Goal: Task Accomplishment & Management: Use online tool/utility

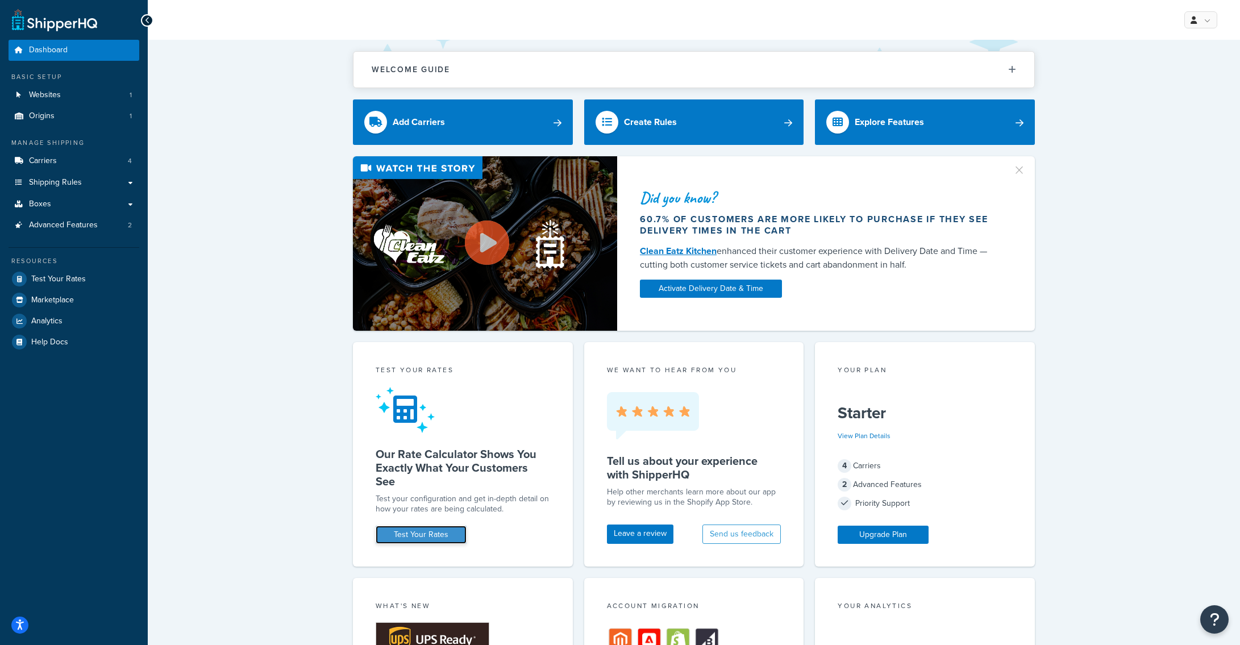
click at [406, 535] on link "Test Your Rates" at bounding box center [420, 534] width 91 height 18
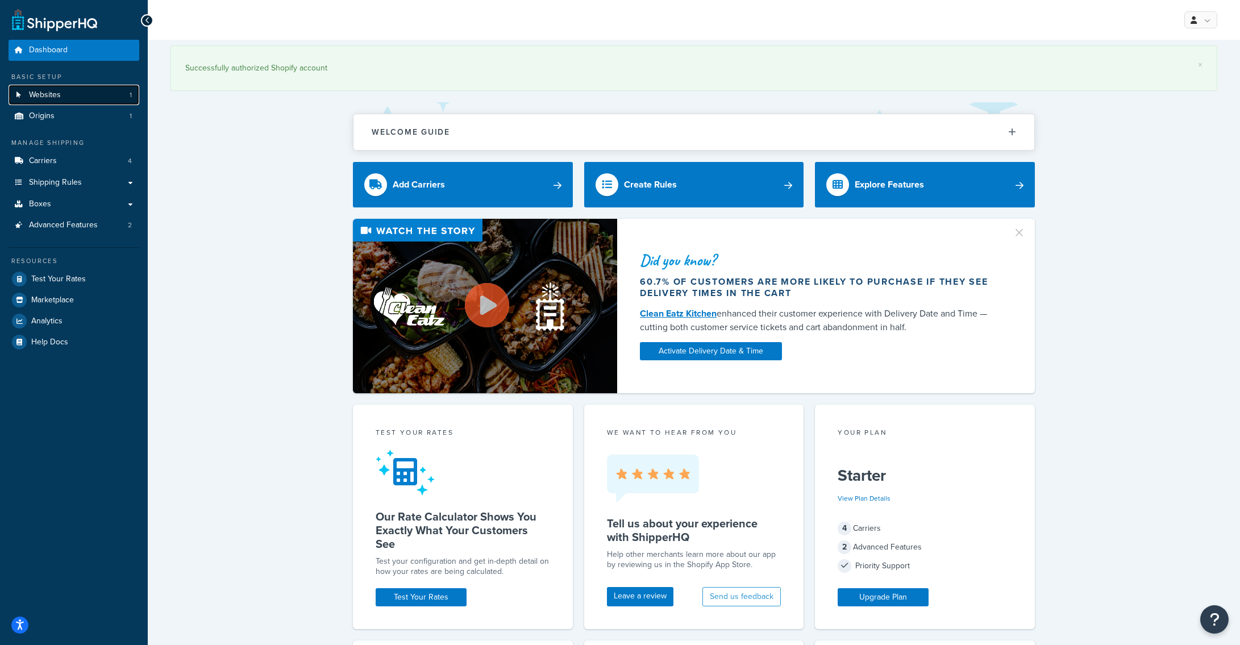
click at [51, 90] on span "Websites" at bounding box center [45, 95] width 32 height 10
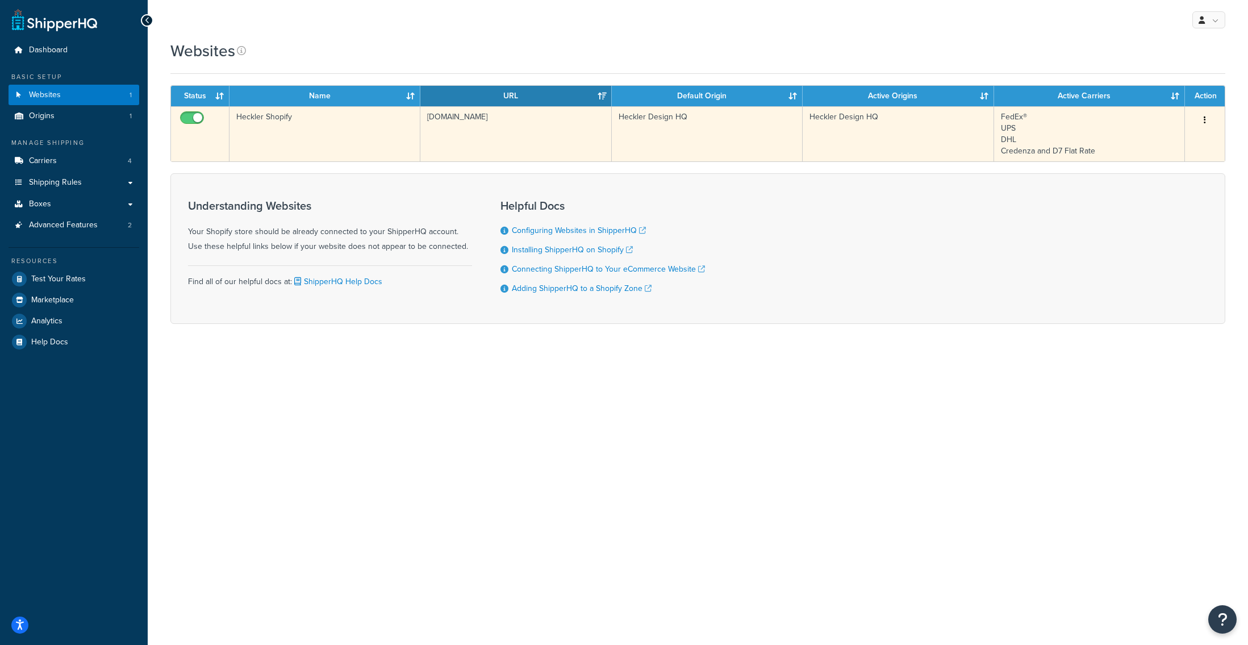
click at [1211, 119] on button "button" at bounding box center [1205, 120] width 16 height 18
click at [1169, 141] on link "Edit" at bounding box center [1159, 142] width 90 height 23
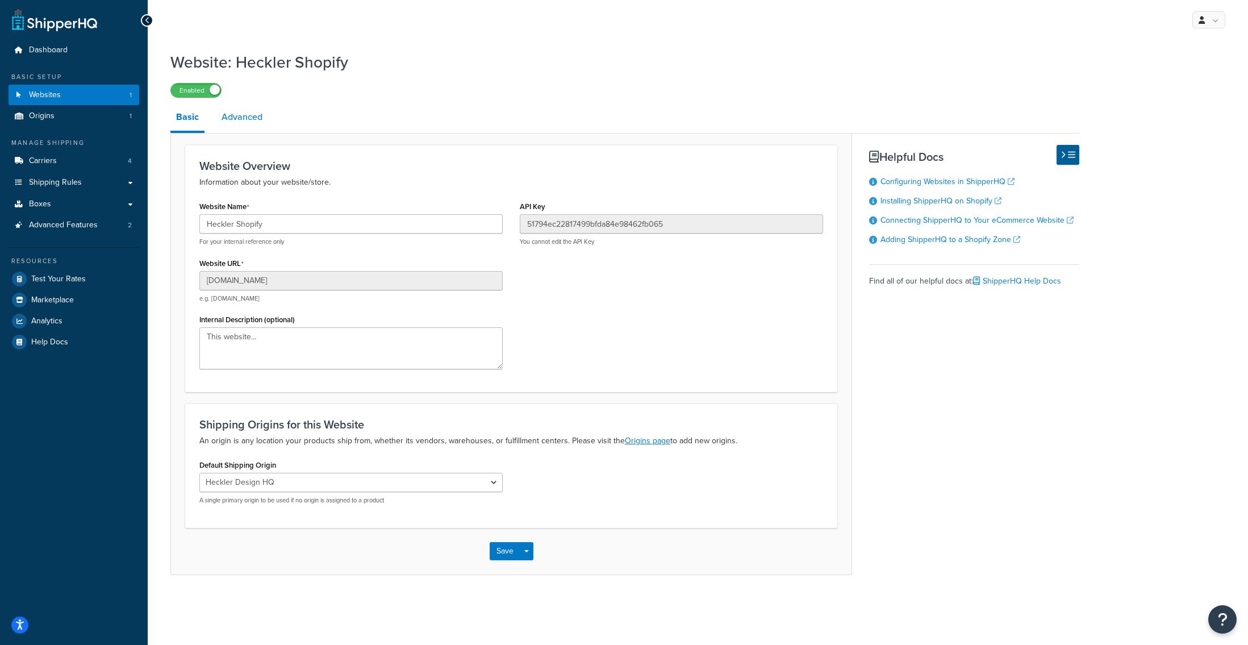
click at [227, 124] on link "Advanced" at bounding box center [242, 116] width 52 height 27
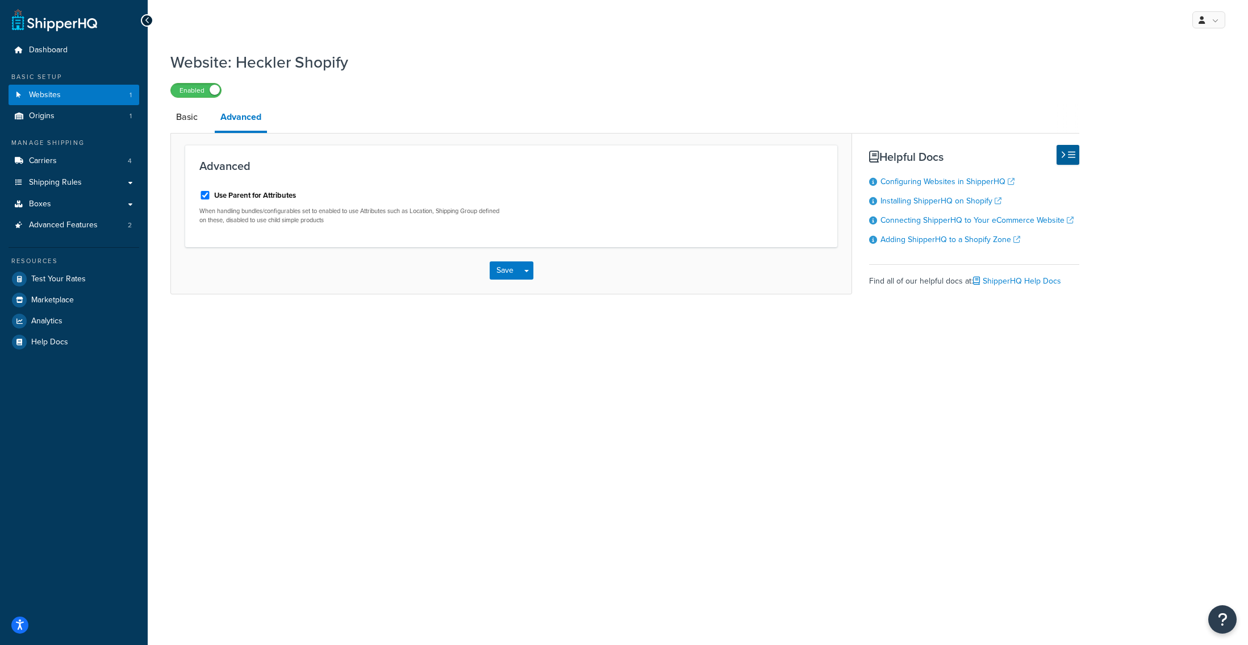
click at [279, 201] on label "Use Parent for Attributes" at bounding box center [255, 195] width 82 height 10
click at [211, 199] on input "Use Parent for Attributes" at bounding box center [204, 195] width 11 height 9
checkbox input "false"
click at [510, 279] on button "Save" at bounding box center [505, 270] width 31 height 18
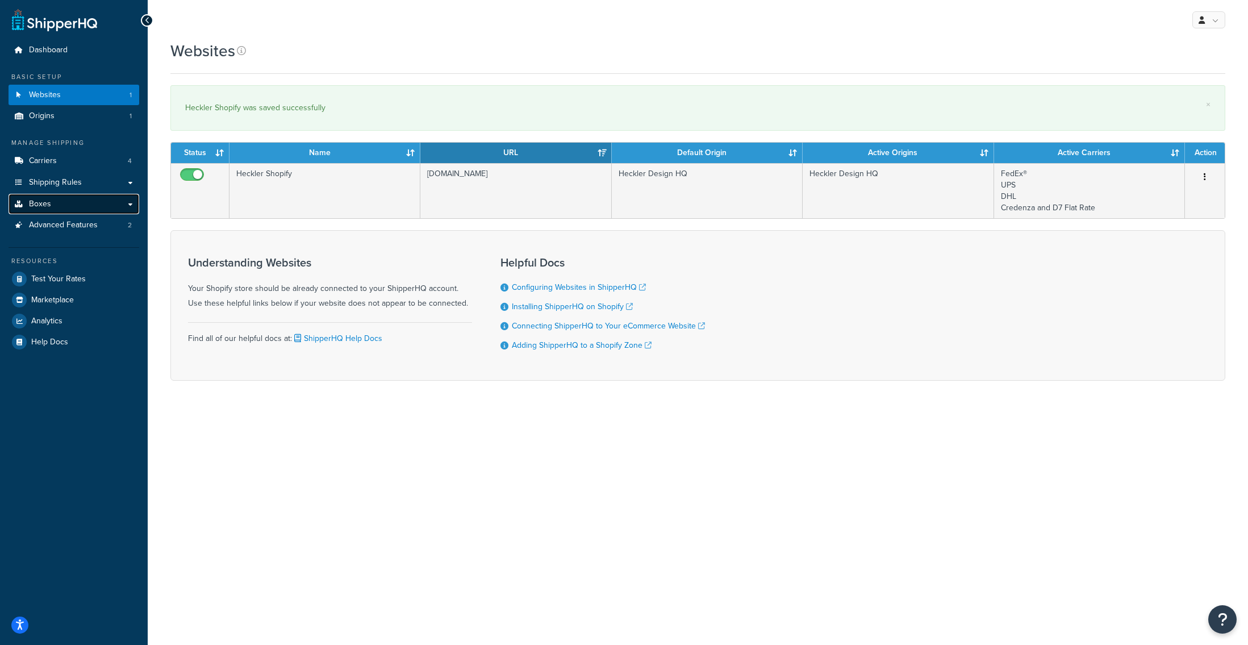
click at [76, 211] on link "Boxes" at bounding box center [74, 204] width 131 height 21
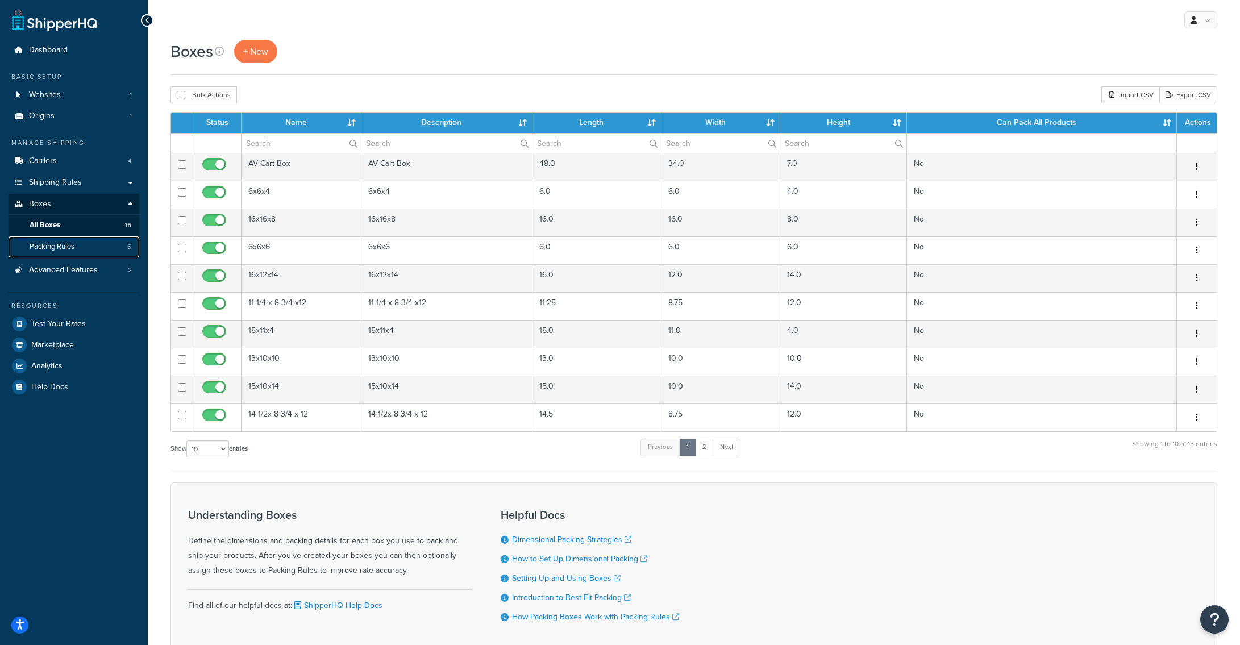
click at [70, 242] on span "Packing Rules" at bounding box center [52, 247] width 45 height 10
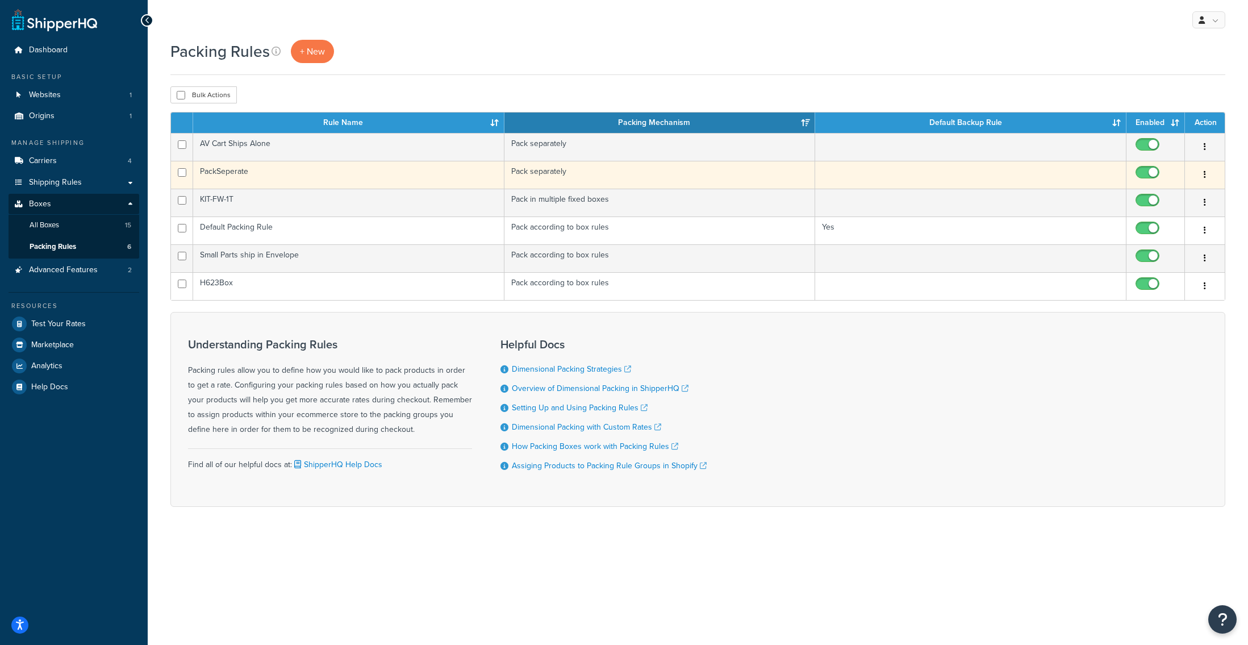
click at [212, 174] on td "PackSeperate" at bounding box center [348, 175] width 311 height 28
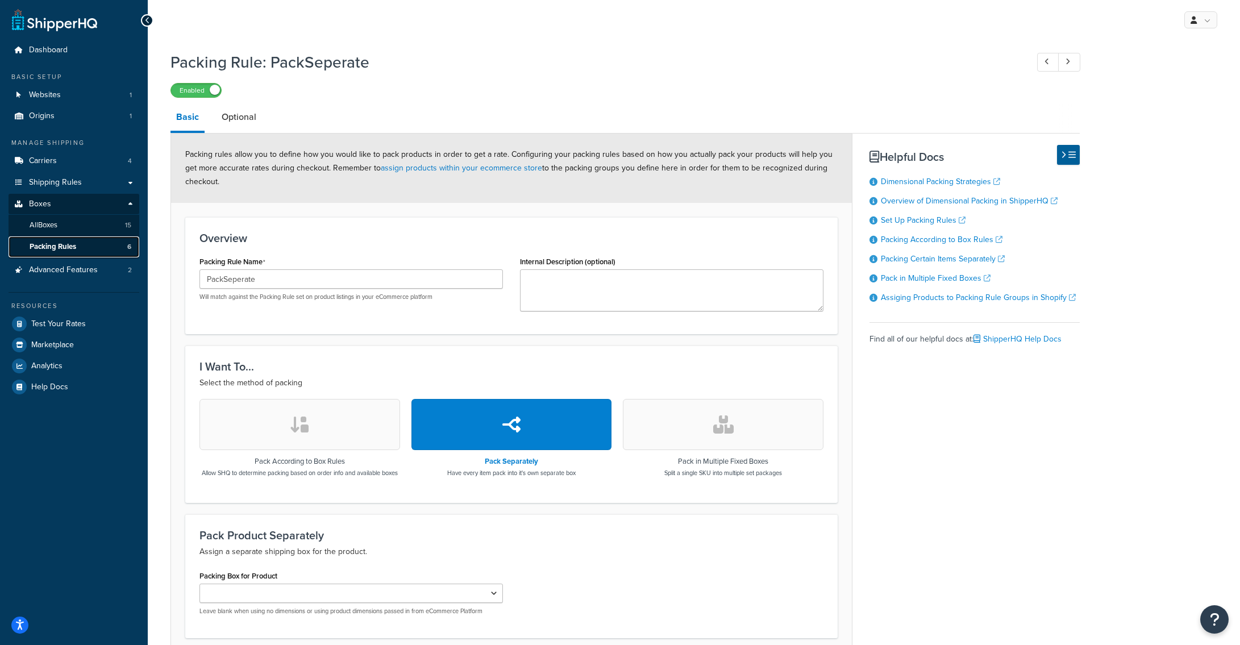
click at [58, 246] on span "Packing Rules" at bounding box center [53, 247] width 47 height 10
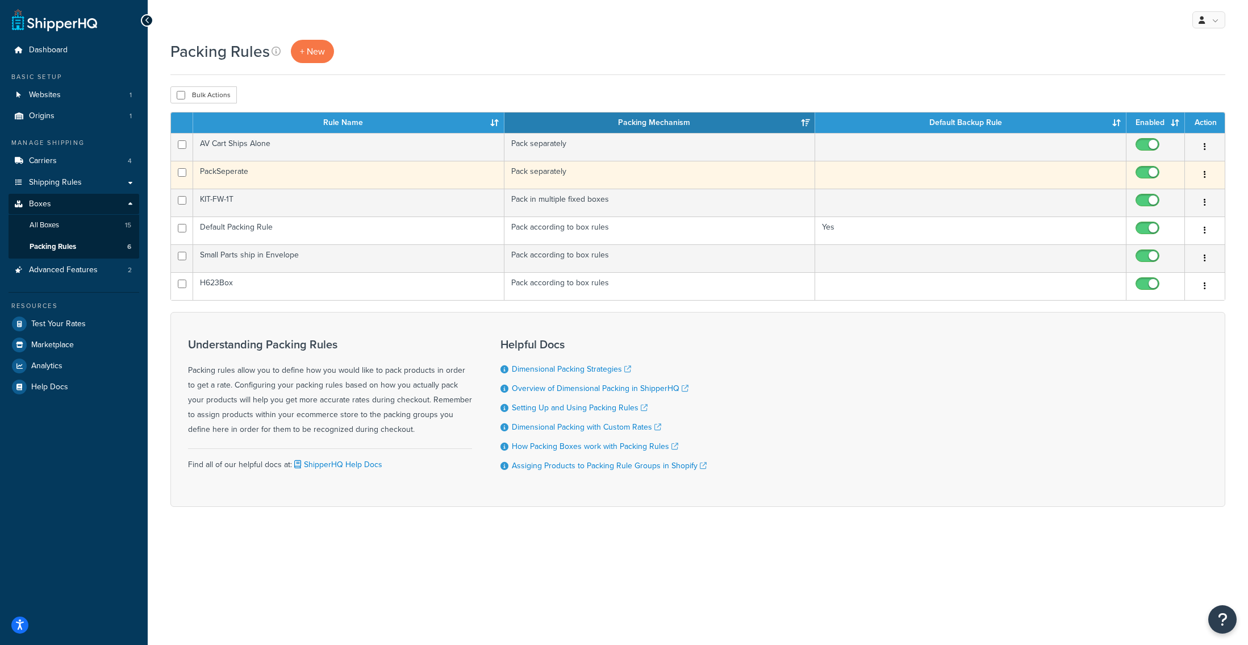
click at [1212, 173] on div "Edit Duplicate [GEOGRAPHIC_DATA]" at bounding box center [1205, 175] width 26 height 18
click at [1204, 176] on icon "button" at bounding box center [1205, 174] width 2 height 8
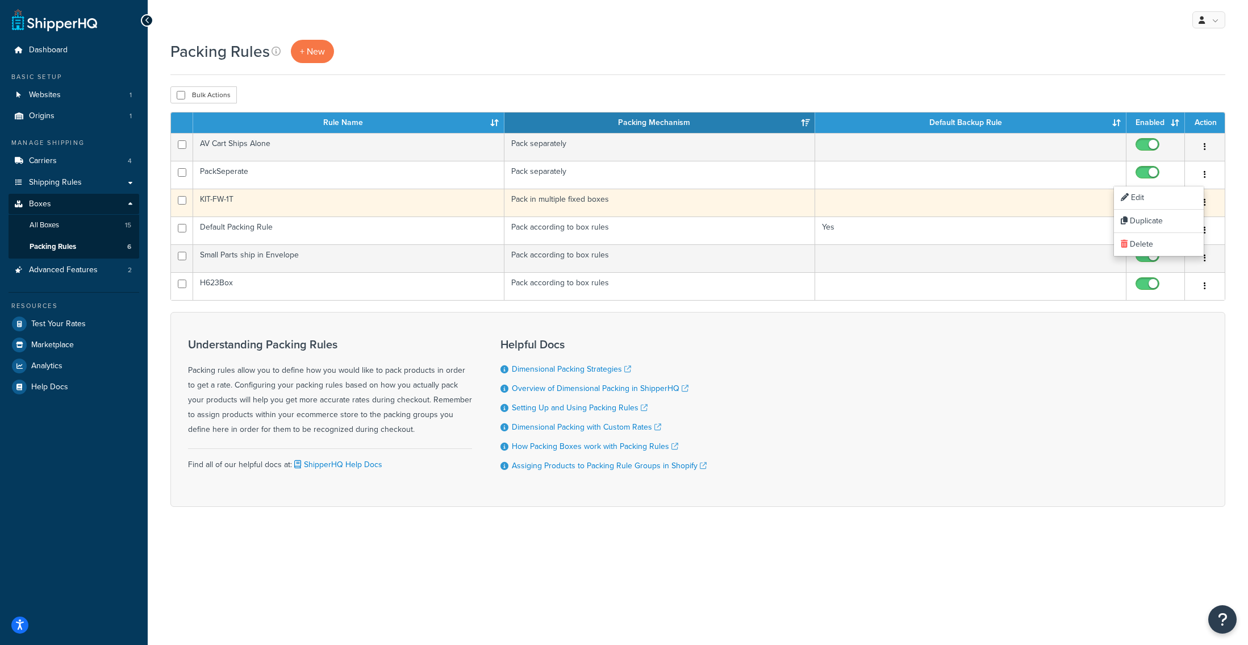
click at [1154, 202] on input "checkbox" at bounding box center [1148, 203] width 31 height 14
click at [1150, 205] on input "checkbox" at bounding box center [1148, 203] width 31 height 14
checkbox input "true"
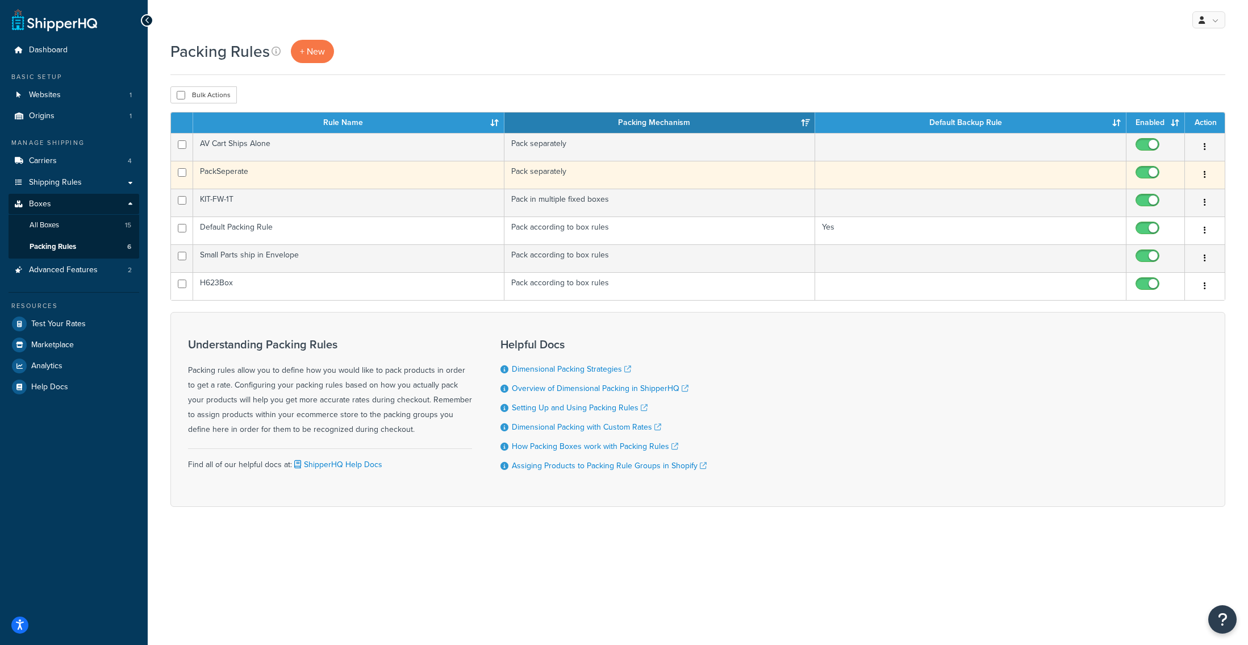
click at [1207, 174] on button "button" at bounding box center [1205, 175] width 16 height 18
click at [1170, 222] on link "Duplicate" at bounding box center [1159, 221] width 90 height 23
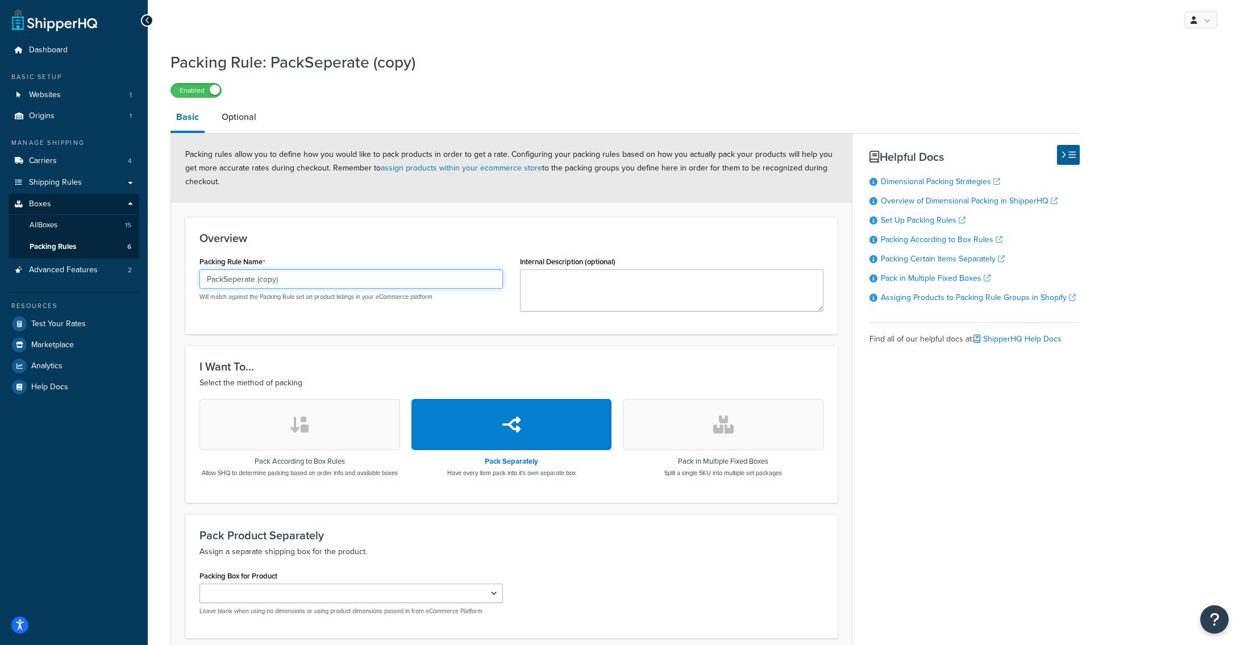
drag, startPoint x: 285, startPoint y: 281, endPoint x: 158, endPoint y: 276, distance: 126.8
click at [158, 276] on div "Packing Rule: PackSeperate (copy) Enabled Basic Optional Packing rules allow yo…" at bounding box center [694, 379] width 1092 height 668
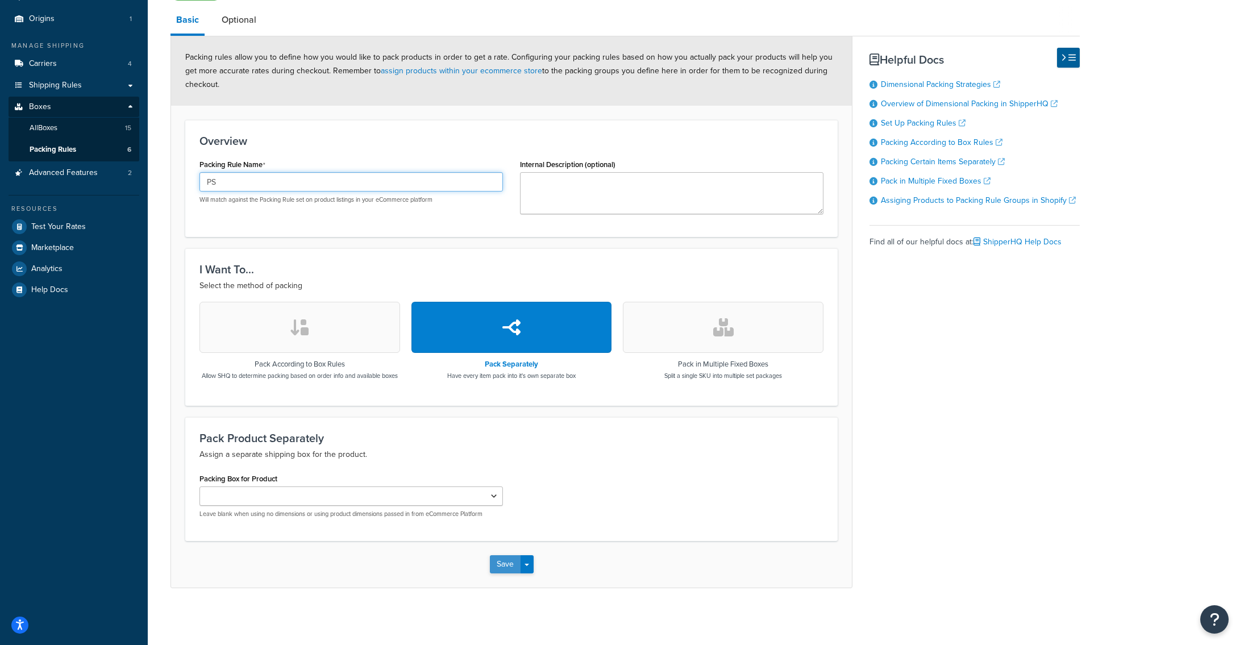
type input "PS"
click at [504, 565] on button "Save" at bounding box center [505, 564] width 31 height 18
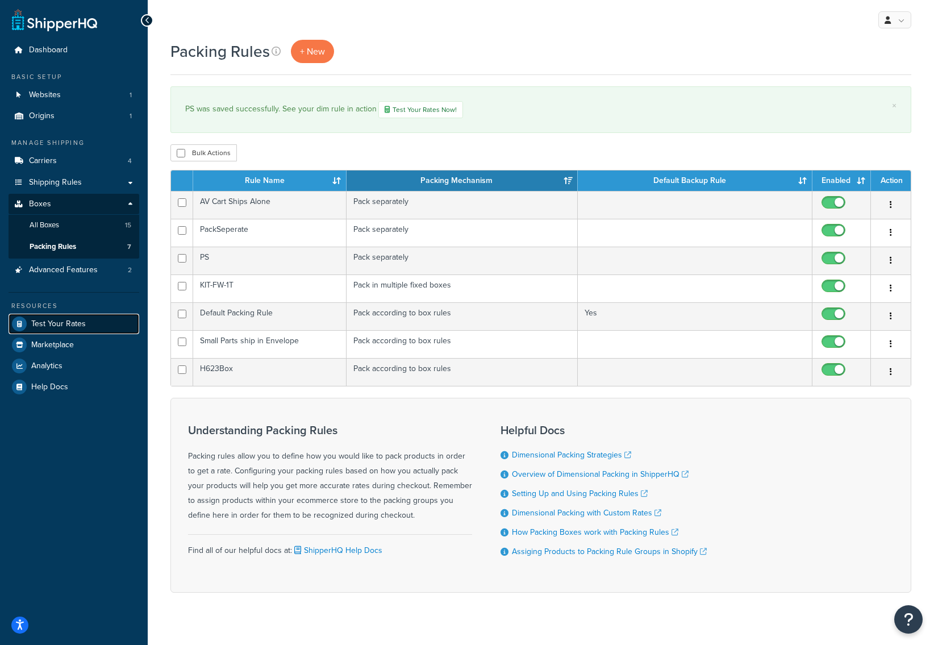
click at [72, 320] on span "Test Your Rates" at bounding box center [58, 324] width 55 height 10
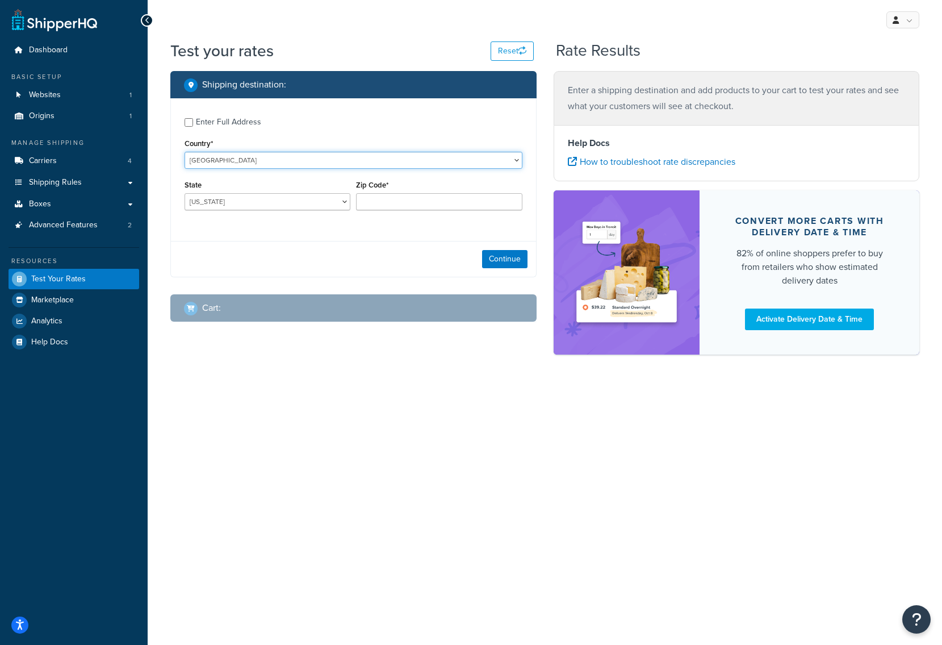
click at [263, 158] on select "[GEOGRAPHIC_DATA] [GEOGRAPHIC_DATA] [GEOGRAPHIC_DATA] [GEOGRAPHIC_DATA] [GEOGRA…" at bounding box center [354, 160] width 338 height 17
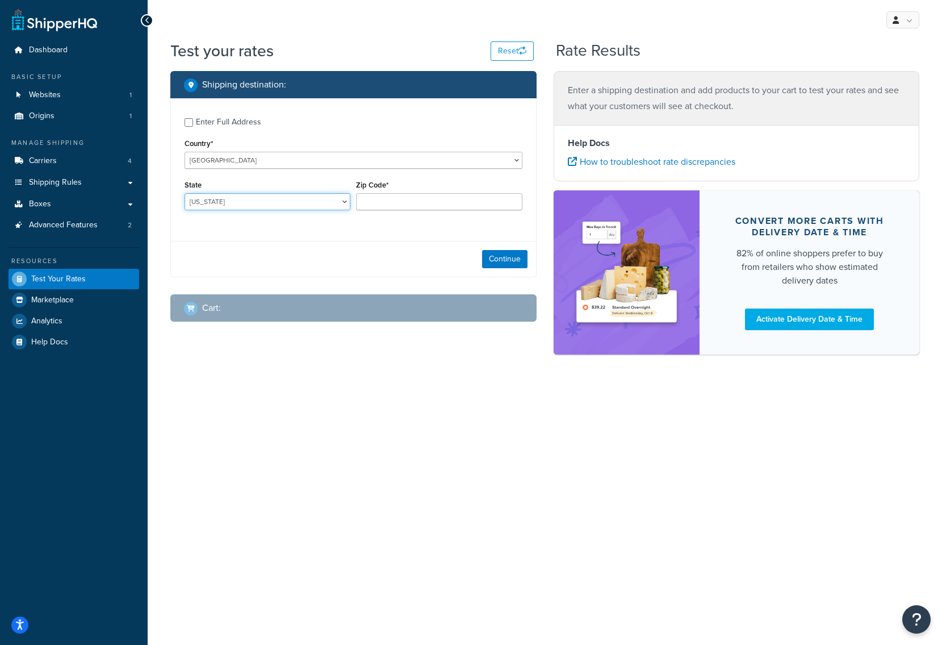
click at [309, 202] on select "[US_STATE] [US_STATE] [US_STATE] [US_STATE] [US_STATE] Armed Forces Americas Ar…" at bounding box center [268, 201] width 166 height 17
select select "WV"
click at [185, 194] on select "[US_STATE] [US_STATE] [US_STATE] [US_STATE] [US_STATE] Armed Forces Americas Ar…" at bounding box center [268, 201] width 166 height 17
click at [404, 198] on input "Zip Code*" at bounding box center [439, 201] width 166 height 17
type input "25033"
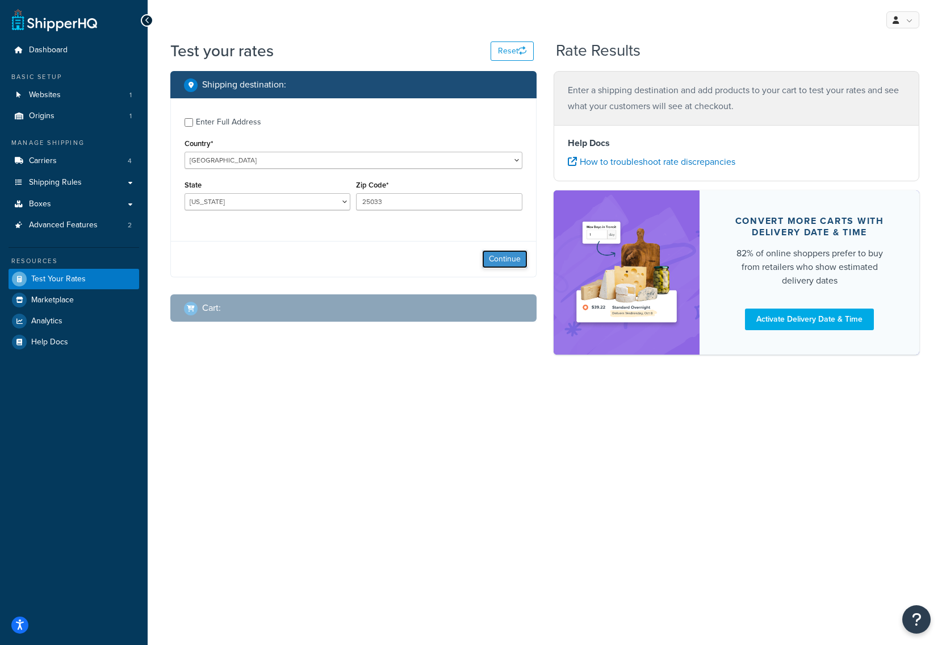
click at [506, 258] on button "Continue" at bounding box center [504, 259] width 45 height 18
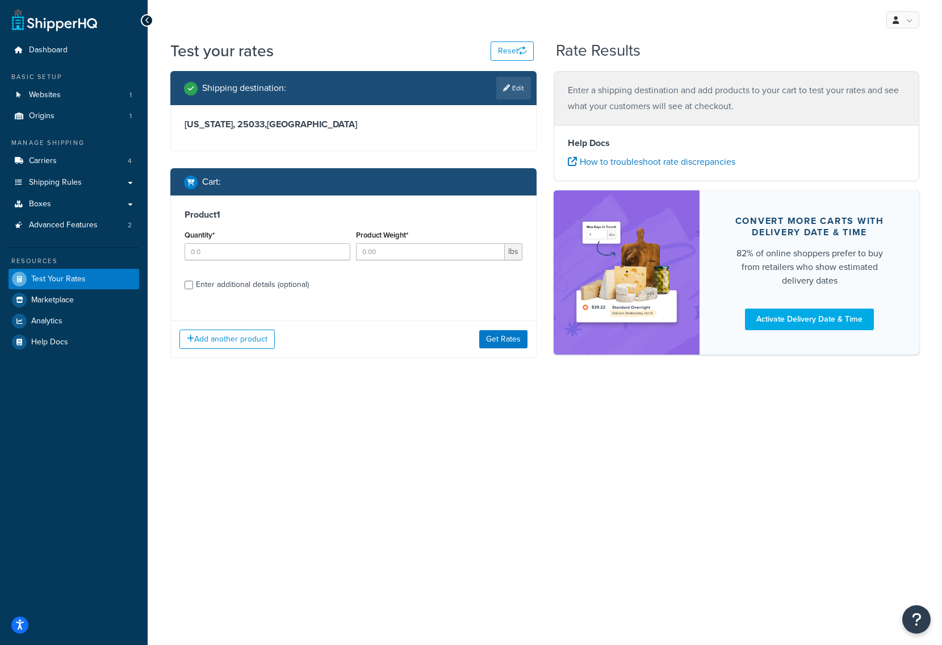
click at [222, 285] on div "Enter additional details (optional)" at bounding box center [252, 285] width 113 height 16
click at [193, 285] on input "Enter additional details (optional)" at bounding box center [189, 285] width 9 height 9
checkbox input "true"
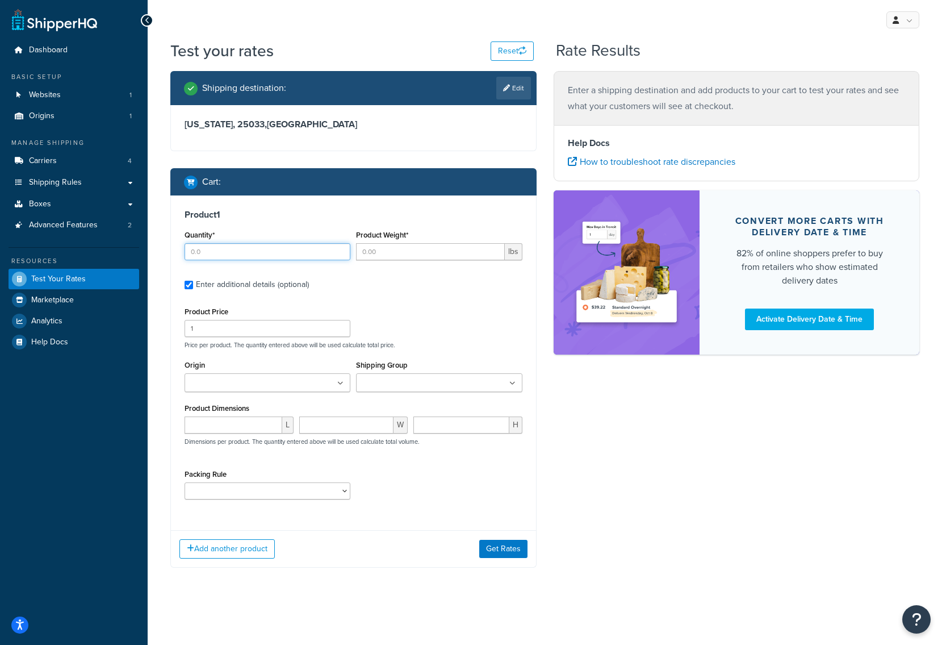
click at [235, 247] on input "Quantity*" at bounding box center [268, 251] width 166 height 17
type input "1"
type input "40"
click at [263, 384] on input "Origin" at bounding box center [238, 383] width 101 height 12
click at [319, 357] on div "Origin Heckler Design HQ" at bounding box center [268, 374] width 166 height 35
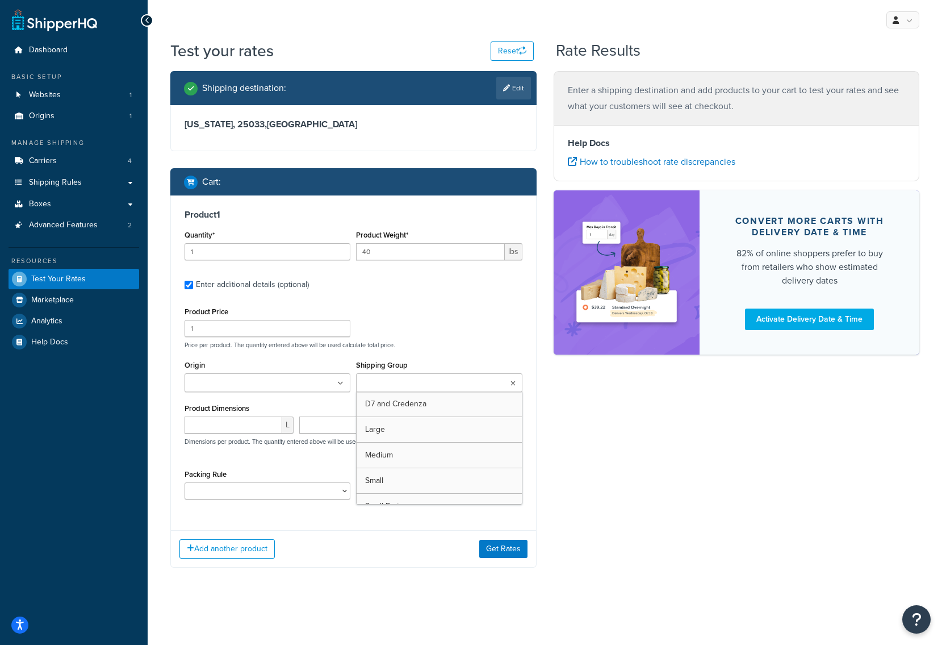
click at [406, 387] on input "Shipping Group" at bounding box center [410, 383] width 101 height 12
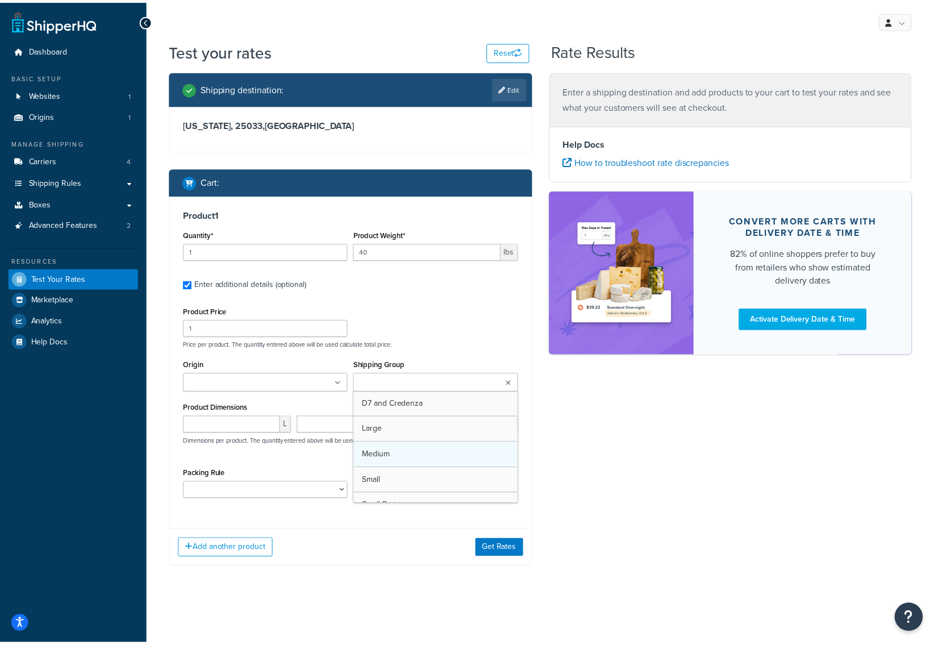
scroll to position [40, 0]
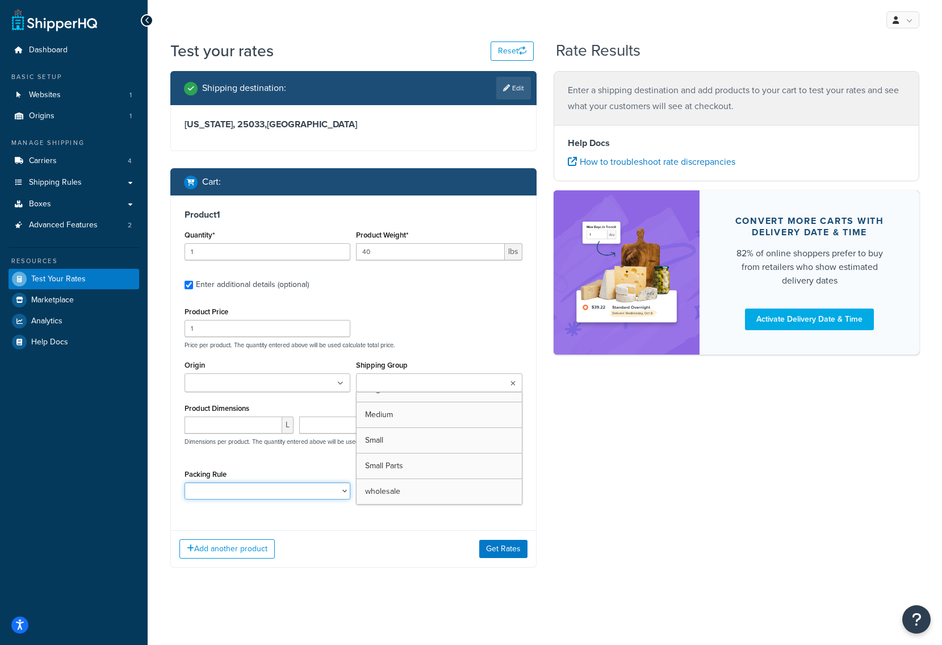
click at [238, 499] on select "AV Cart Ships Alone Default Packing Rule H623Box KIT-FW-1T PackSeperate PS Smal…" at bounding box center [268, 490] width 166 height 17
select select "87748"
click at [185, 483] on select "AV Cart Ships Alone Default Packing Rule H623Box KIT-FW-1T PackSeperate PS Smal…" at bounding box center [268, 490] width 166 height 17
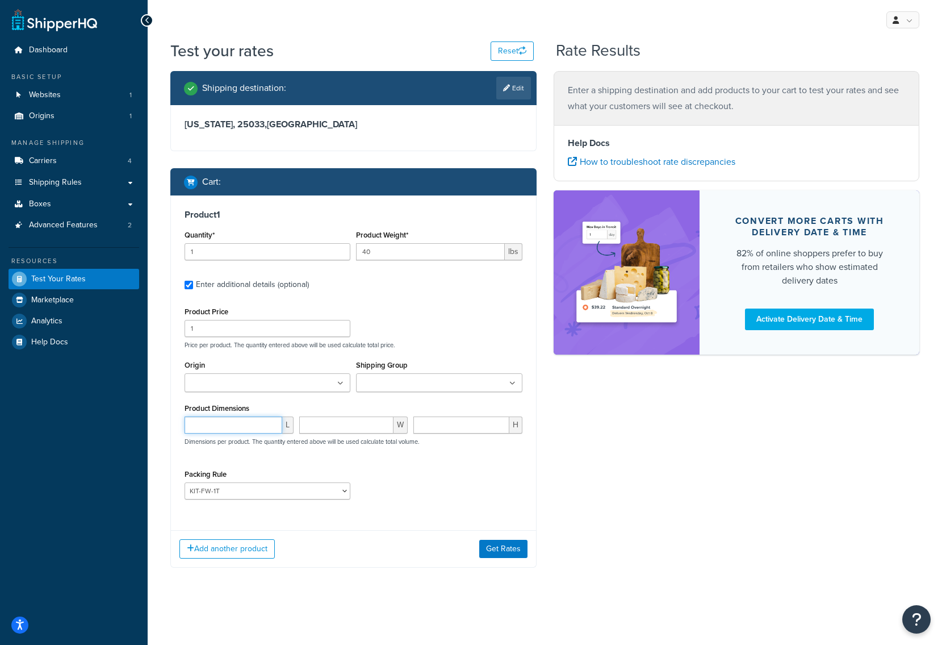
click at [248, 432] on input "number" at bounding box center [234, 424] width 98 height 17
click at [406, 476] on div "Packing Rule AV Cart Ships Alone Default Packing Rule H623Box KIT-FW-1T PackSep…" at bounding box center [354, 486] width 344 height 41
click at [255, 543] on button "Add another product" at bounding box center [227, 548] width 95 height 19
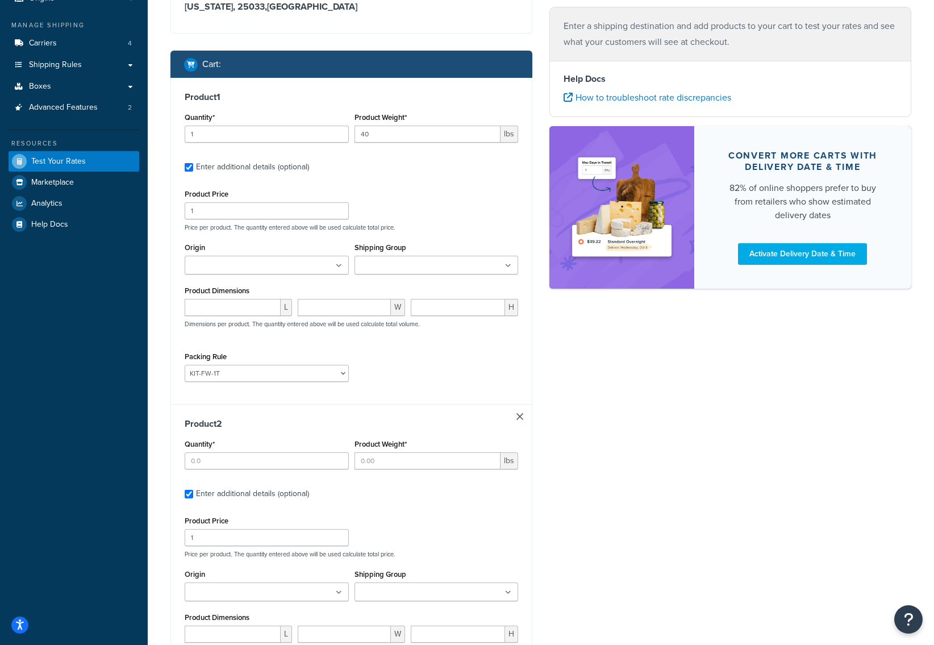
scroll to position [231, 0]
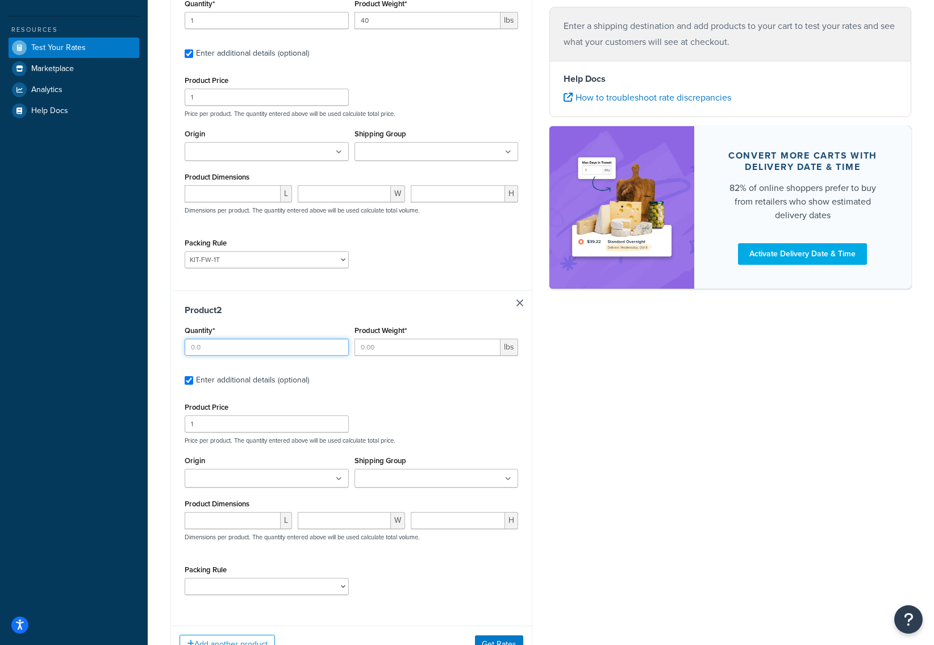
click at [246, 349] on input "Quantity*" at bounding box center [267, 347] width 164 height 17
type input "1"
type input "8"
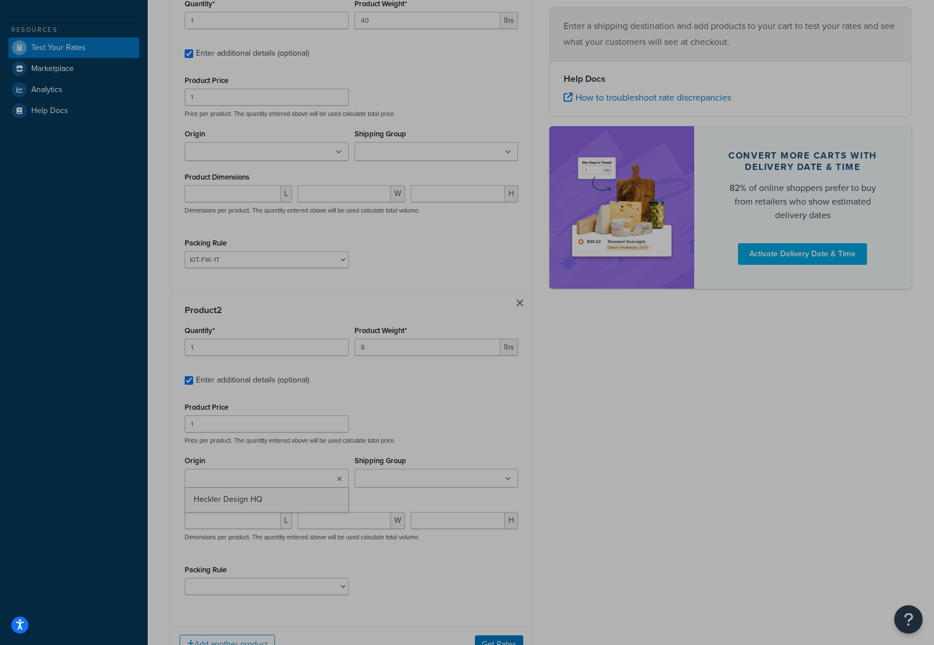
click at [565, 491] on div "Shipping destination : Edit West Virginia, 25033 , United States Cart : Product…" at bounding box center [541, 260] width 758 height 840
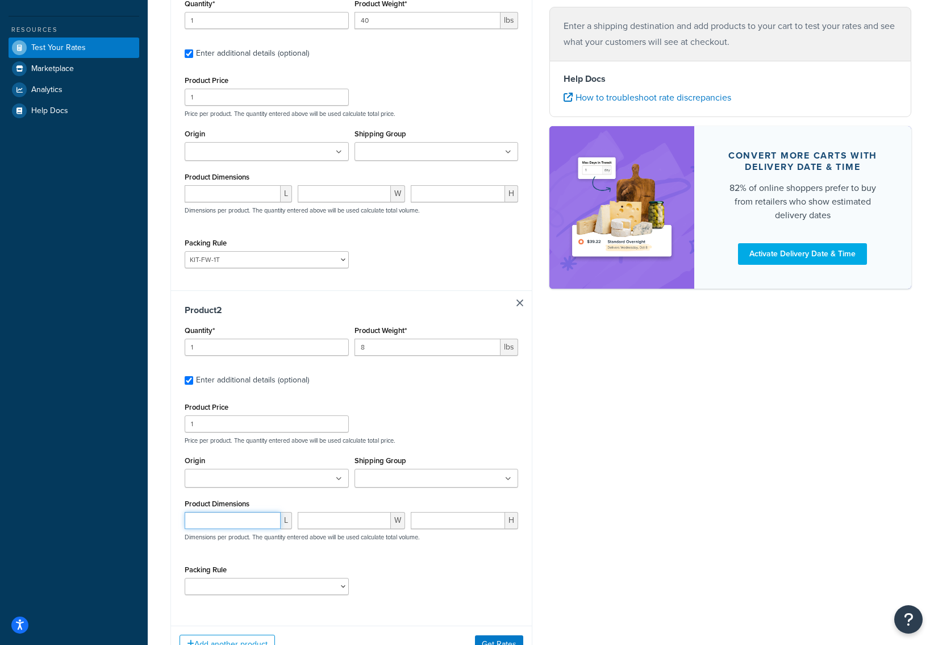
click at [256, 522] on input "number" at bounding box center [233, 520] width 96 height 17
type input "31"
type input "8"
type input "3"
select select "87749"
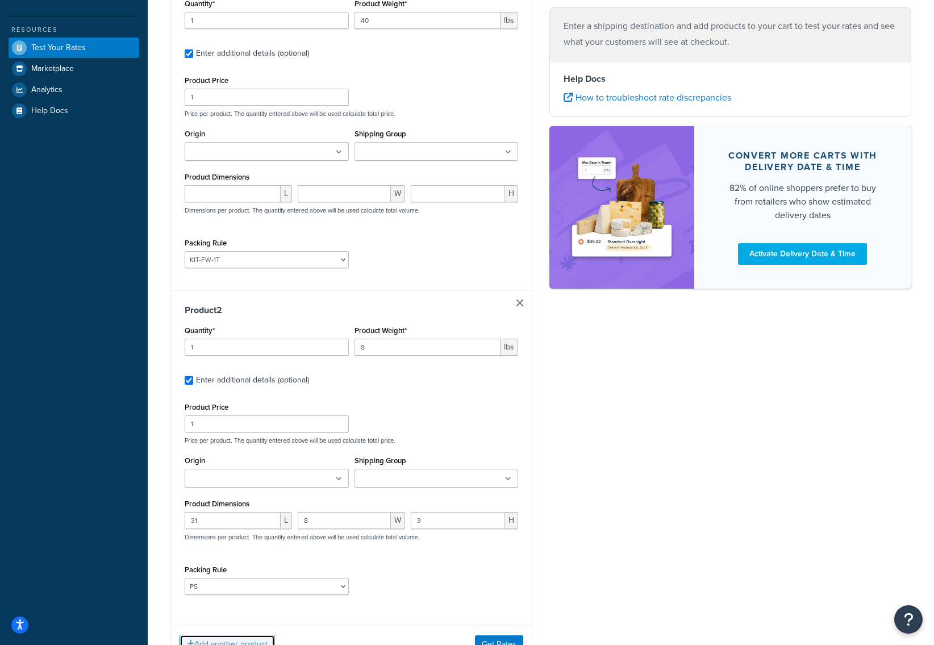
scroll to position [243, 0]
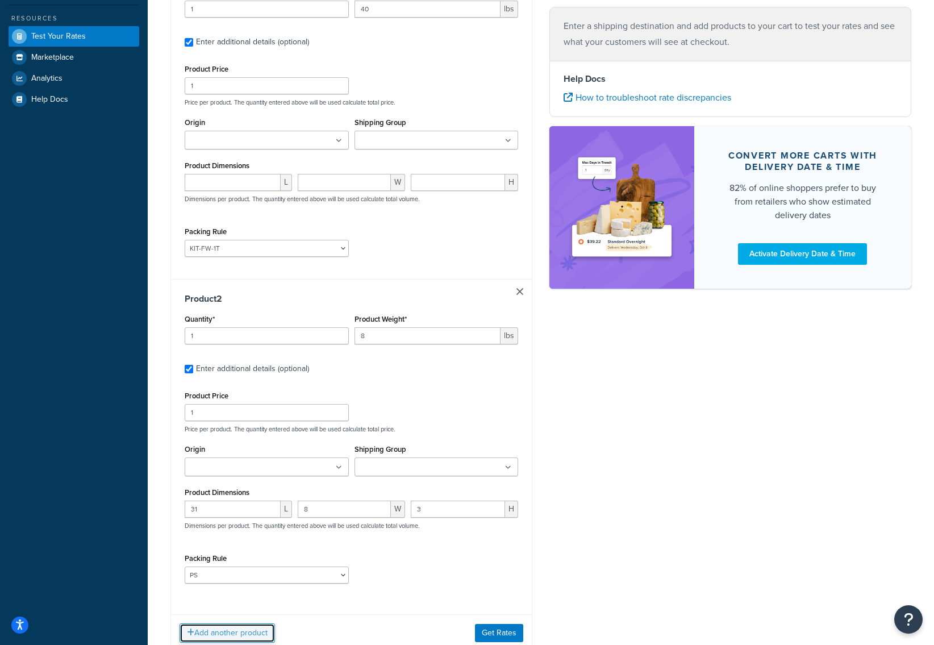
click at [257, 633] on button "Add another product" at bounding box center [227, 632] width 95 height 19
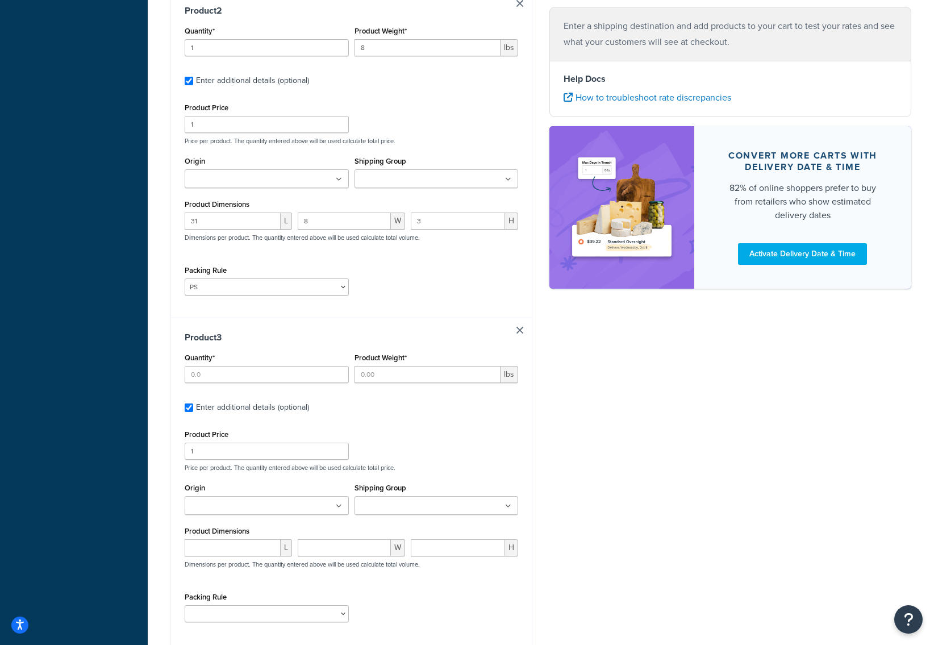
scroll to position [538, 0]
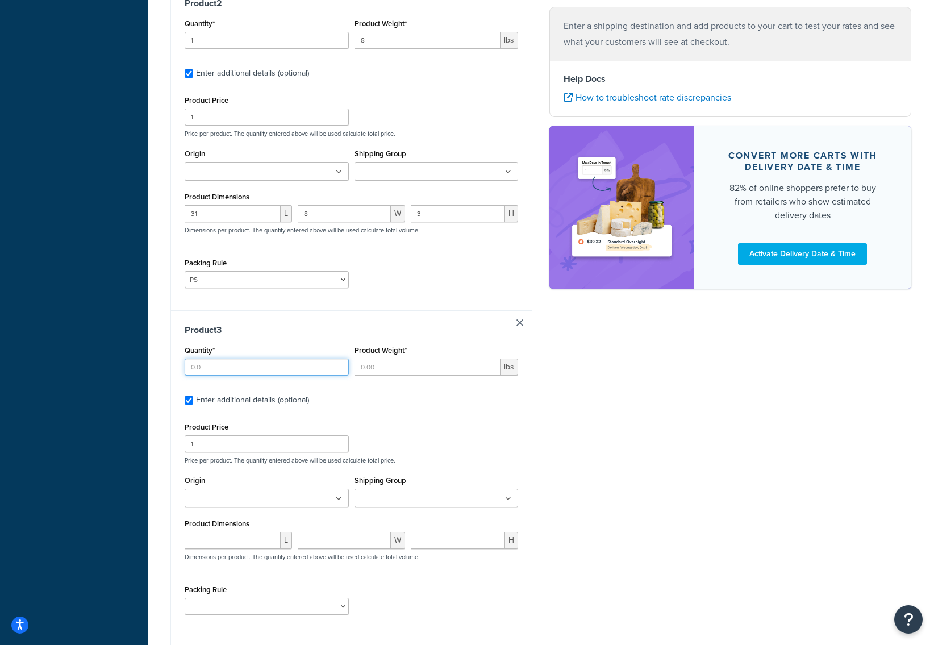
click at [227, 364] on input "Quantity*" at bounding box center [267, 366] width 164 height 17
type input "4"
type input "1"
type input "9"
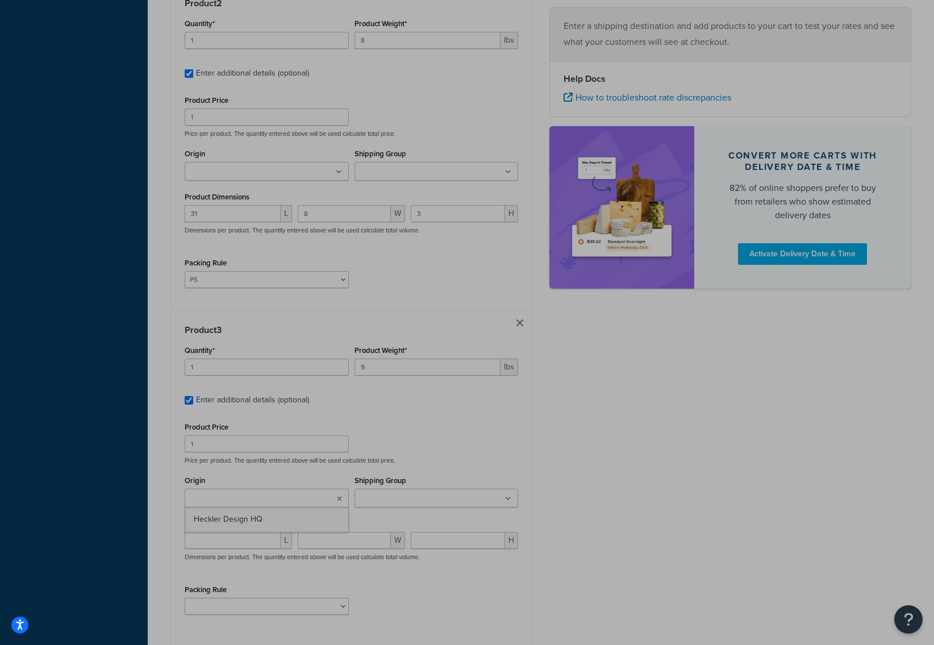
click at [218, 556] on p "Dimensions per product. The quantity entered above will be used calculate total…" at bounding box center [301, 557] width 238 height 8
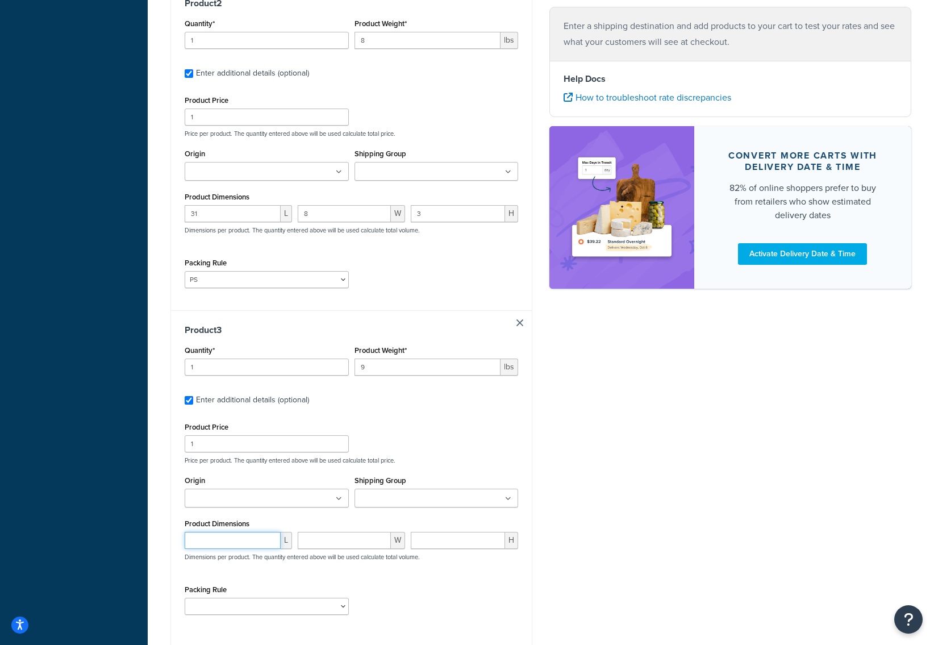
click at [220, 548] on input "number" at bounding box center [233, 540] width 96 height 17
type input "45"
type input "2"
click at [396, 502] on input "Shipping Group" at bounding box center [408, 499] width 101 height 12
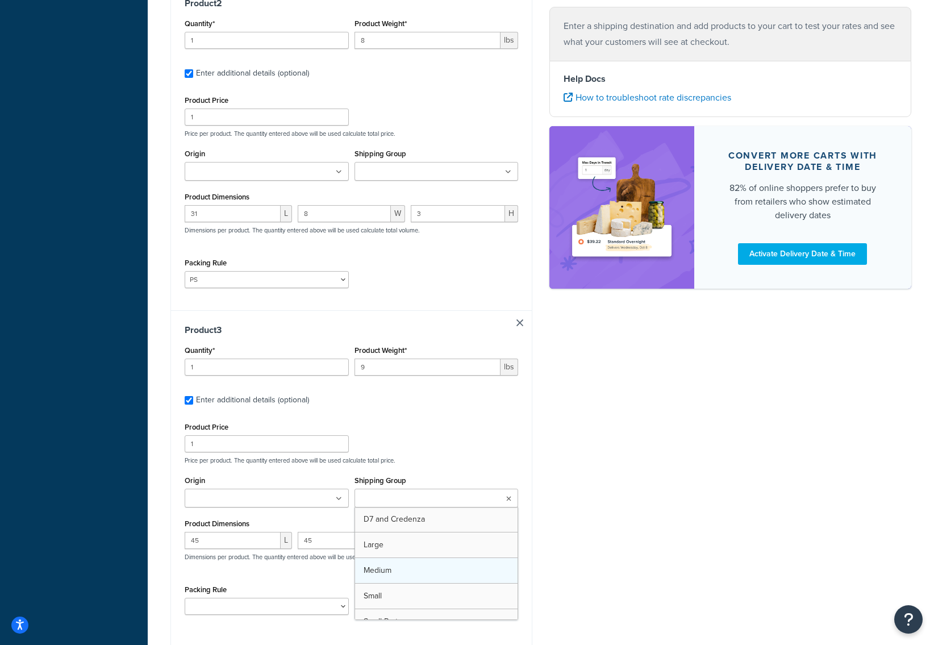
scroll to position [40, 0]
click at [416, 434] on div "Product Price 1 Price per product. The quantity entered above will be used calc…" at bounding box center [351, 441] width 339 height 45
click at [283, 619] on div "Packing Rule AV Cart Ships Alone Default Packing Rule H623Box KIT-FW-1T PackSep…" at bounding box center [267, 602] width 170 height 41
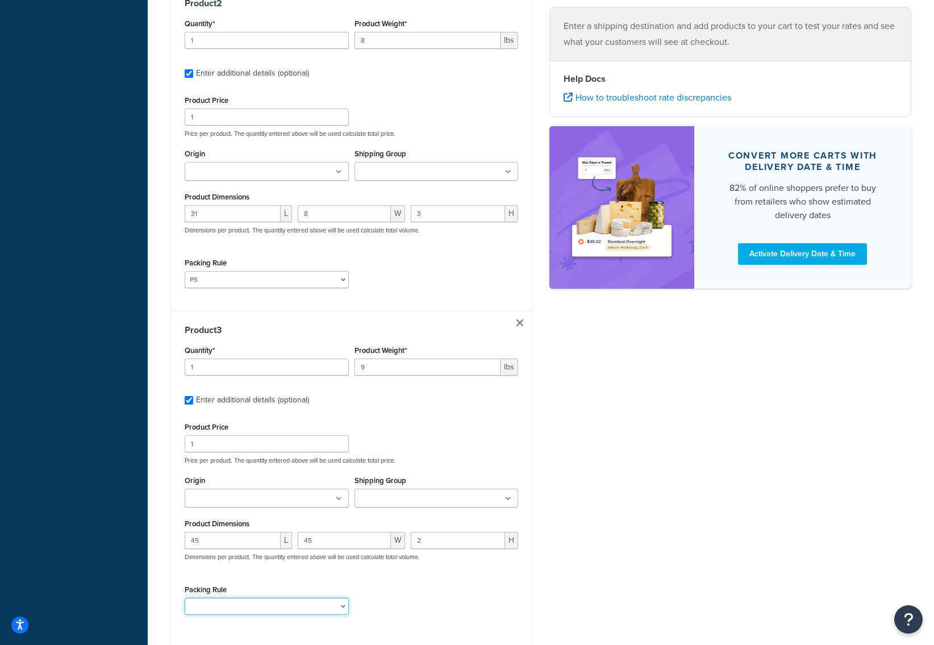
click at [283, 612] on select "AV Cart Ships Alone Default Packing Rule H623Box KIT-FW-1T PackSeperate PS Smal…" at bounding box center [267, 606] width 164 height 17
select select "87749"
click at [185, 600] on select "AV Cart Ships Alone Default Packing Rule H623Box KIT-FW-1T PackSeperate PS Smal…" at bounding box center [267, 606] width 164 height 17
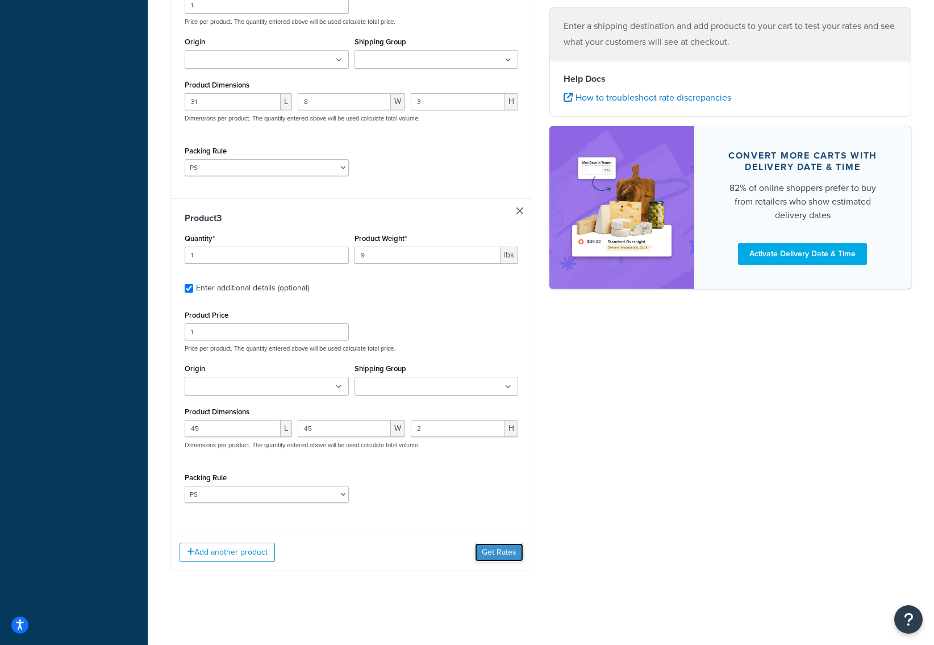
click at [506, 551] on button "Get Rates" at bounding box center [499, 552] width 48 height 18
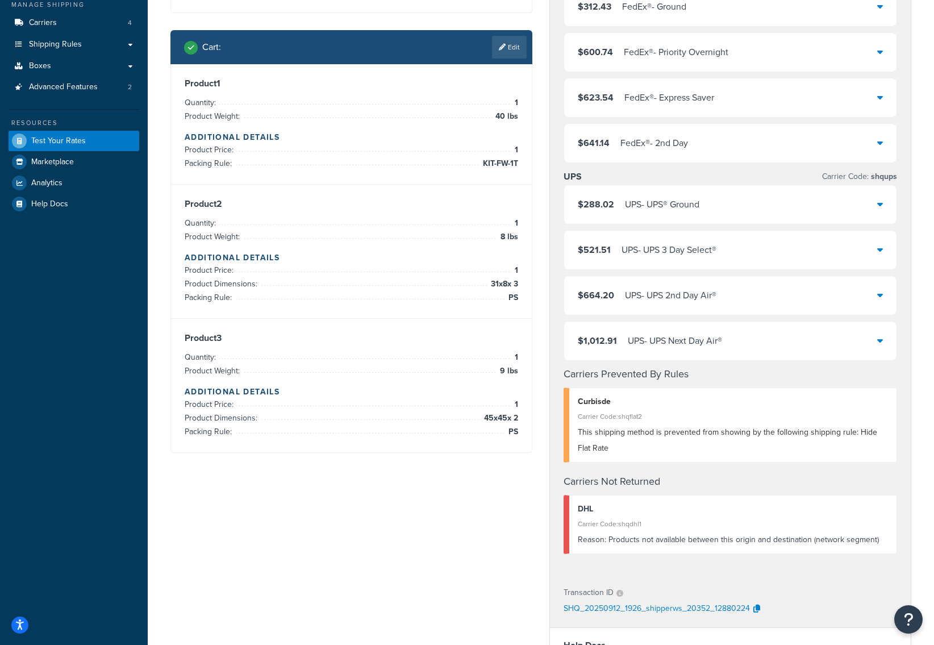
scroll to position [78, 0]
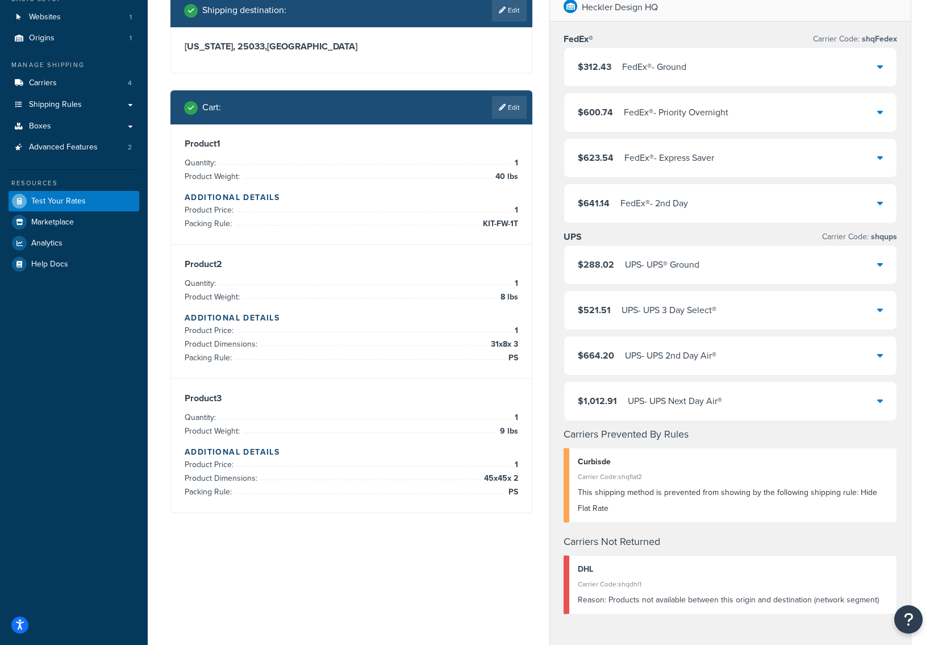
click at [687, 76] on div "$312.43 FedEx® - Ground" at bounding box center [730, 67] width 332 height 39
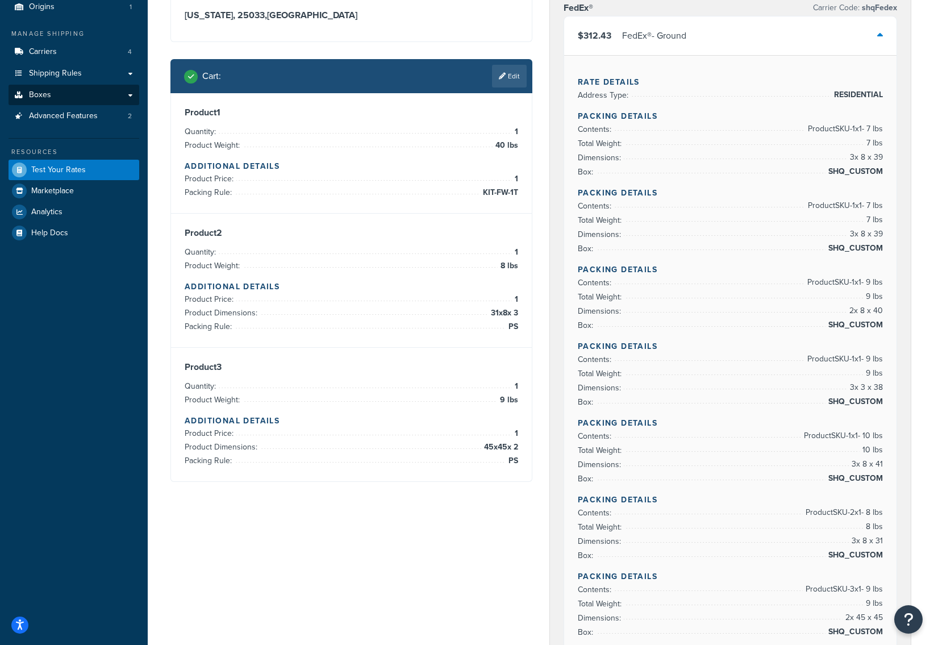
scroll to position [102, 0]
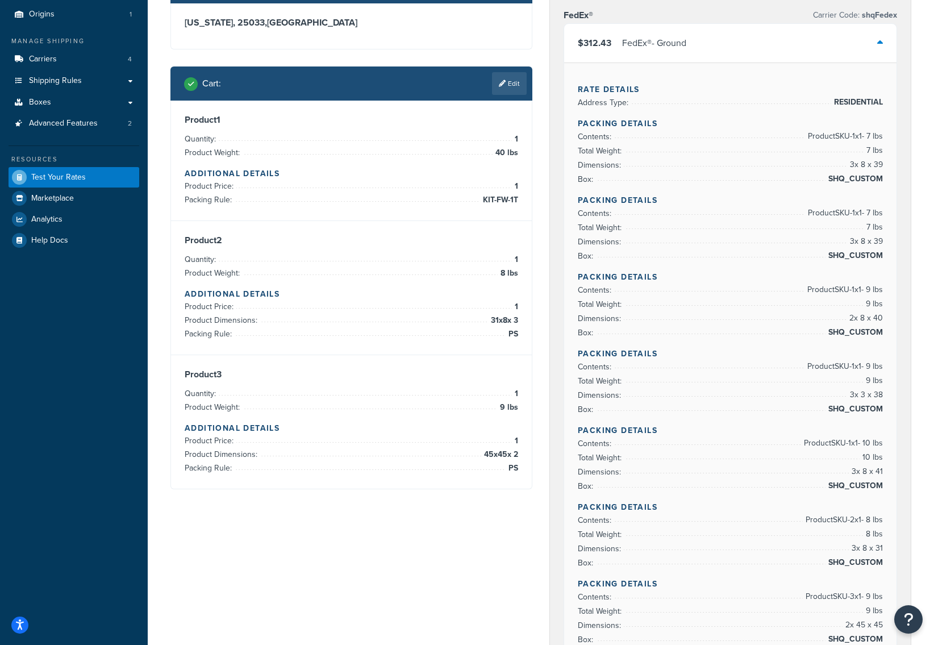
click at [879, 44] on icon at bounding box center [880, 42] width 6 height 9
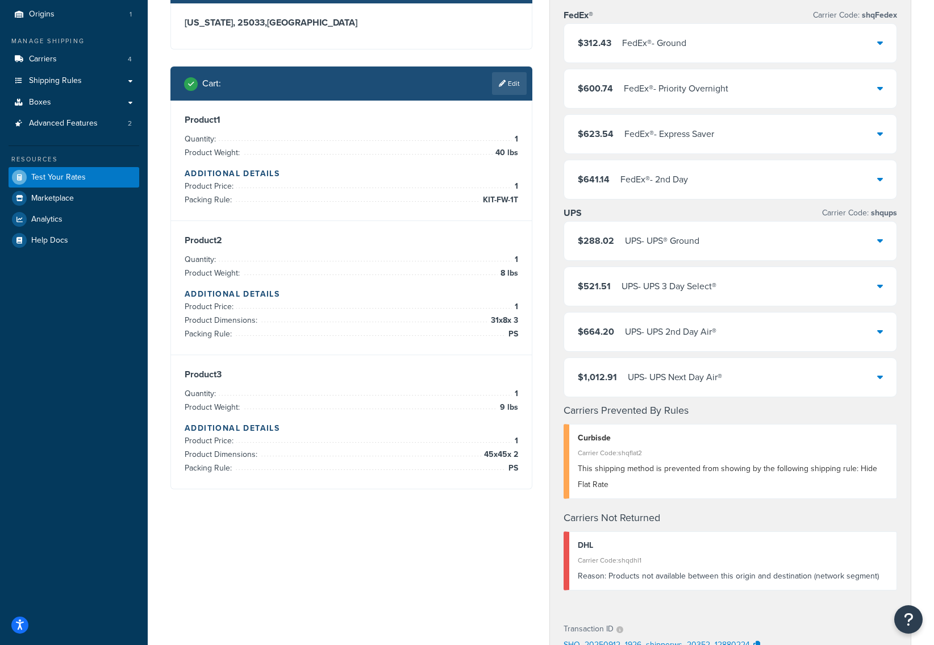
click at [766, 234] on div "$288.02 UPS - UPS® Ground" at bounding box center [730, 241] width 332 height 39
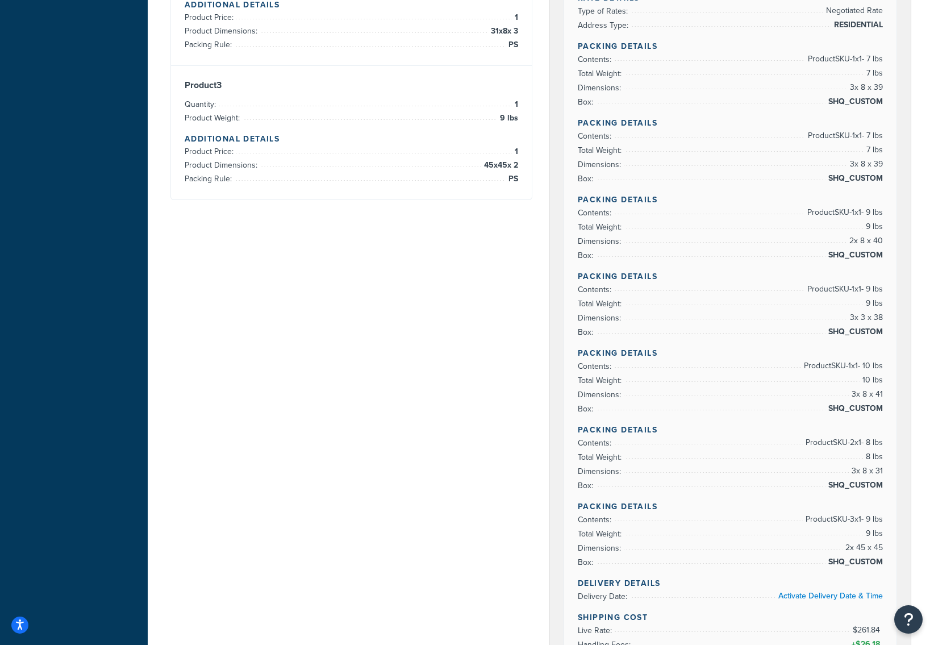
scroll to position [0, 0]
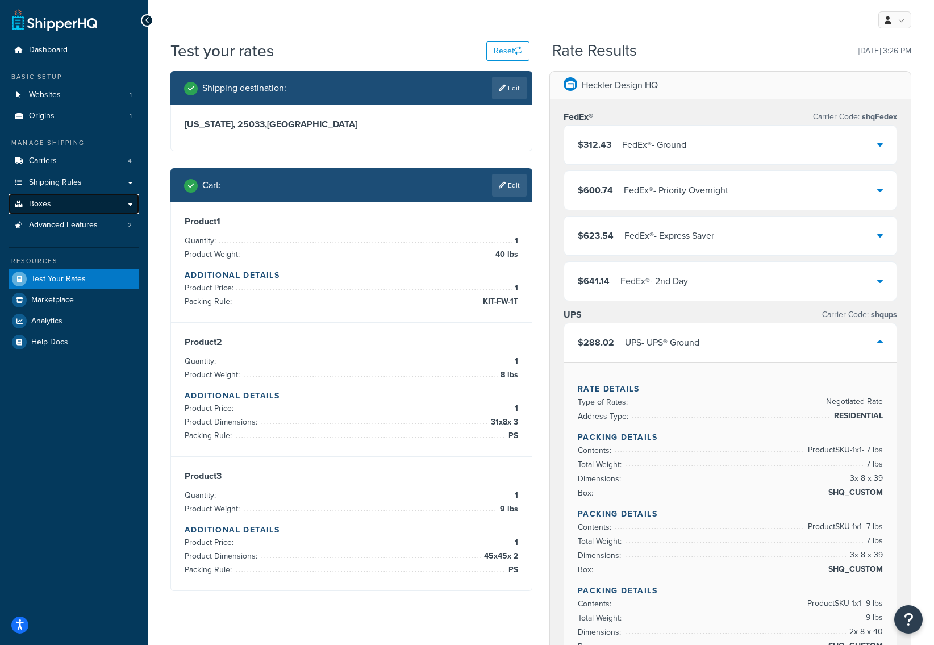
click at [56, 196] on link "Boxes" at bounding box center [74, 204] width 131 height 21
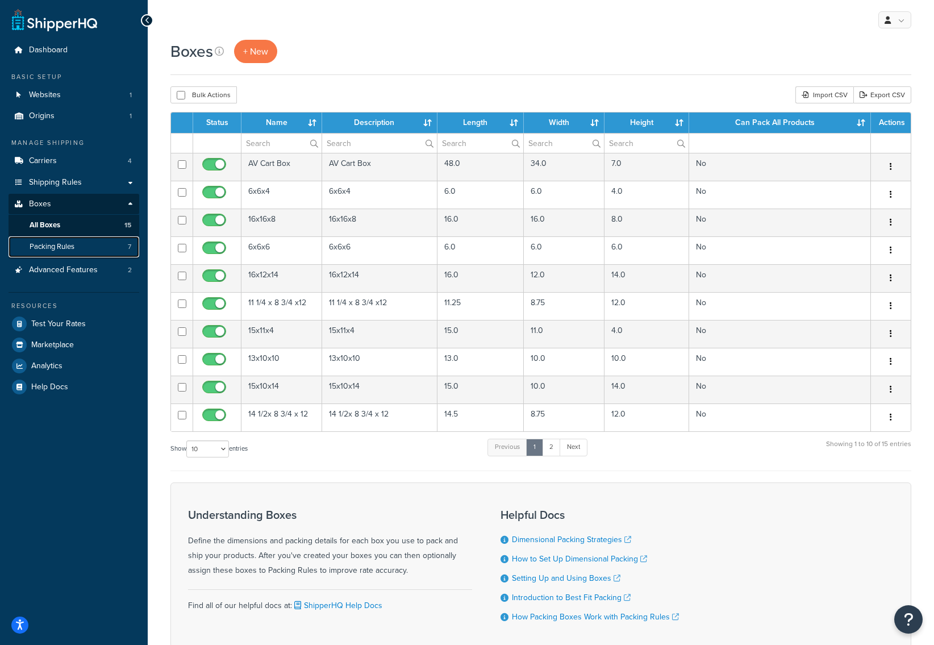
click at [85, 244] on link "Packing Rules 7" at bounding box center [74, 246] width 131 height 21
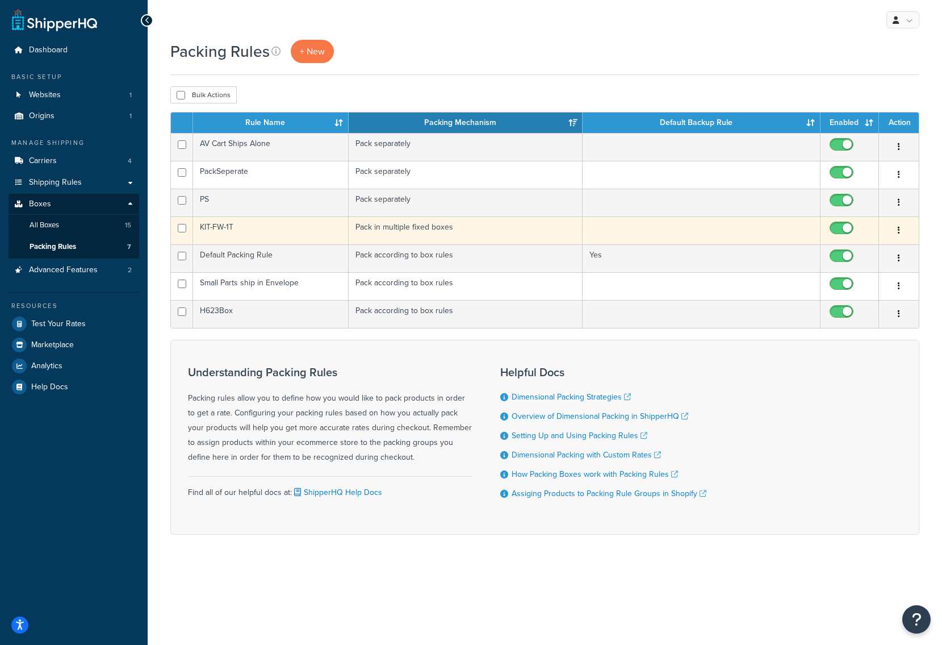
click at [898, 228] on button "button" at bounding box center [899, 231] width 16 height 18
click at [848, 276] on link "Duplicate" at bounding box center [853, 276] width 90 height 23
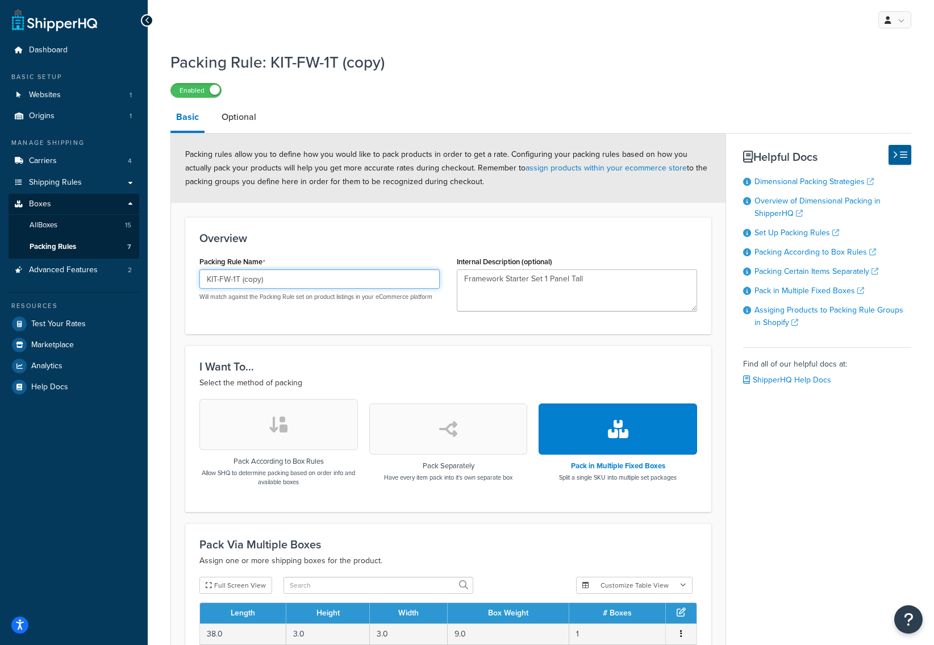
drag, startPoint x: 299, startPoint y: 281, endPoint x: 242, endPoint y: 281, distance: 57.4
click at [242, 281] on input "KIT-FW-1T (copy)" at bounding box center [319, 278] width 240 height 19
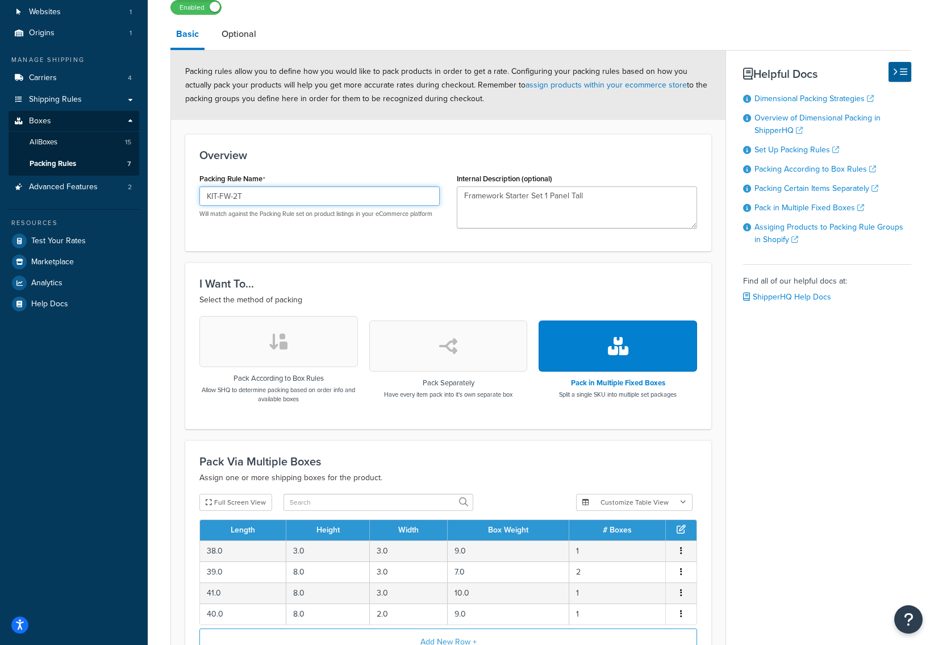
scroll to position [148, 0]
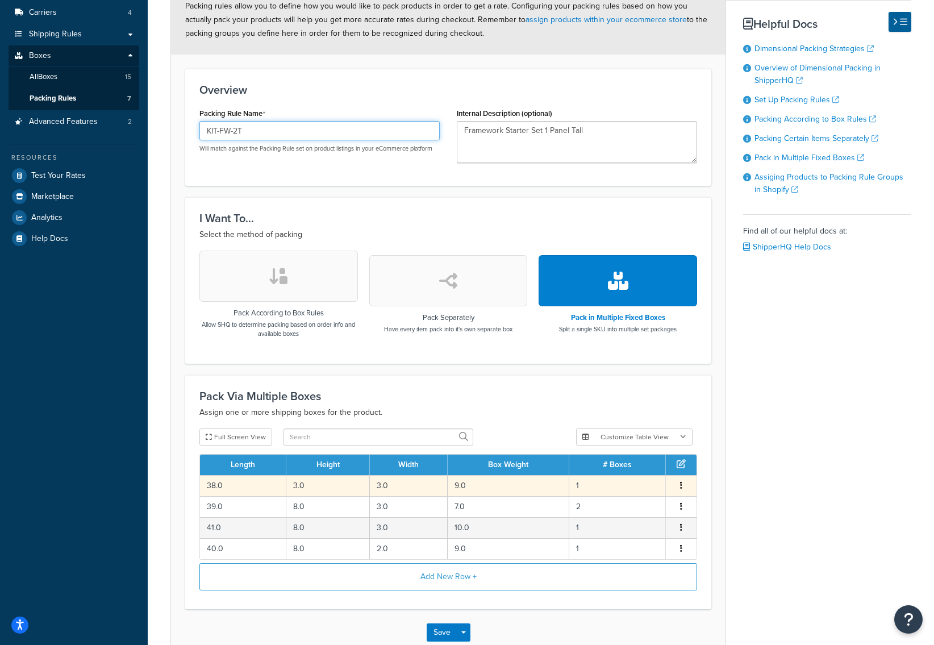
type input "KIT-FW-2T"
click at [682, 487] on button "button" at bounding box center [681, 485] width 9 height 12
click at [625, 473] on div "Edit" at bounding box center [623, 475] width 81 height 23
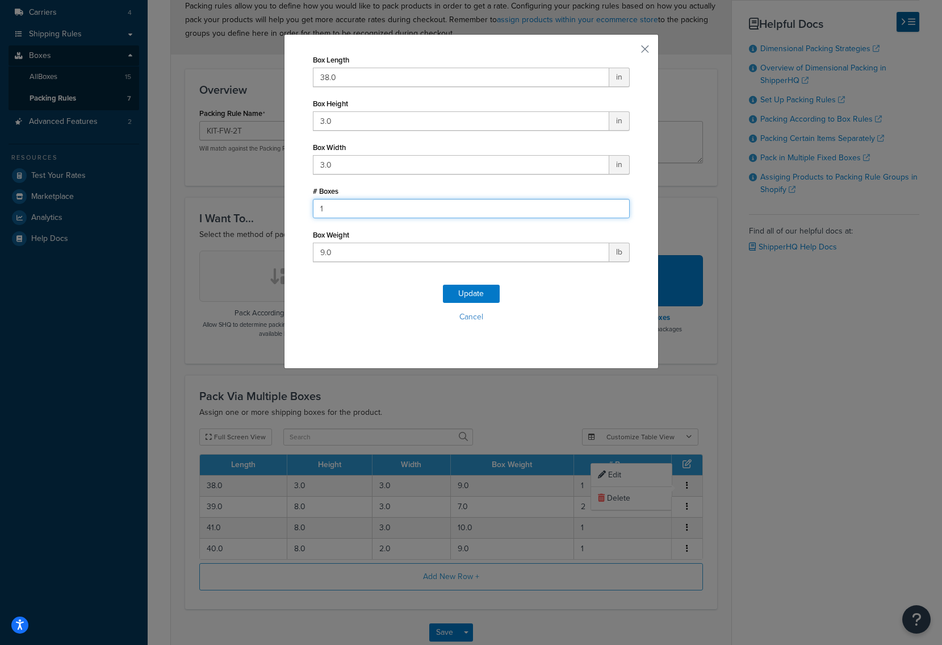
click at [342, 216] on input "1" at bounding box center [471, 208] width 317 height 19
type input "4"
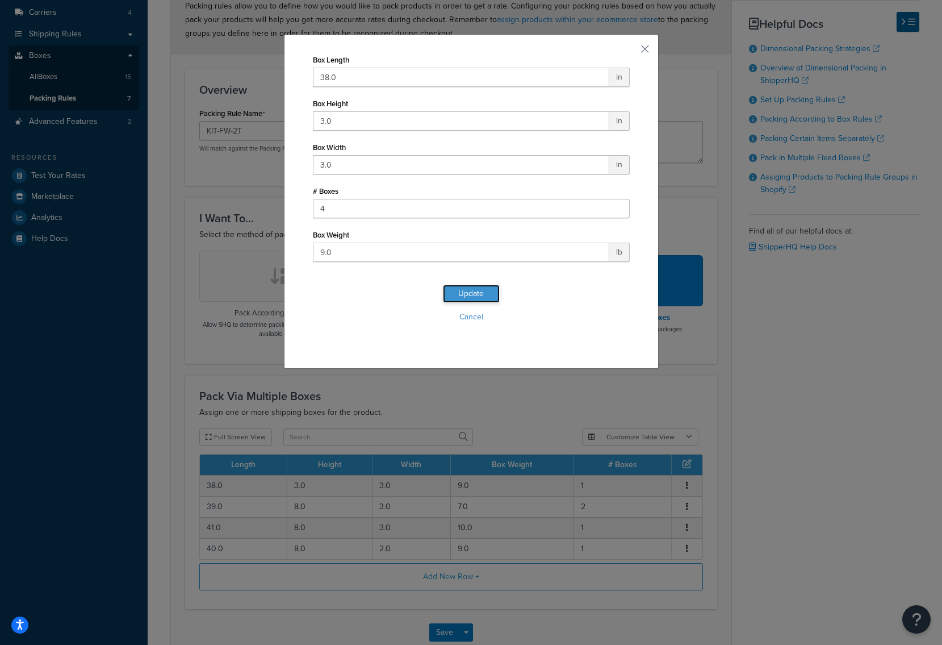
click at [475, 299] on button "Update" at bounding box center [471, 294] width 57 height 18
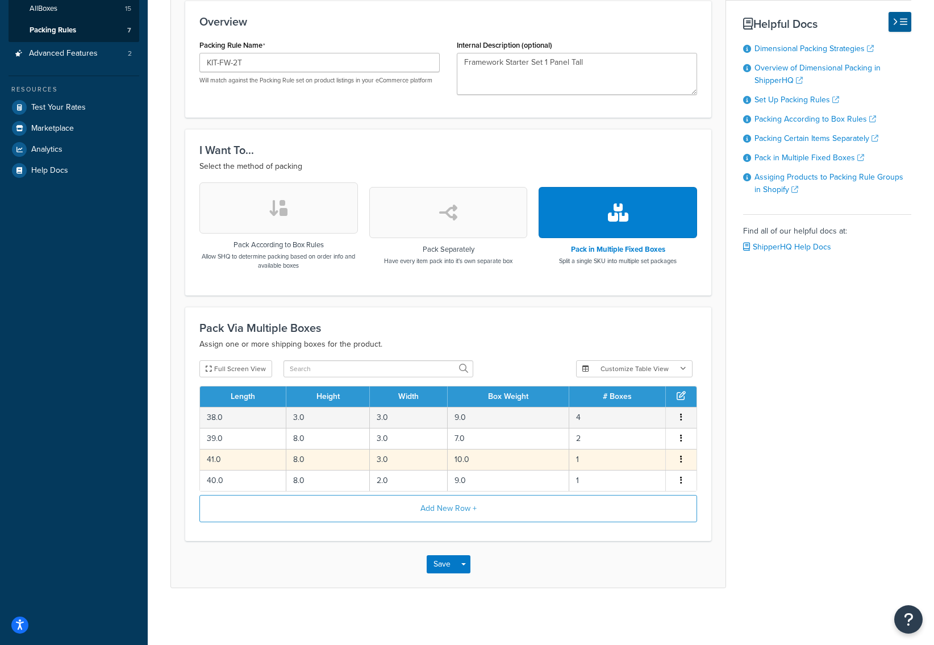
scroll to position [152, 0]
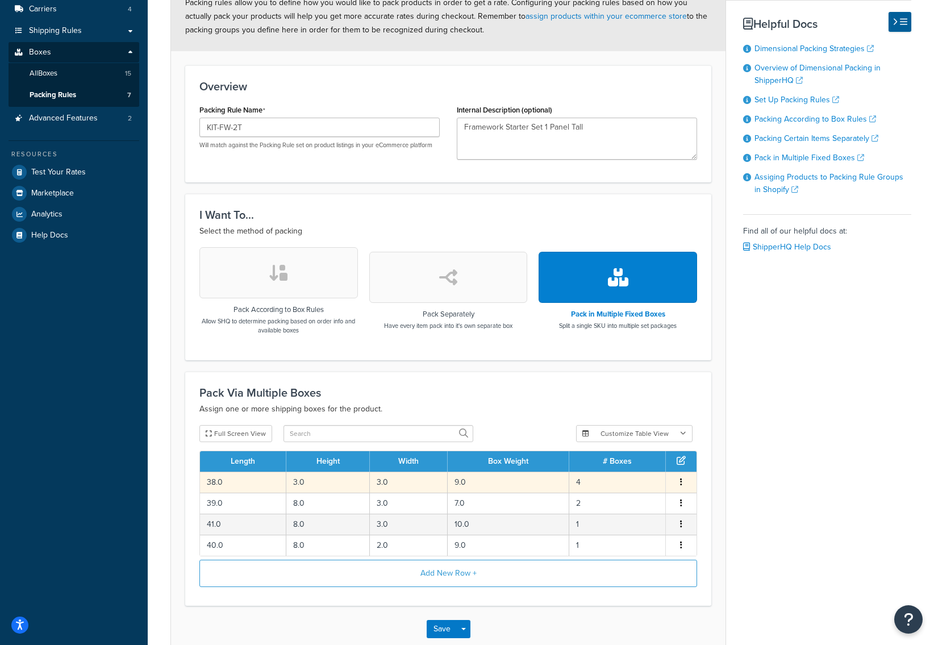
click at [677, 482] on button "button" at bounding box center [681, 482] width 9 height 12
click at [614, 470] on div "Edit" at bounding box center [623, 471] width 81 height 23
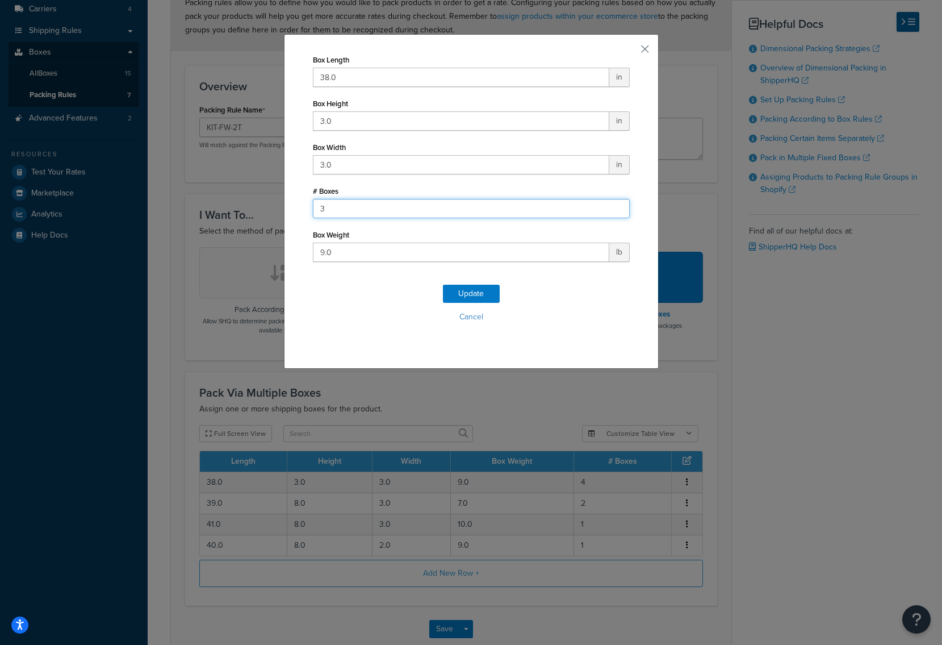
type input "3"
click at [615, 210] on input "3" at bounding box center [471, 208] width 317 height 19
click at [472, 293] on button "Update" at bounding box center [471, 294] width 57 height 18
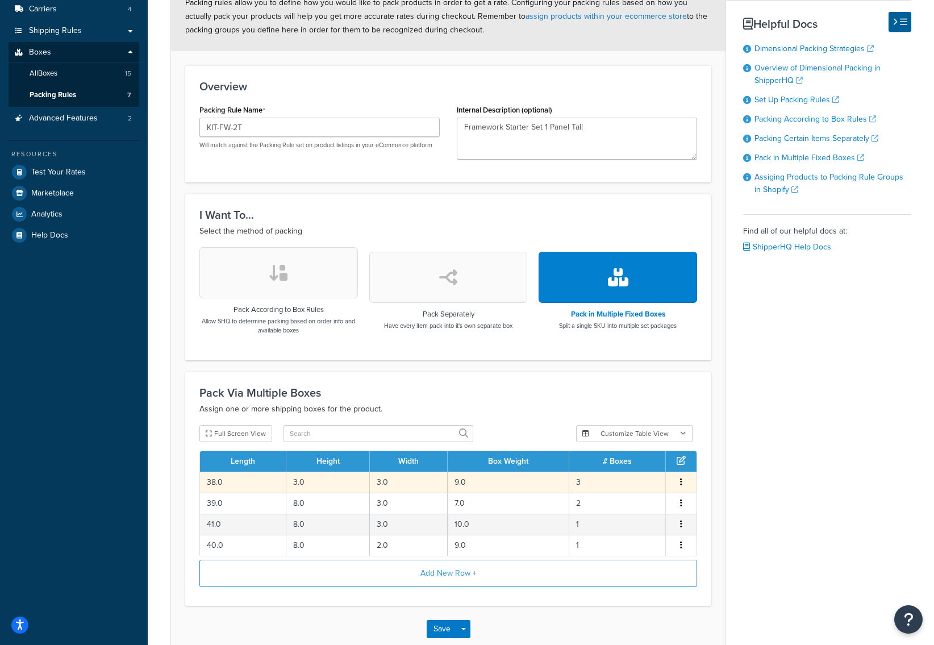
click at [678, 482] on button "button" at bounding box center [681, 482] width 9 height 12
click at [620, 471] on div "Edit" at bounding box center [623, 471] width 81 height 23
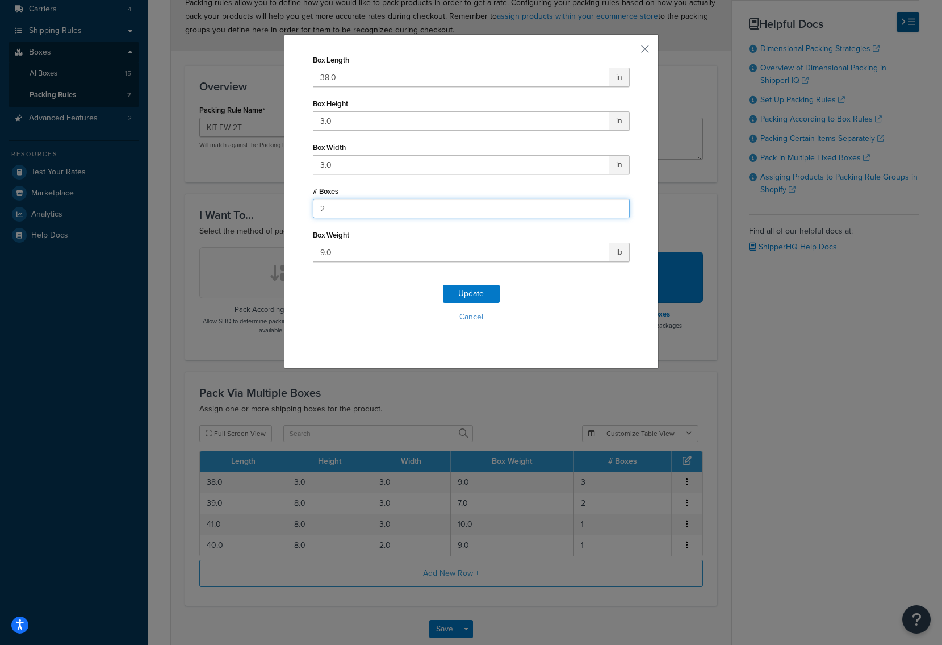
type input "2"
click at [614, 211] on input "2" at bounding box center [471, 208] width 317 height 19
click at [477, 295] on button "Update" at bounding box center [471, 294] width 57 height 18
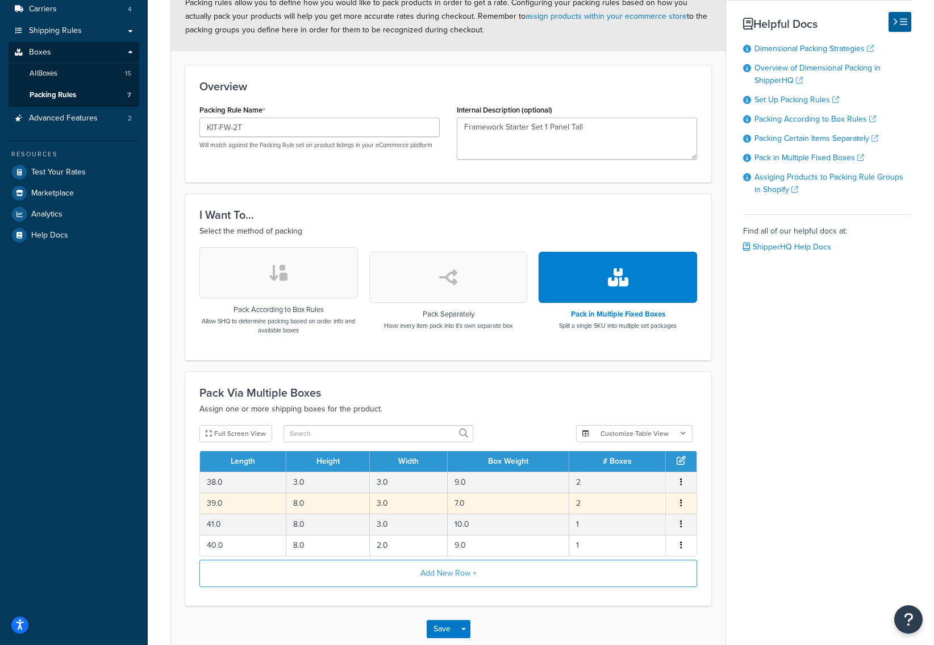
click at [682, 502] on button "button" at bounding box center [681, 503] width 9 height 12
click at [635, 493] on div "Edit" at bounding box center [623, 492] width 81 height 23
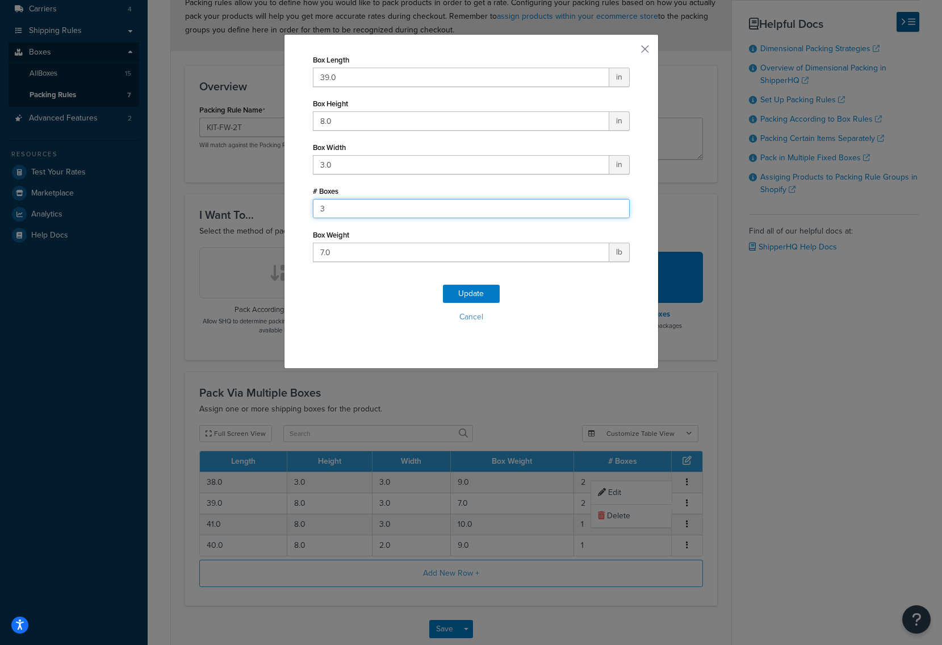
type input "3"
click at [613, 205] on input "3" at bounding box center [471, 208] width 317 height 19
click at [479, 298] on button "Update" at bounding box center [471, 294] width 57 height 18
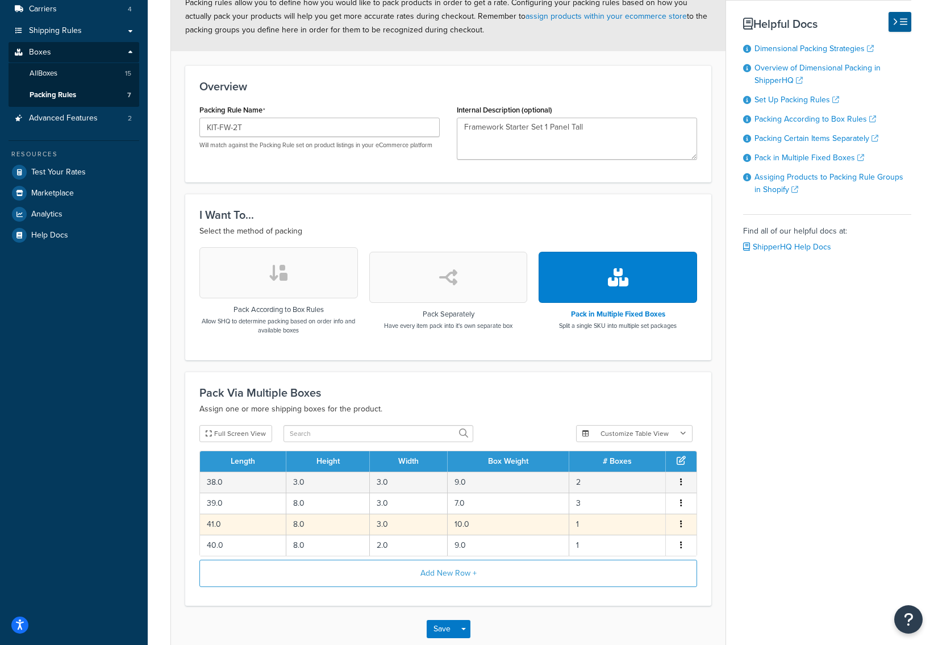
click at [687, 524] on span "Edit Delete" at bounding box center [681, 524] width 17 height 12
click at [683, 525] on button "button" at bounding box center [681, 524] width 9 height 12
click at [633, 541] on div "Delete" at bounding box center [623, 536] width 81 height 23
click at [679, 527] on button "button" at bounding box center [681, 524] width 9 height 12
click at [608, 514] on div "Edit" at bounding box center [623, 513] width 81 height 23
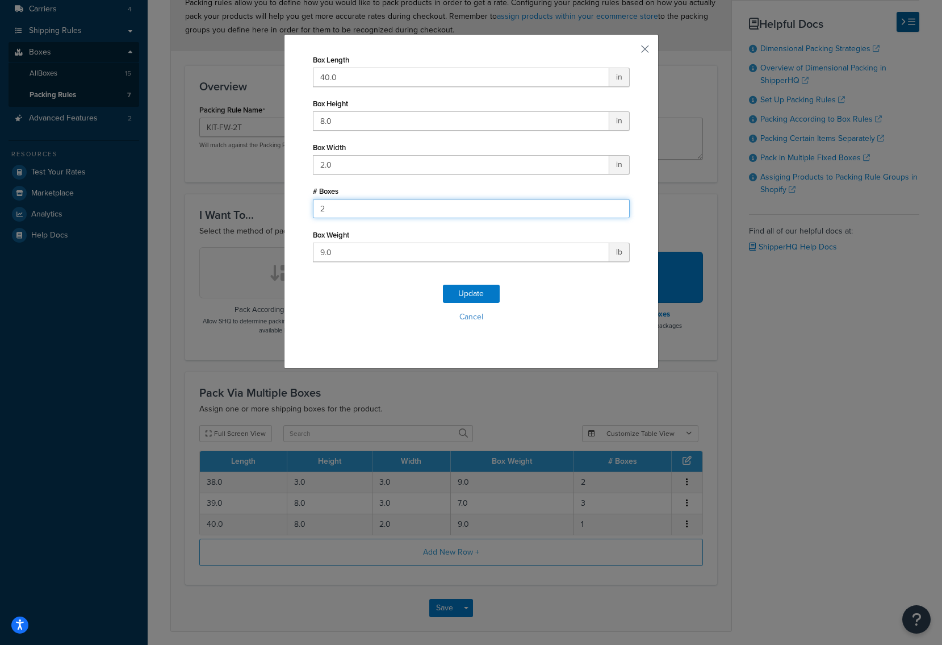
type input "2"
click at [615, 206] on input "2" at bounding box center [471, 208] width 317 height 19
click at [464, 282] on div "Update Cancel" at bounding box center [471, 307] width 317 height 75
click at [465, 285] on button "Update" at bounding box center [471, 294] width 57 height 18
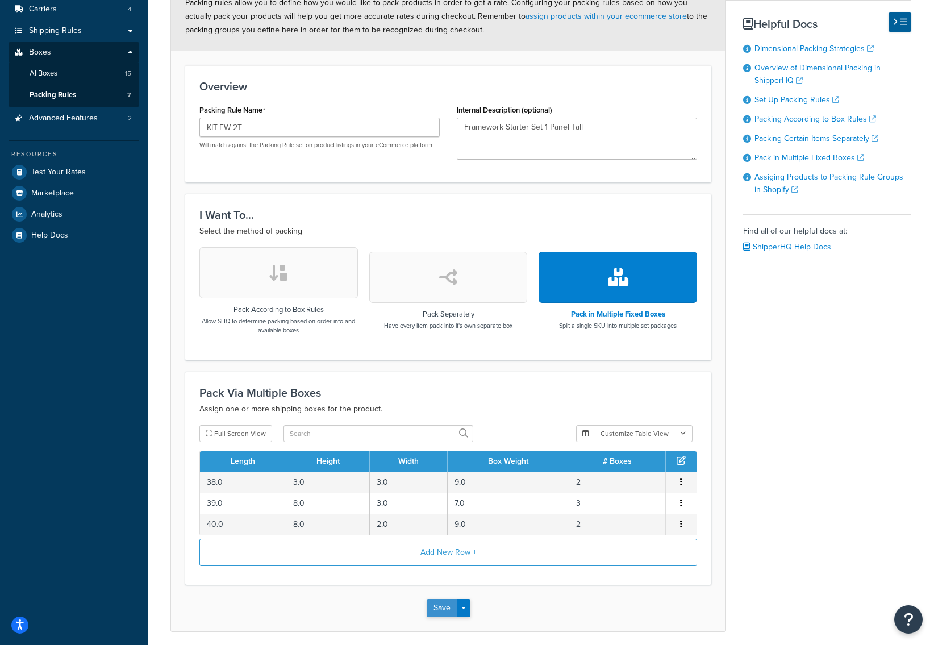
click at [449, 610] on button "Save" at bounding box center [442, 608] width 31 height 18
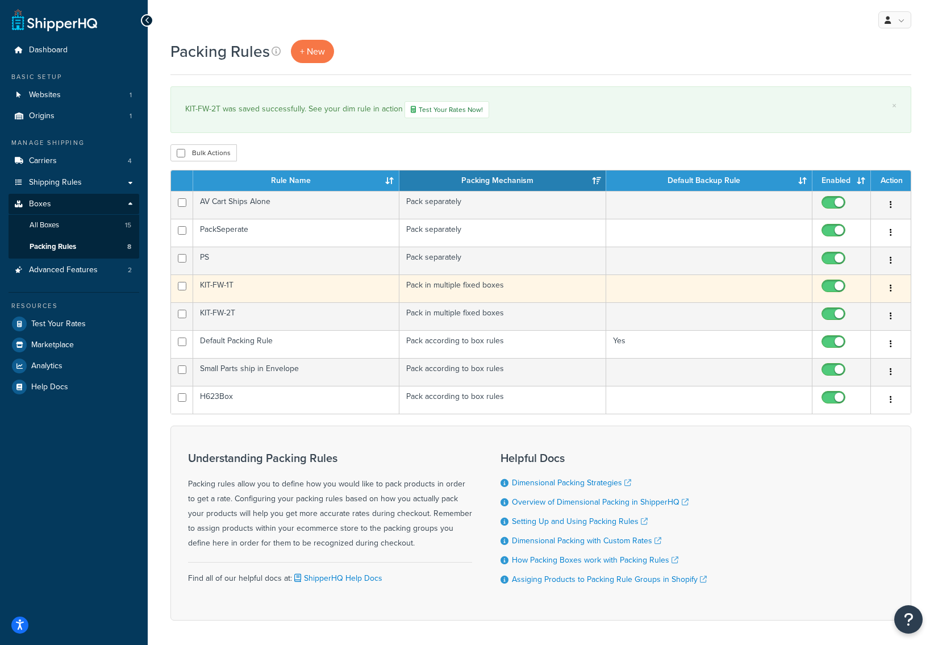
click at [887, 290] on button "button" at bounding box center [891, 288] width 16 height 18
click at [852, 308] on link "Edit" at bounding box center [845, 312] width 90 height 23
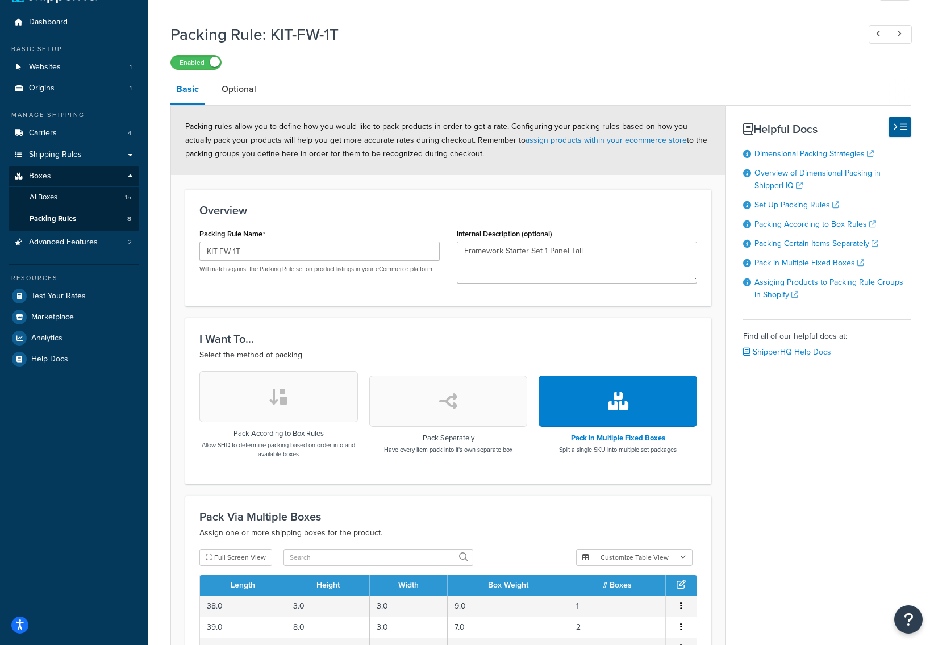
scroll to position [218, 0]
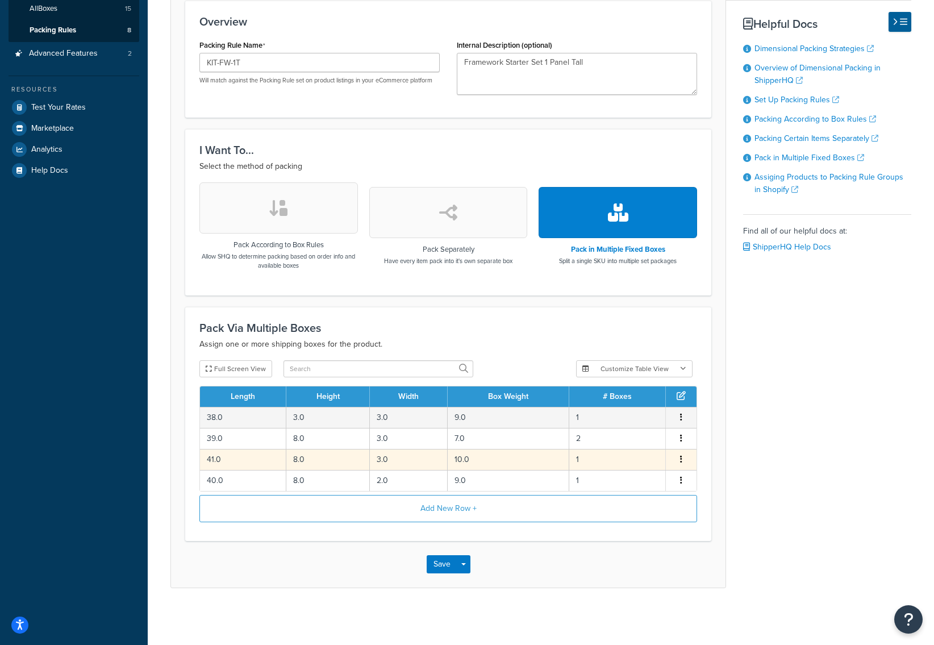
click at [679, 461] on button "button" at bounding box center [681, 459] width 9 height 12
click at [623, 474] on div "Delete" at bounding box center [623, 471] width 81 height 23
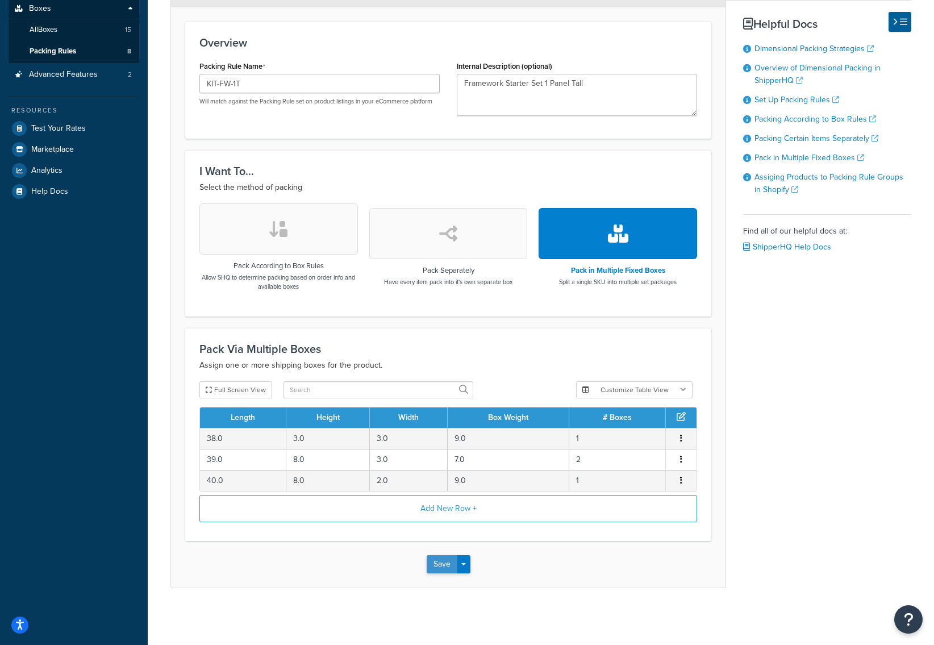
click at [450, 568] on button "Save" at bounding box center [442, 564] width 31 height 18
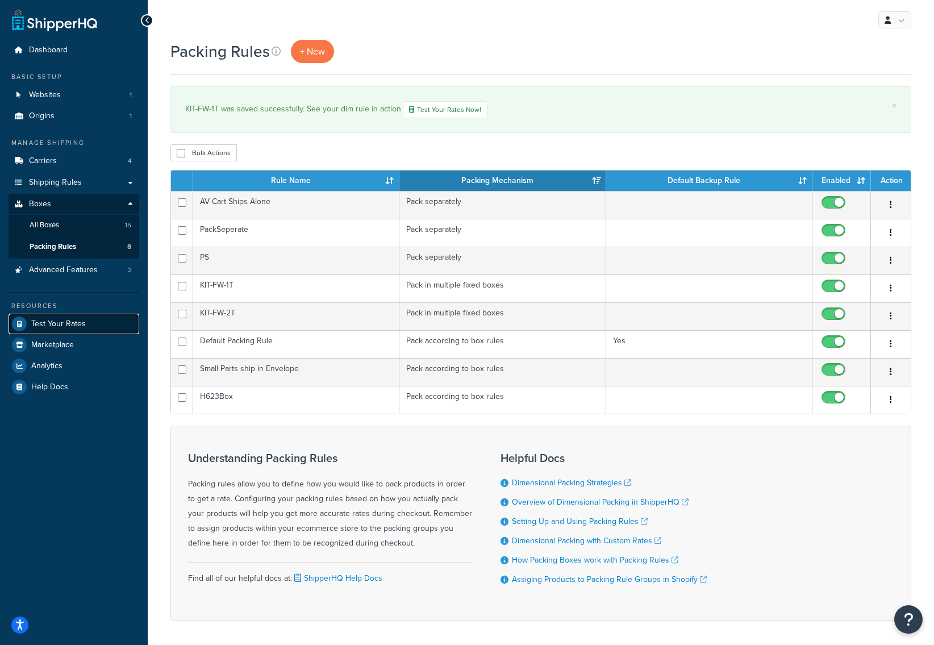
click at [87, 328] on link "Test Your Rates" at bounding box center [74, 324] width 131 height 20
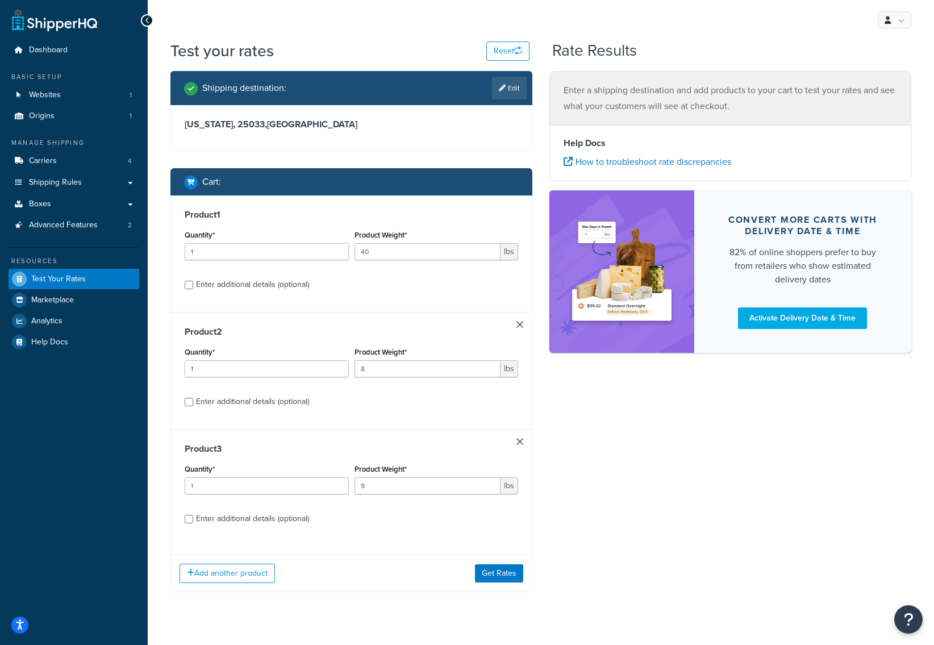
scroll to position [22, 0]
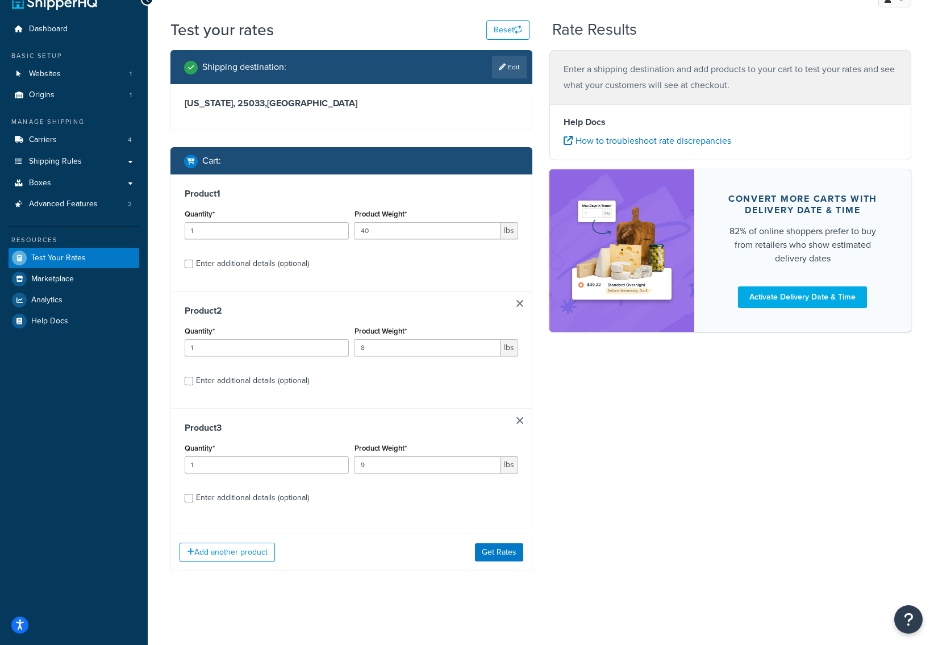
click at [222, 265] on div "Enter additional details (optional)" at bounding box center [252, 264] width 113 height 16
click at [193, 265] on input "Enter additional details (optional)" at bounding box center [189, 264] width 9 height 9
checkbox input "true"
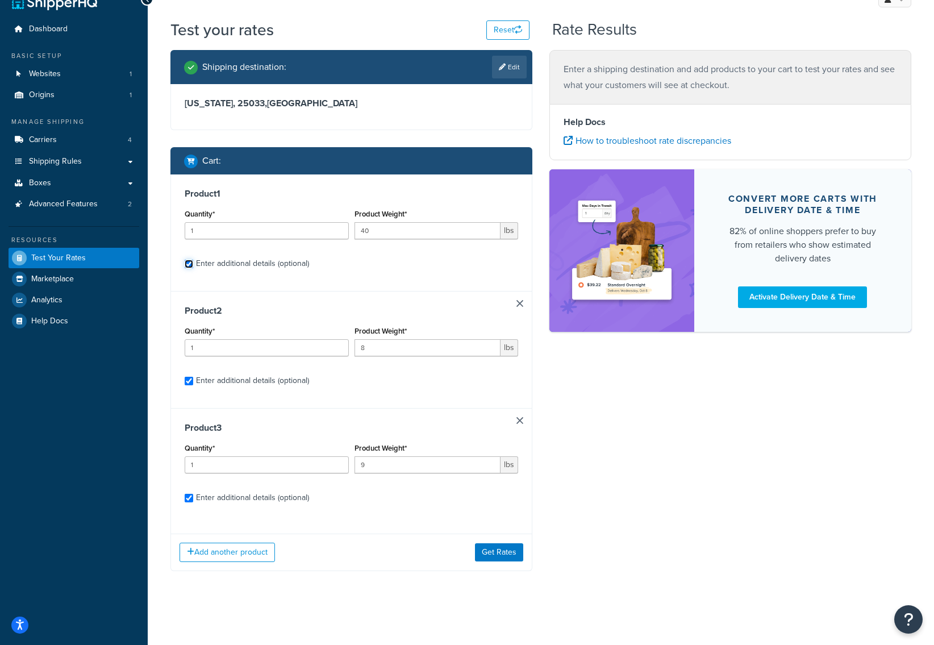
select select "87748"
select select "87749"
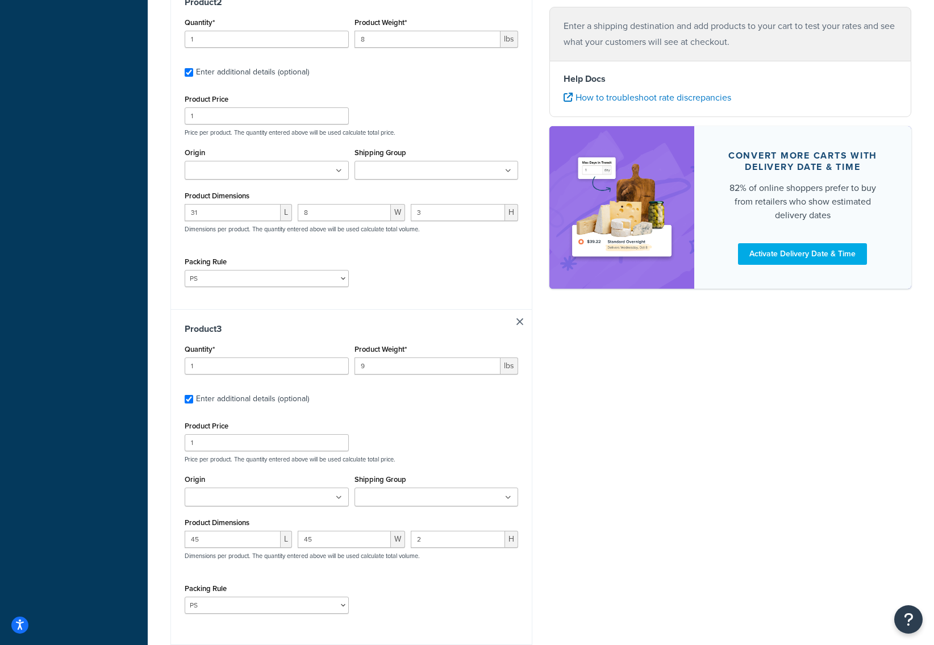
scroll to position [623, 0]
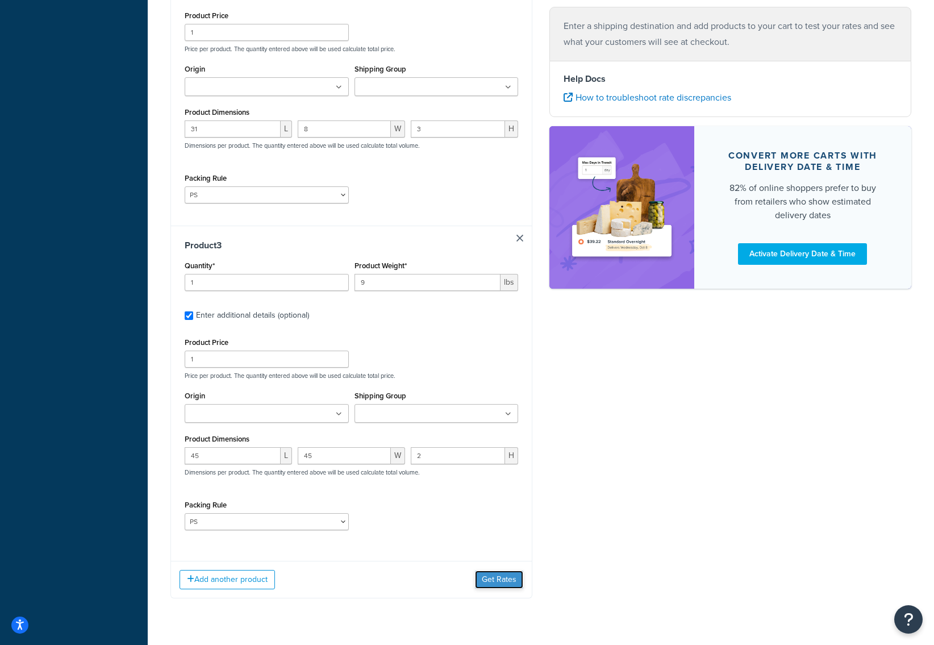
click at [508, 581] on button "Get Rates" at bounding box center [499, 579] width 48 height 18
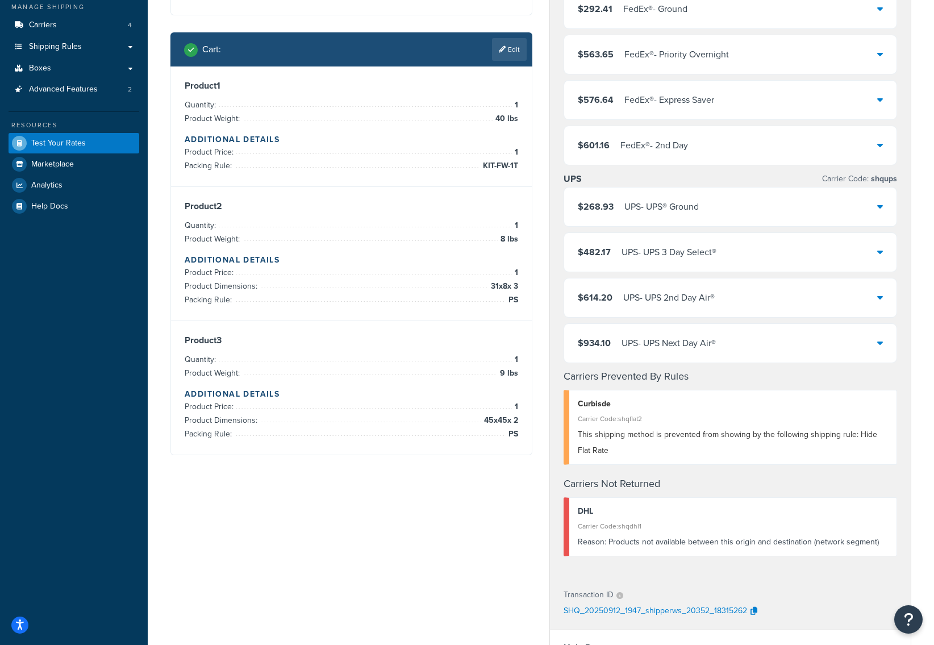
scroll to position [0, 0]
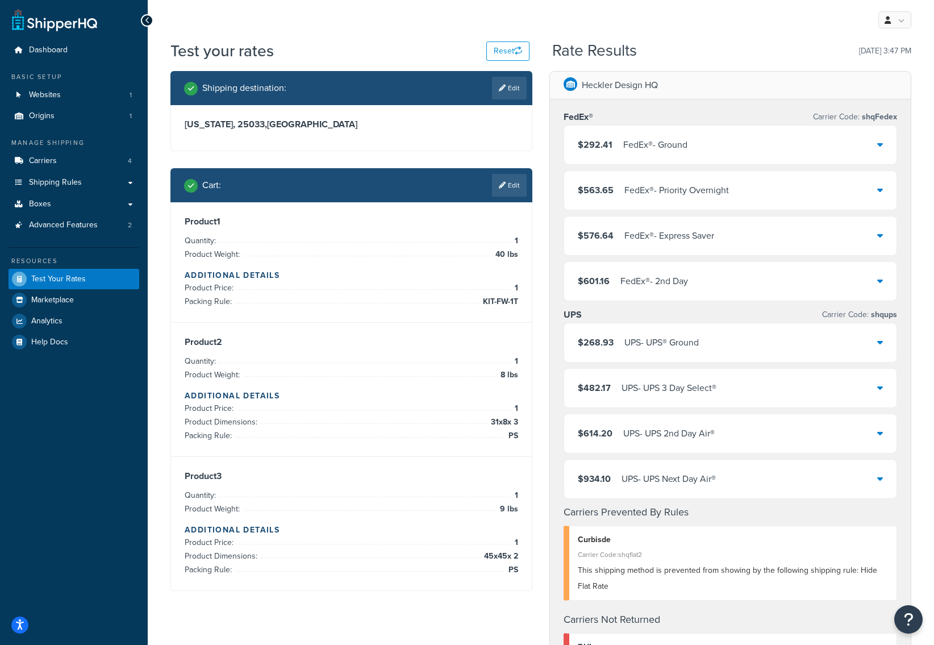
click at [754, 347] on div "$268.93 UPS - UPS® Ground" at bounding box center [730, 342] width 332 height 39
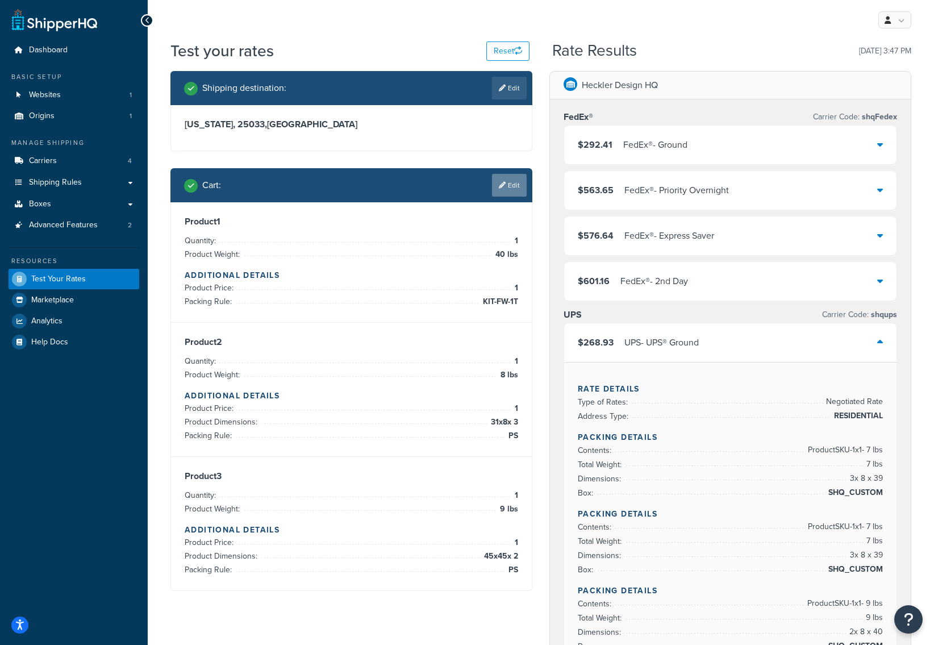
click at [523, 186] on link "Edit" at bounding box center [509, 185] width 35 height 23
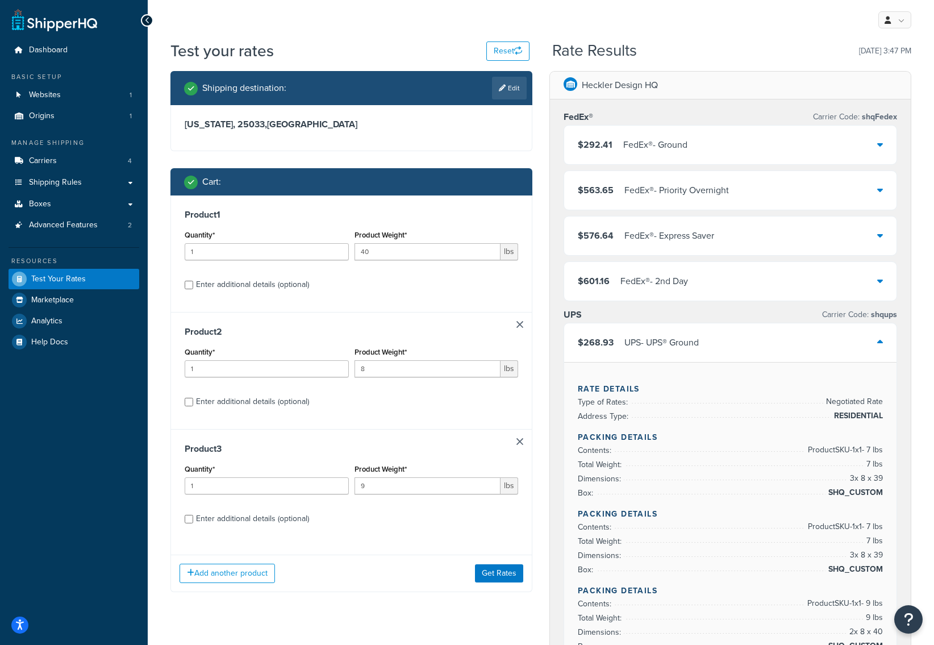
click at [197, 283] on div "Enter additional details (optional)" at bounding box center [252, 285] width 113 height 16
click at [193, 283] on input "Enter additional details (optional)" at bounding box center [189, 285] width 9 height 9
checkbox input "true"
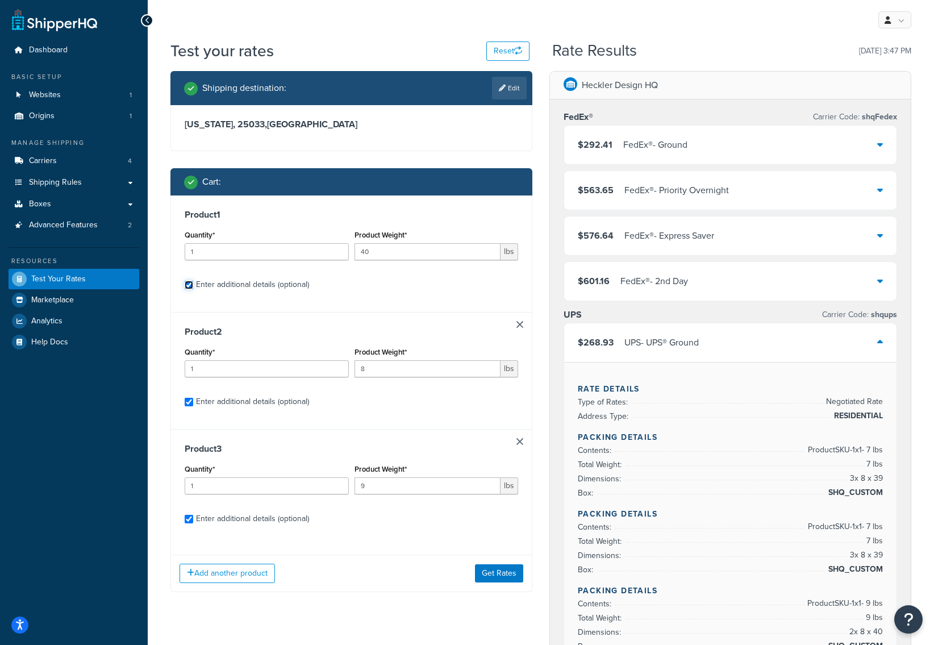
select select "87748"
select select "87749"
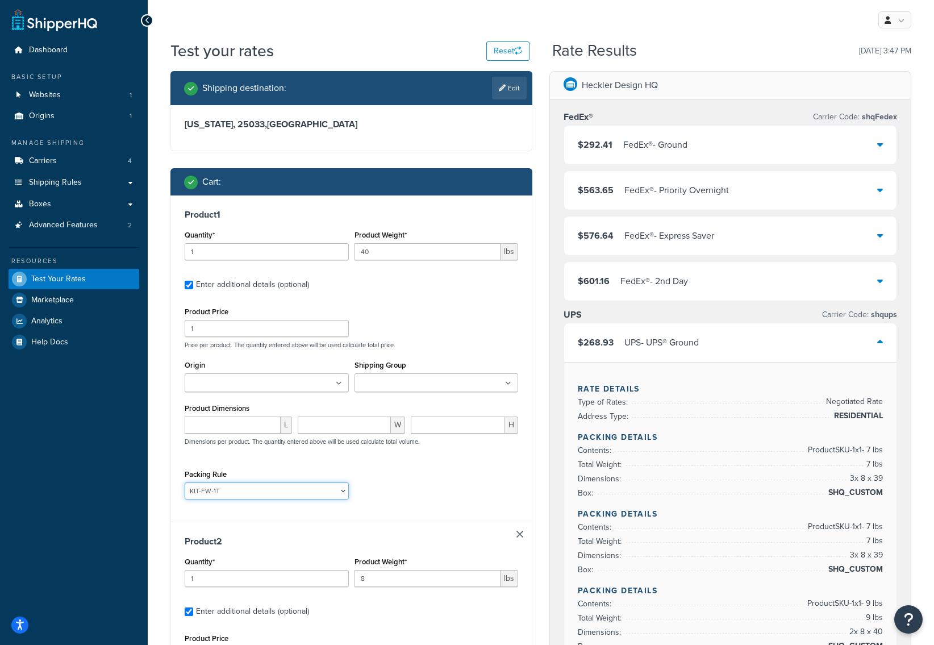
click at [215, 491] on select "AV Cart Ships Alone Default Packing Rule H623Box KIT-FW-1T KIT-FW-2T PackSepera…" at bounding box center [267, 490] width 164 height 17
select select "87750"
click at [185, 483] on select "AV Cart Ships Alone Default Packing Rule H623Box KIT-FW-1T KIT-FW-2T PackSepera…" at bounding box center [267, 490] width 164 height 17
click at [427, 470] on div "Packing Rule AV Cart Ships Alone Default Packing Rule H623Box KIT-FW-1T KIT-FW-…" at bounding box center [351, 486] width 339 height 41
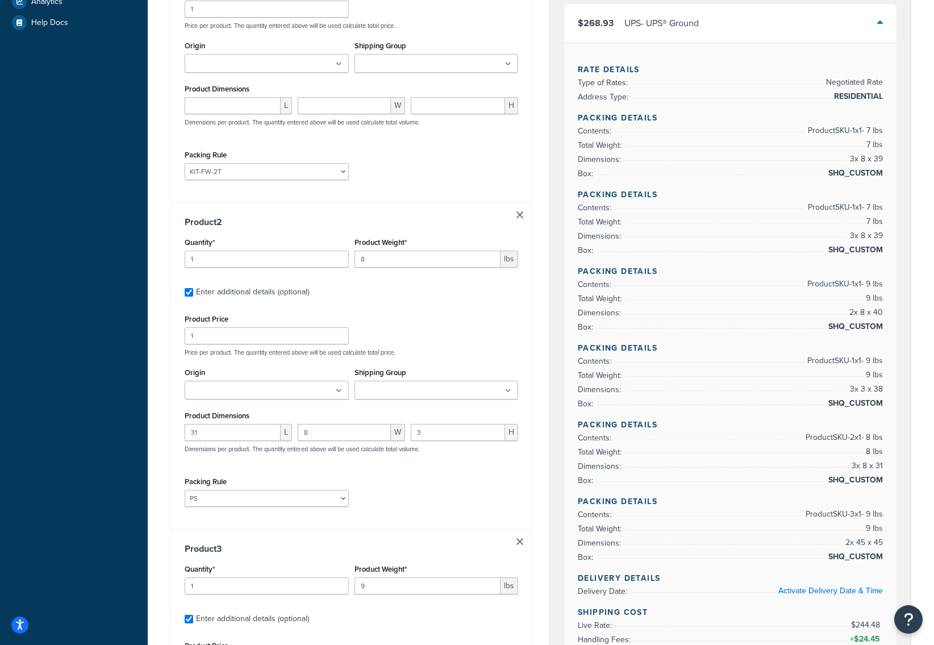
scroll to position [813, 0]
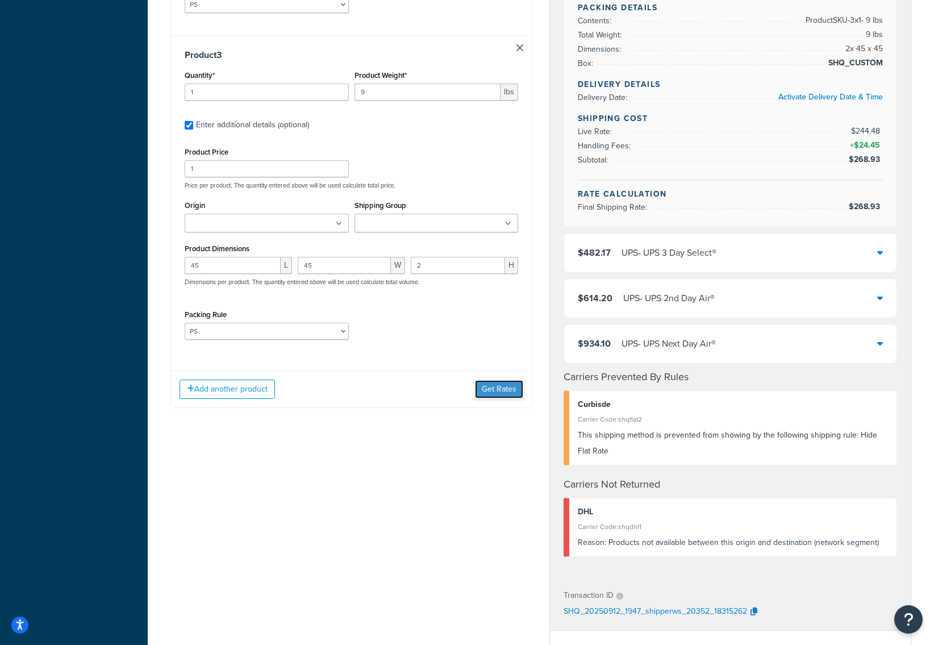
click at [503, 390] on button "Get Rates" at bounding box center [499, 389] width 48 height 18
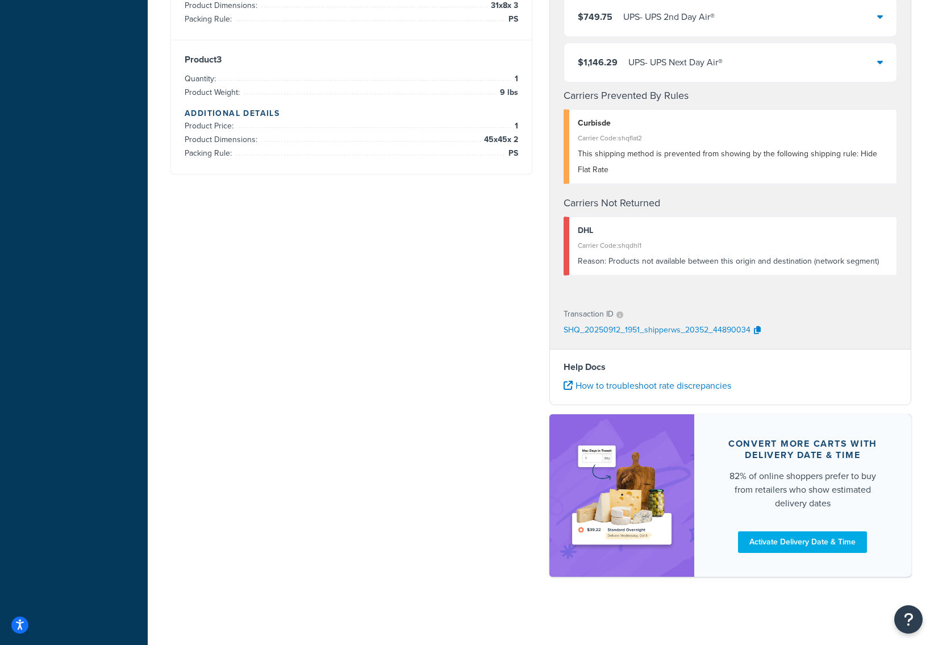
scroll to position [57, 0]
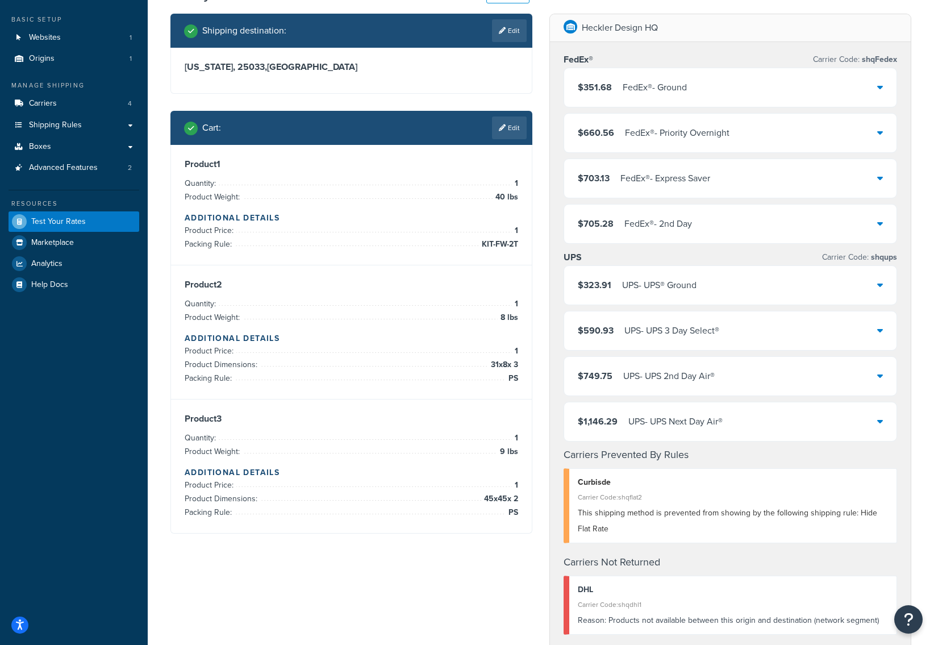
click at [700, 283] on div "$323.91 UPS - UPS® Ground" at bounding box center [730, 285] width 332 height 39
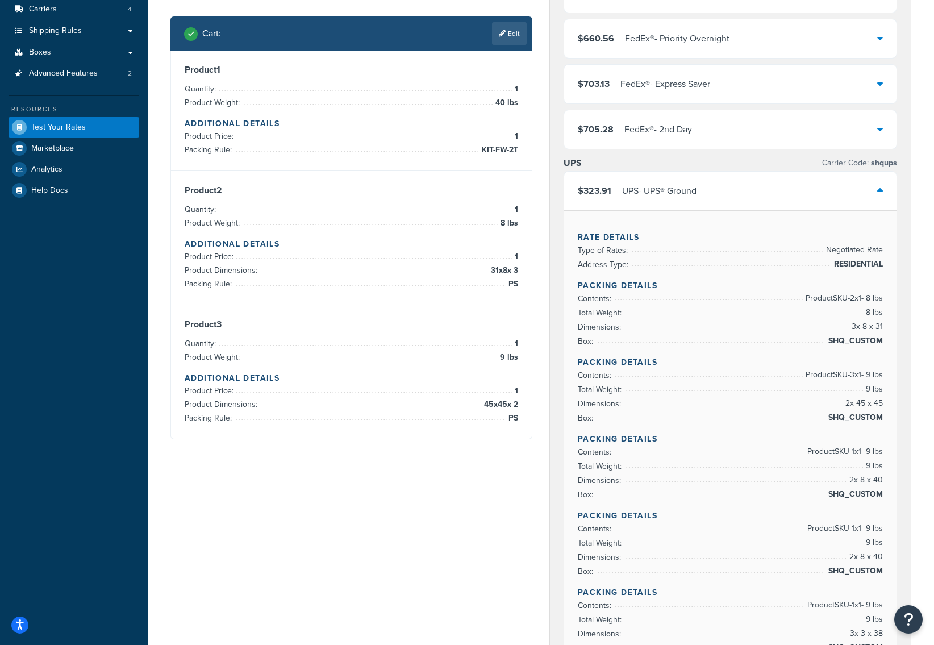
scroll to position [0, 0]
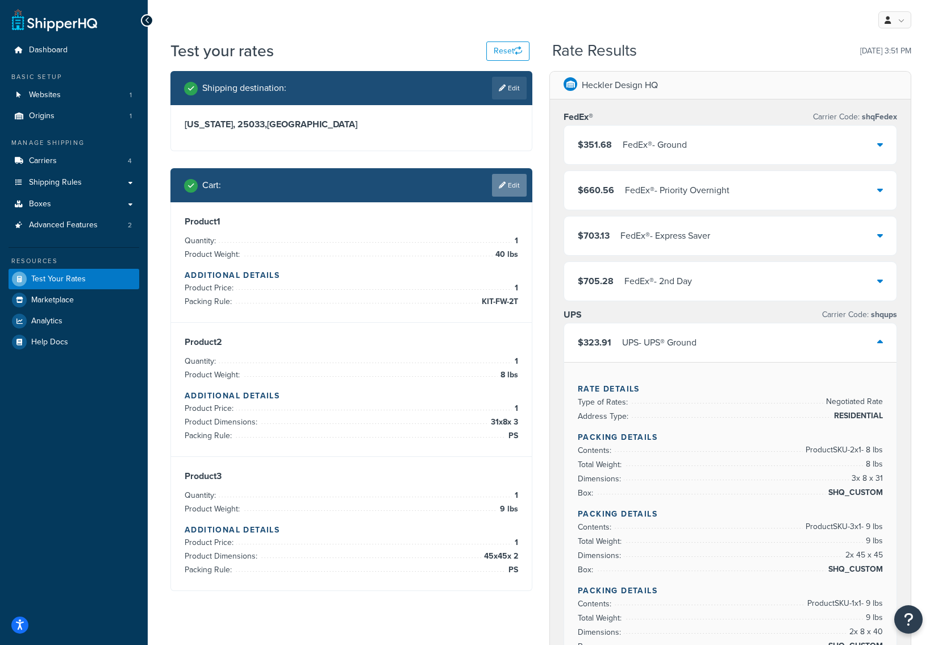
click at [506, 188] on link "Edit" at bounding box center [509, 185] width 35 height 23
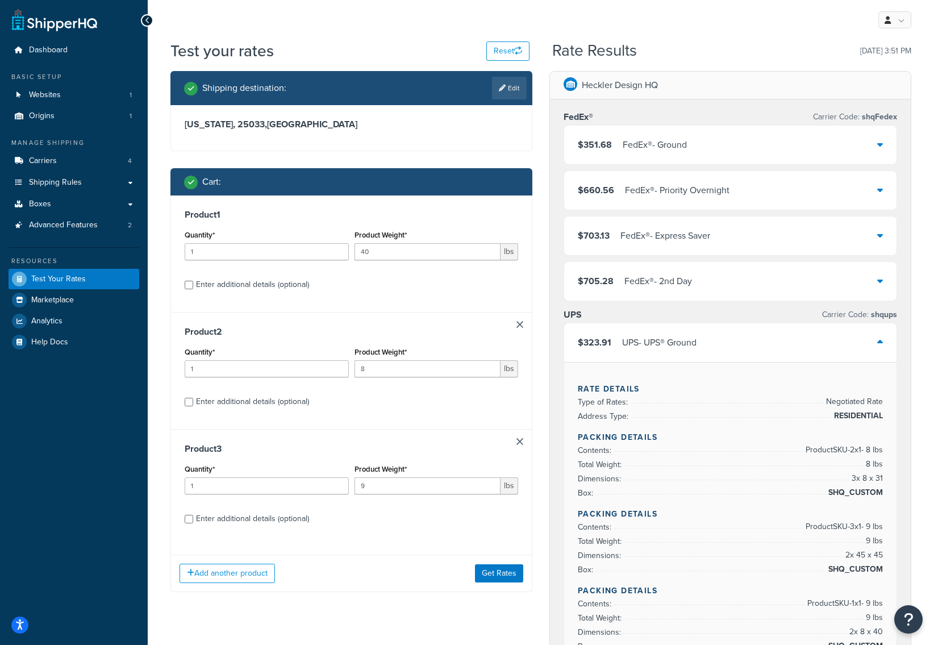
click at [223, 282] on div "Enter additional details (optional)" at bounding box center [252, 285] width 113 height 16
click at [193, 282] on input "Enter additional details (optional)" at bounding box center [189, 285] width 9 height 9
checkbox input "true"
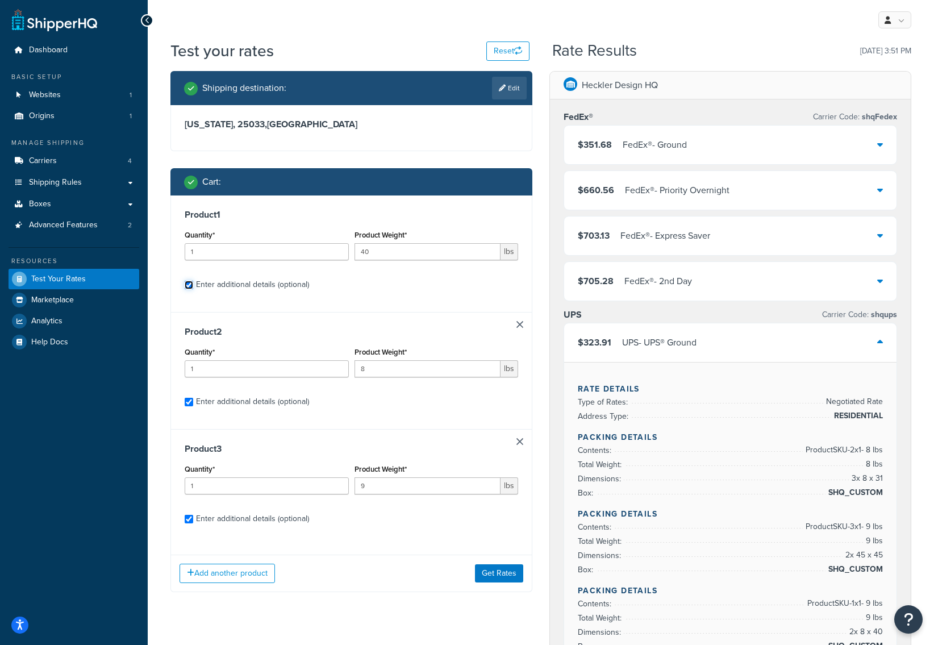
select select "87750"
select select "87749"
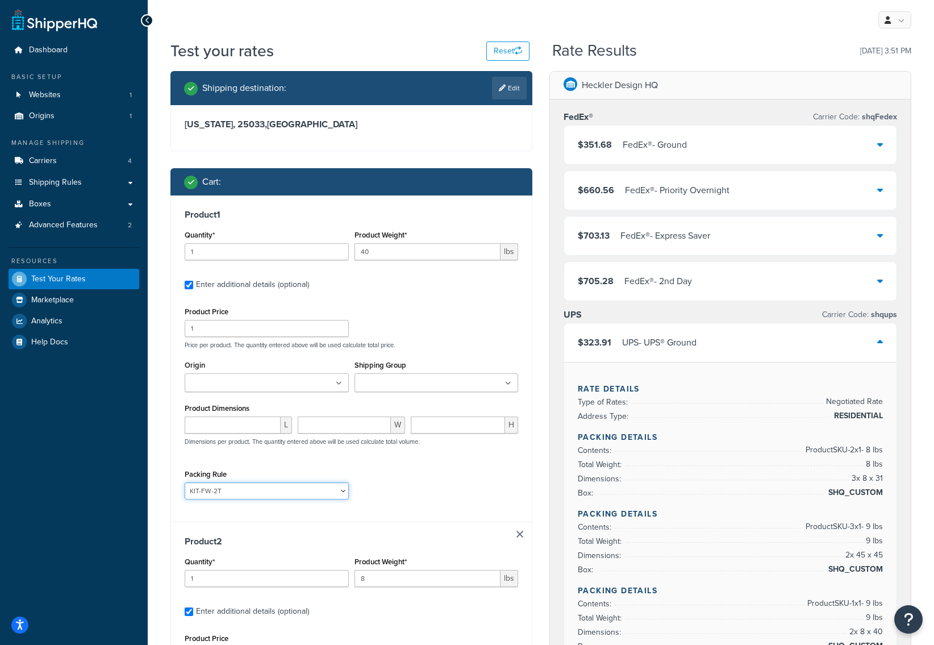
click at [239, 490] on select "AV Cart Ships Alone Default Packing Rule H623Box KIT-FW-1T KIT-FW-2T PackSepera…" at bounding box center [267, 490] width 164 height 17
select select "87748"
click at [185, 483] on select "AV Cart Ships Alone Default Packing Rule H623Box KIT-FW-1T KIT-FW-2T PackSepera…" at bounding box center [267, 490] width 164 height 17
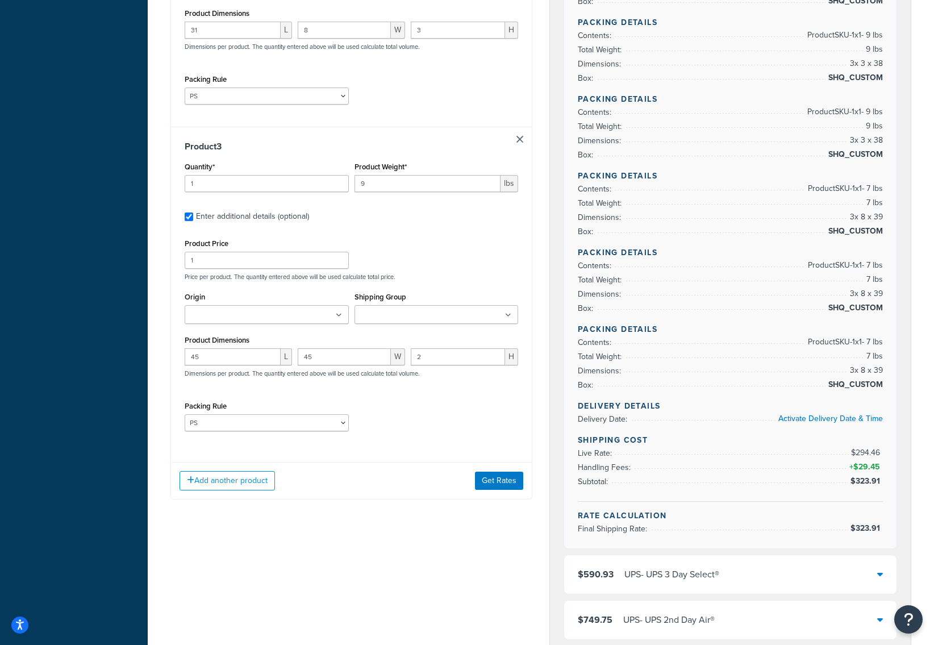
scroll to position [827, 0]
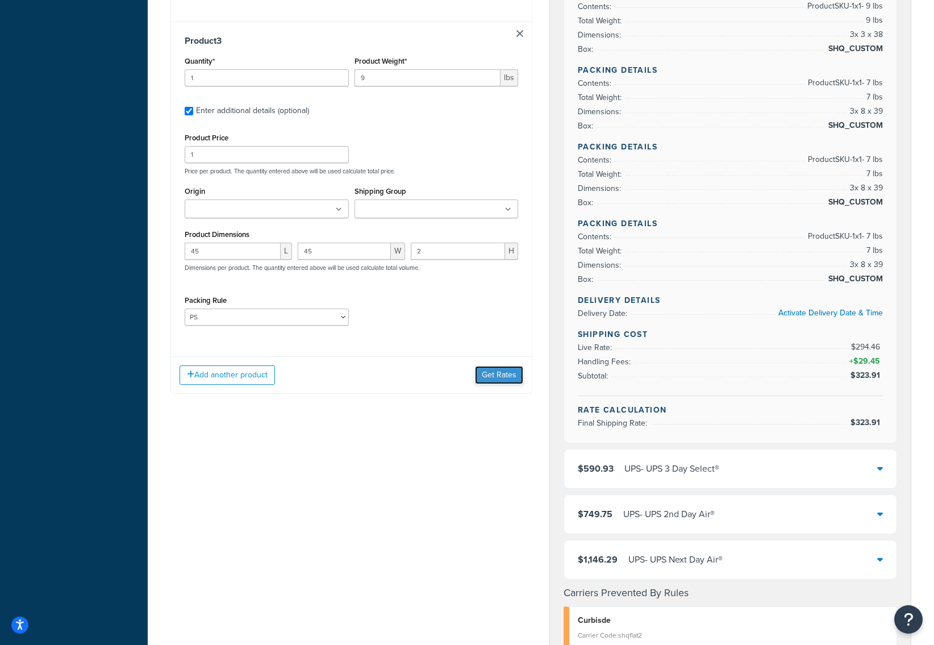
click at [497, 382] on button "Get Rates" at bounding box center [499, 375] width 48 height 18
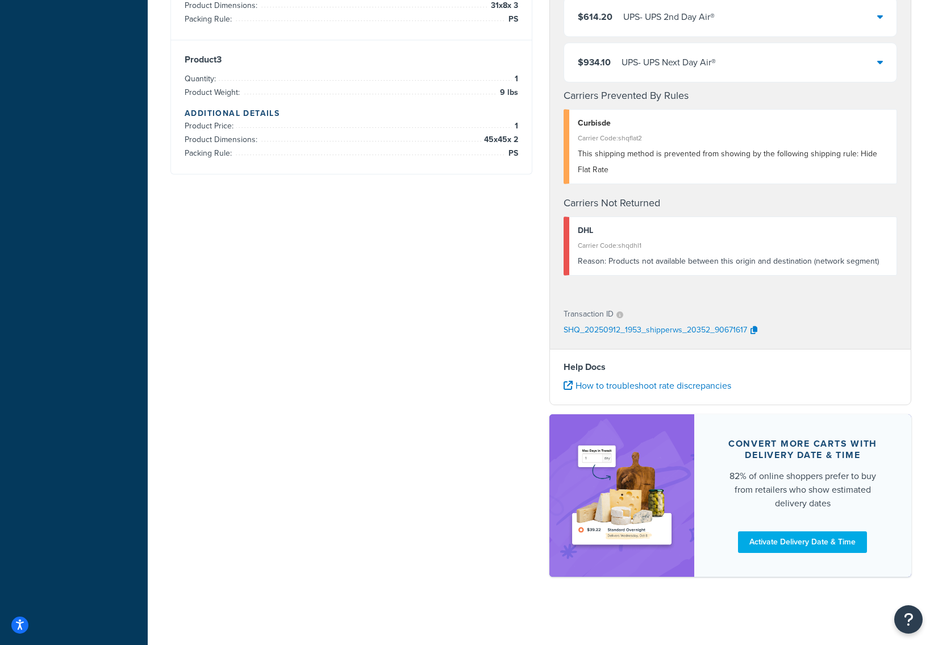
scroll to position [0, 0]
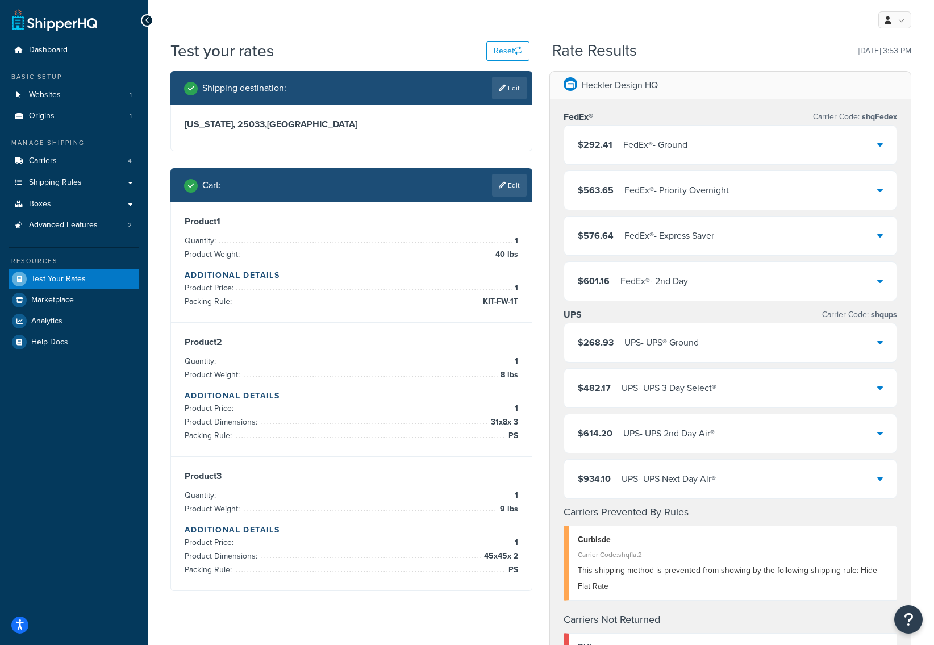
click at [791, 147] on div "$292.41 FedEx® - Ground" at bounding box center [730, 145] width 332 height 39
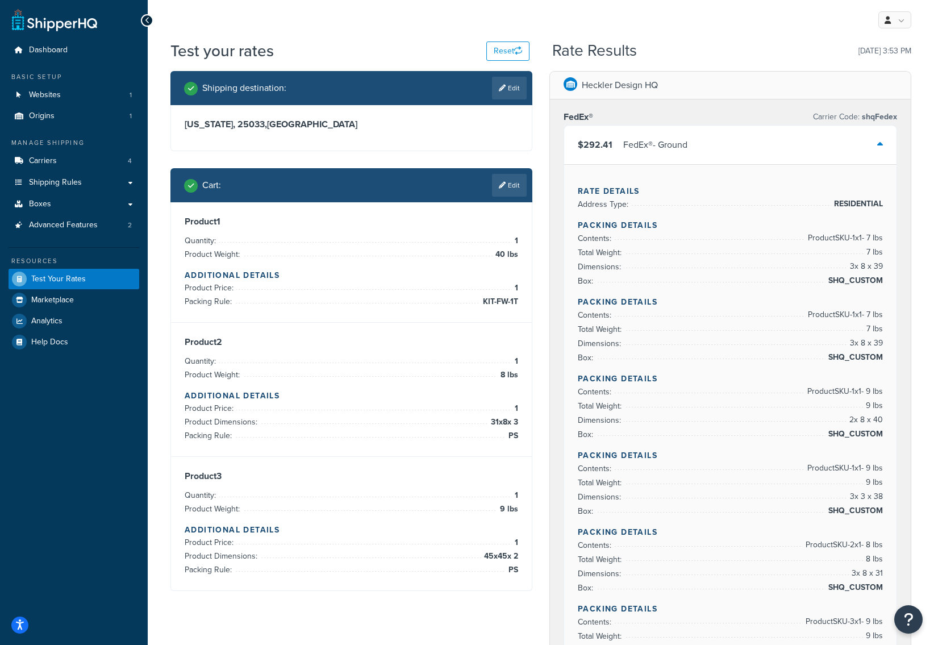
click at [716, 144] on div "$292.41 FedEx® - Ground" at bounding box center [730, 145] width 332 height 39
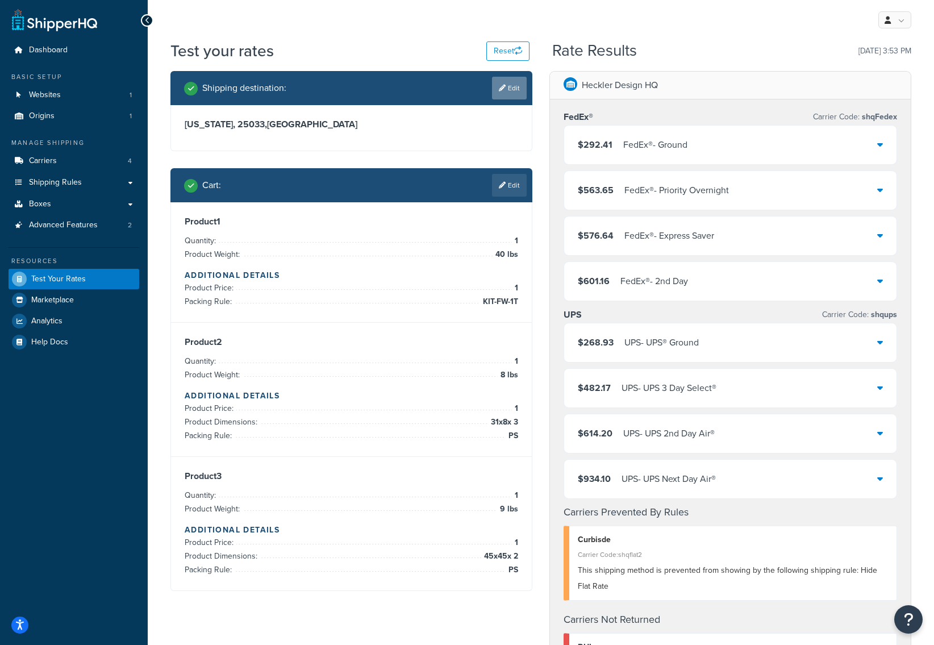
click at [511, 87] on link "Edit" at bounding box center [509, 88] width 35 height 23
select select "WV"
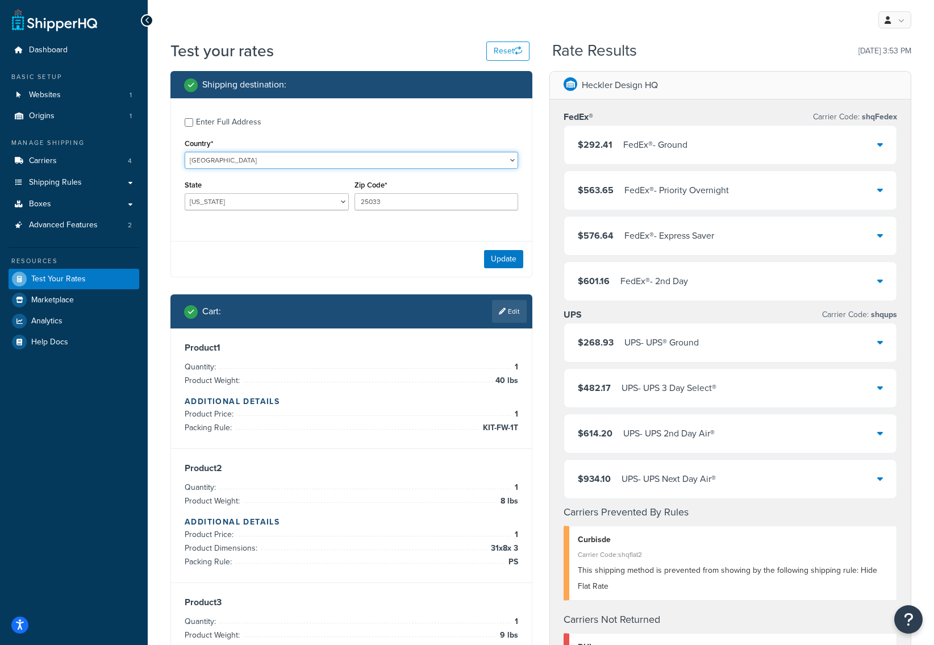
click at [241, 169] on select "United States United Kingdom Afghanistan Åland Islands Albania Algeria American…" at bounding box center [351, 160] width 333 height 17
select select "GB"
click at [185, 152] on select "United States United Kingdom Afghanistan Åland Islands Albania Algeria American…" at bounding box center [351, 160] width 333 height 17
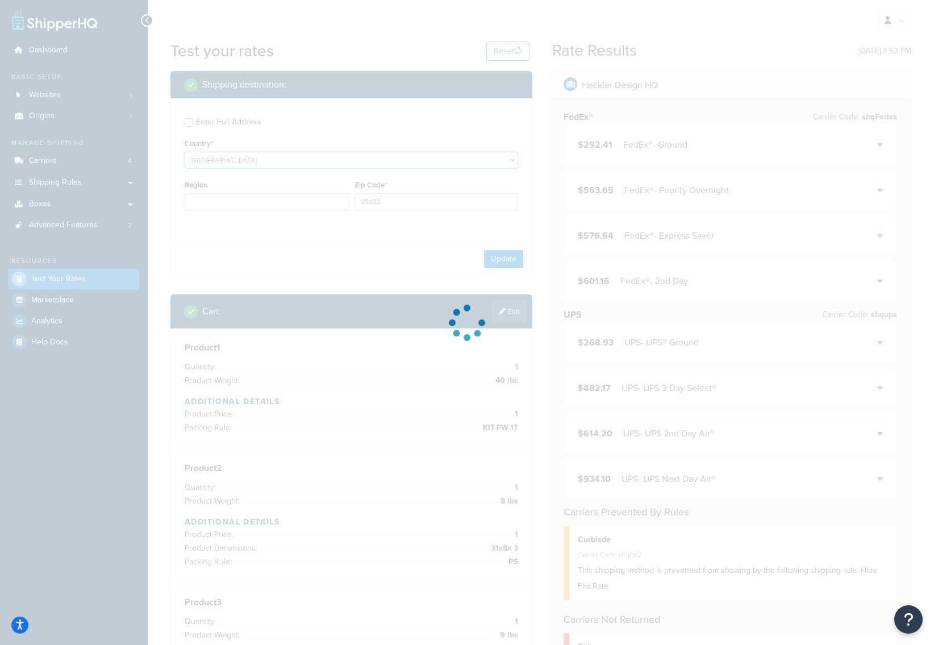
type input "WV"
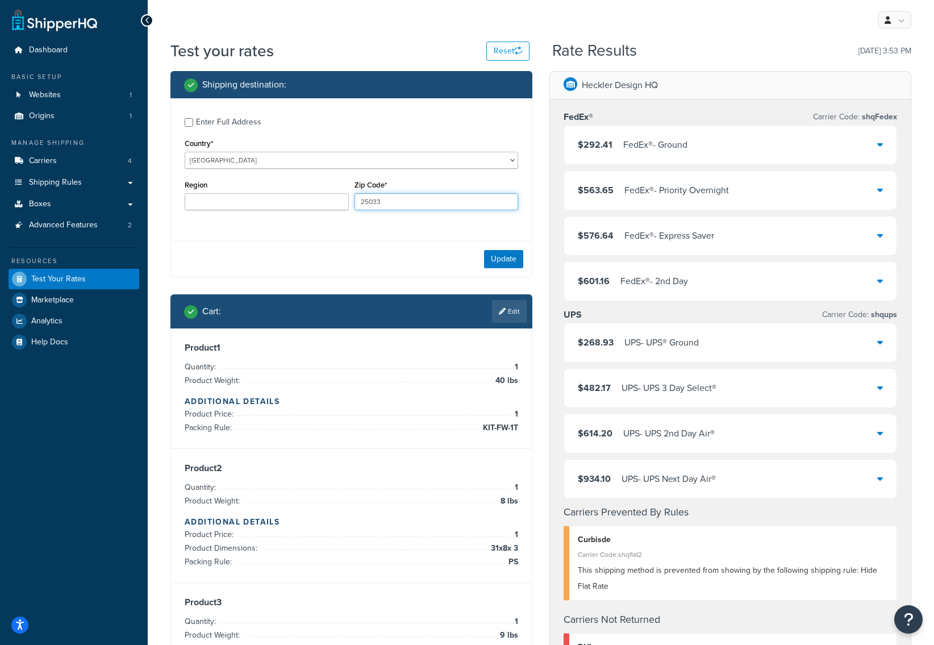
click at [377, 206] on input "25033" at bounding box center [436, 201] width 164 height 17
paste input "SE1 1HR"
type input "SE1 1HR"
click at [515, 261] on button "Update" at bounding box center [503, 259] width 39 height 18
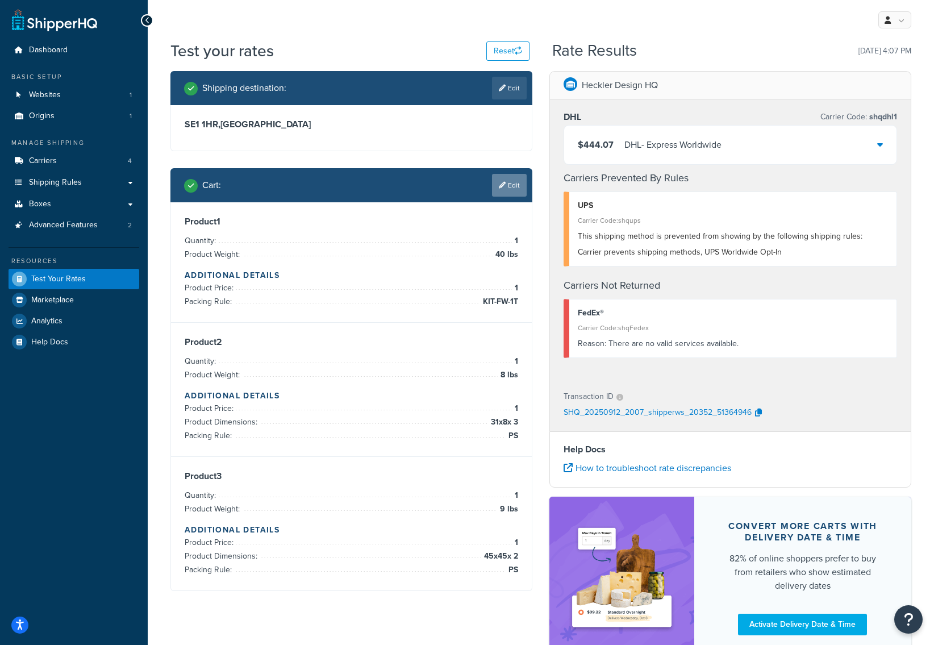
click at [513, 181] on link "Edit" at bounding box center [509, 185] width 35 height 23
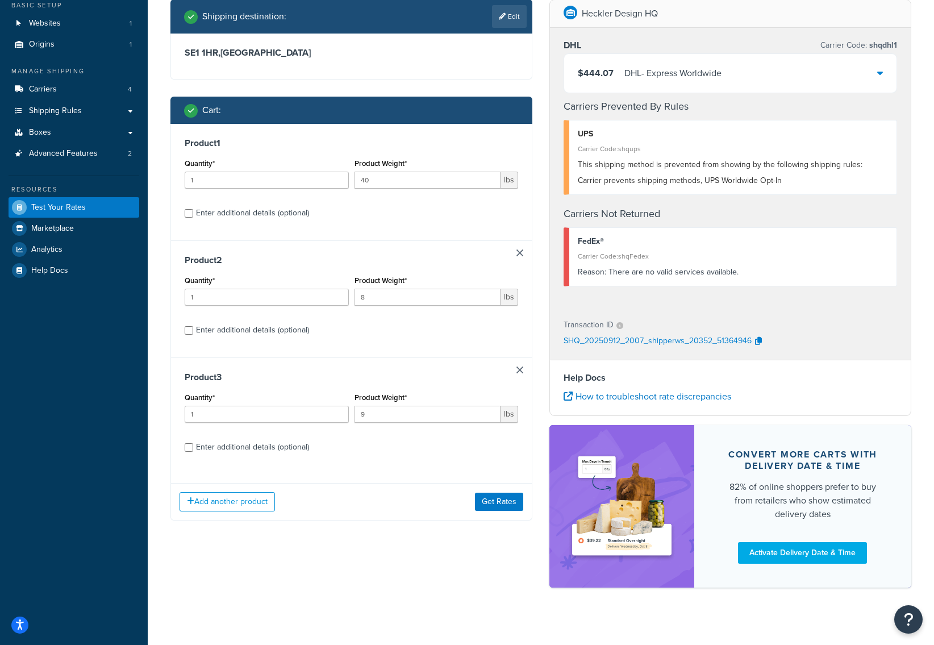
scroll to position [82, 0]
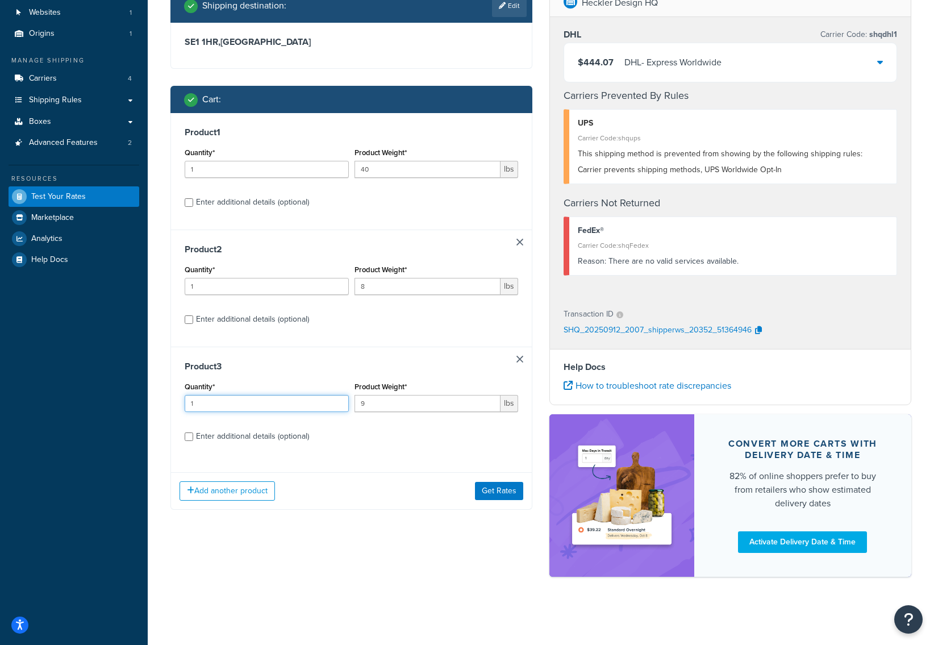
click at [264, 409] on input "1" at bounding box center [267, 403] width 164 height 17
type input "2"
click at [243, 436] on div "Enter additional details (optional)" at bounding box center [252, 436] width 113 height 16
click at [193, 436] on input "Enter additional details (optional)" at bounding box center [189, 436] width 9 height 9
checkbox input "true"
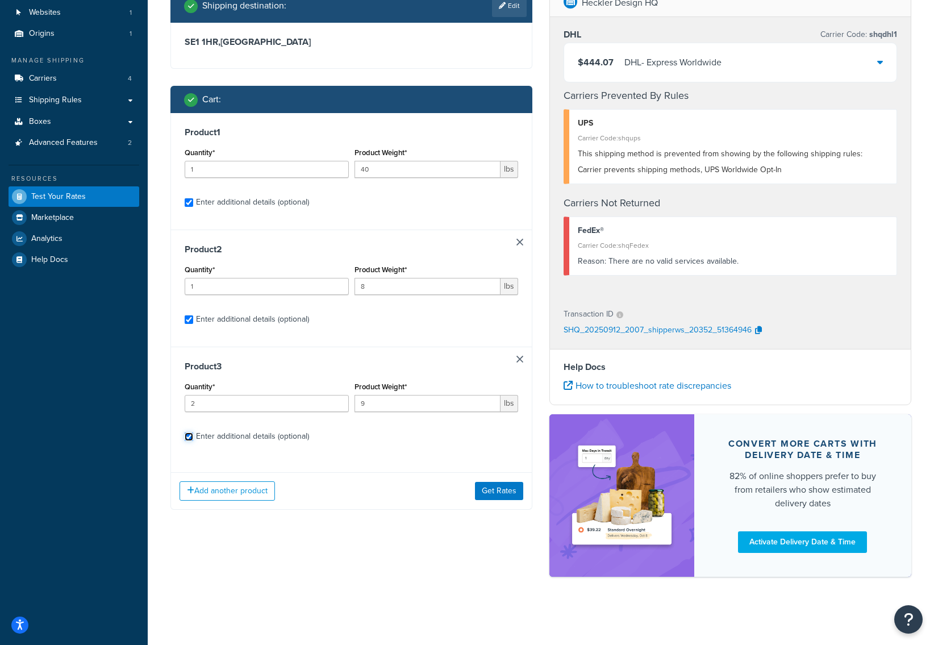
checkbox input "true"
select select "87748"
select select "87749"
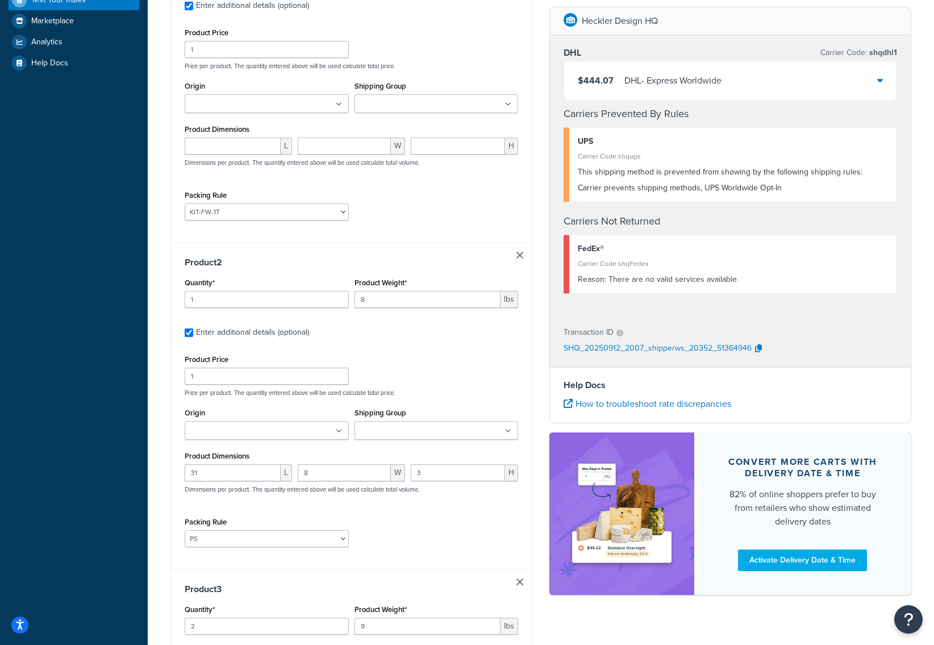
scroll to position [257, 0]
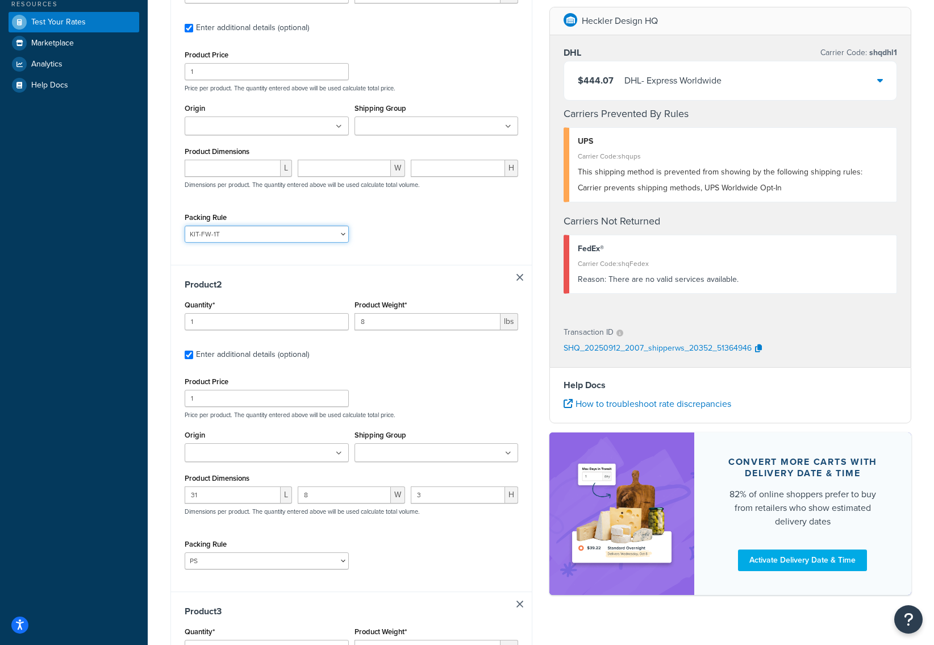
click at [283, 236] on select "AV Cart Ships Alone Default Packing Rule H623Box KIT-FW-1T KIT-FW-2T PackSepera…" at bounding box center [267, 234] width 164 height 17
select select "87750"
click at [185, 227] on select "AV Cart Ships Alone Default Packing Rule H623Box KIT-FW-1T KIT-FW-2T PackSepera…" at bounding box center [267, 234] width 164 height 17
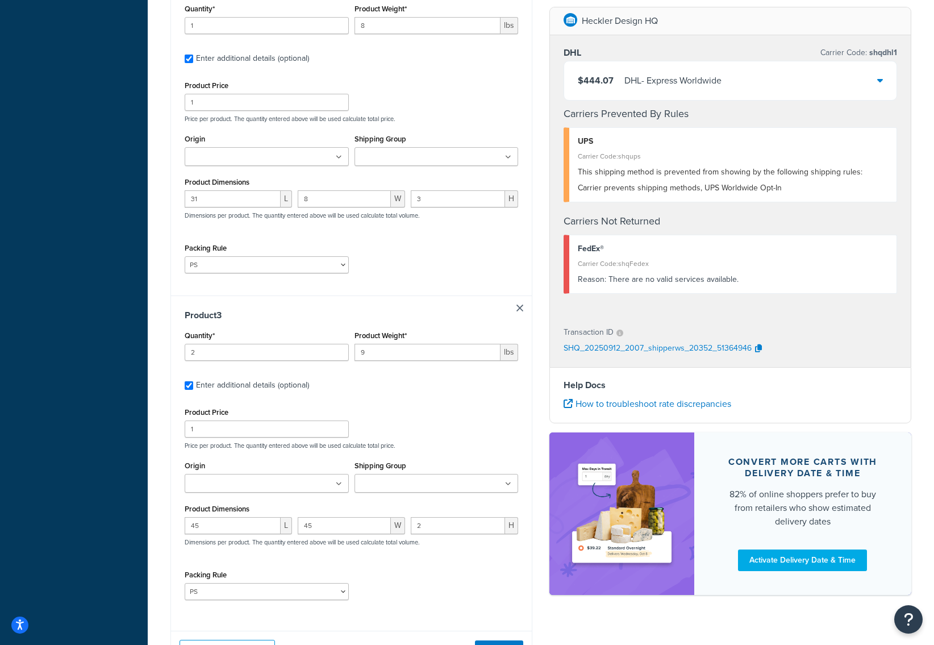
scroll to position [653, 0]
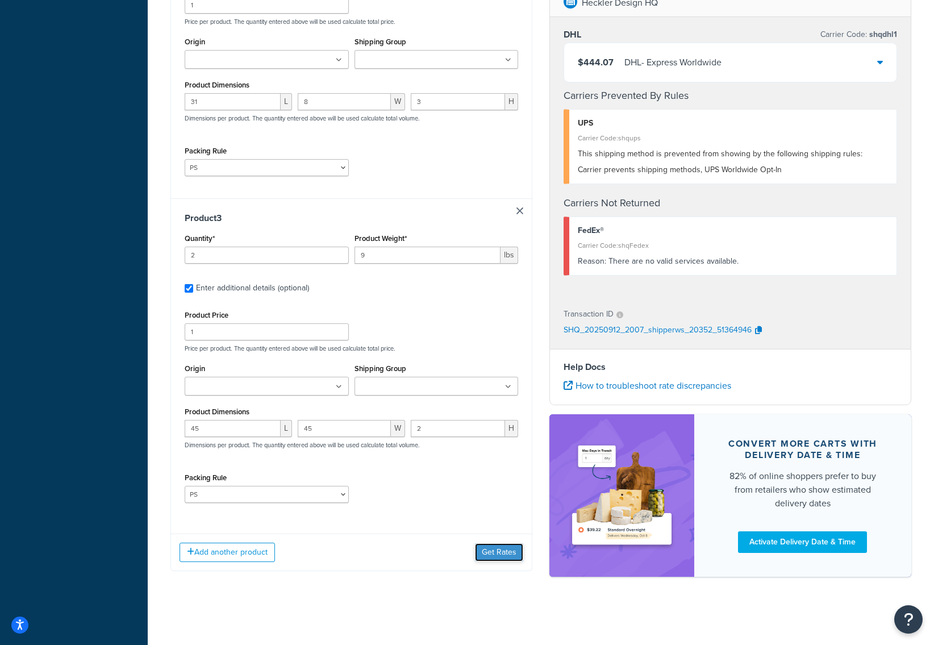
click at [485, 556] on button "Get Rates" at bounding box center [499, 552] width 48 height 18
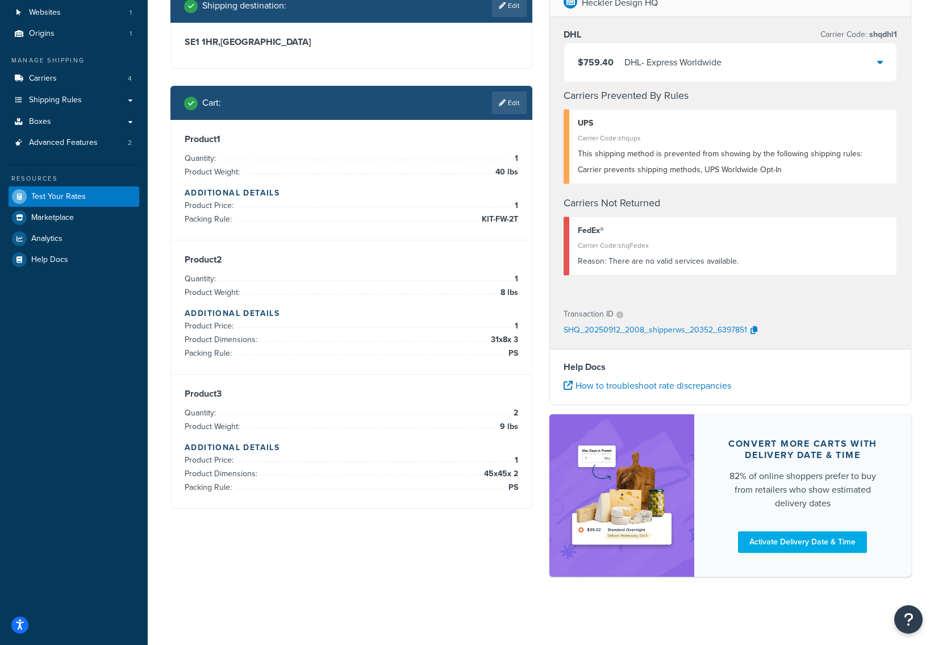
scroll to position [0, 0]
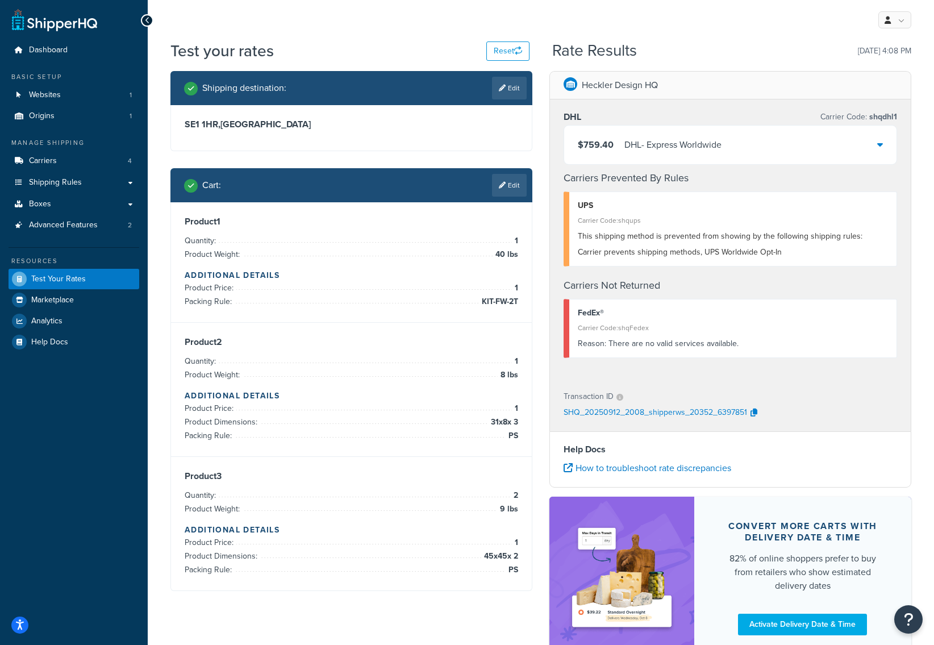
click at [641, 155] on div "$759.40 DHL - Express Worldwide" at bounding box center [730, 145] width 332 height 39
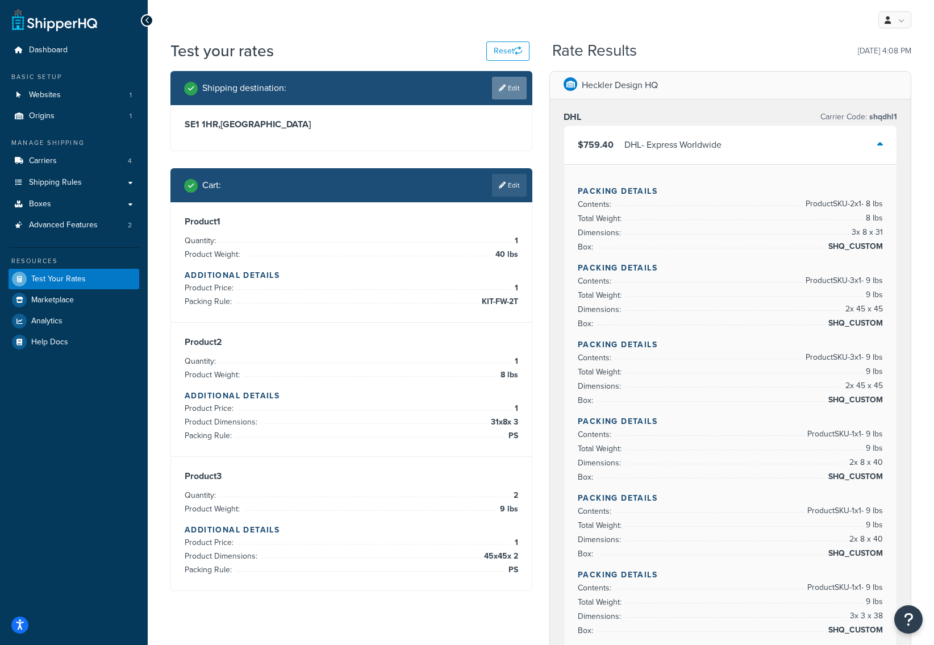
click at [517, 84] on link "Edit" at bounding box center [509, 88] width 35 height 23
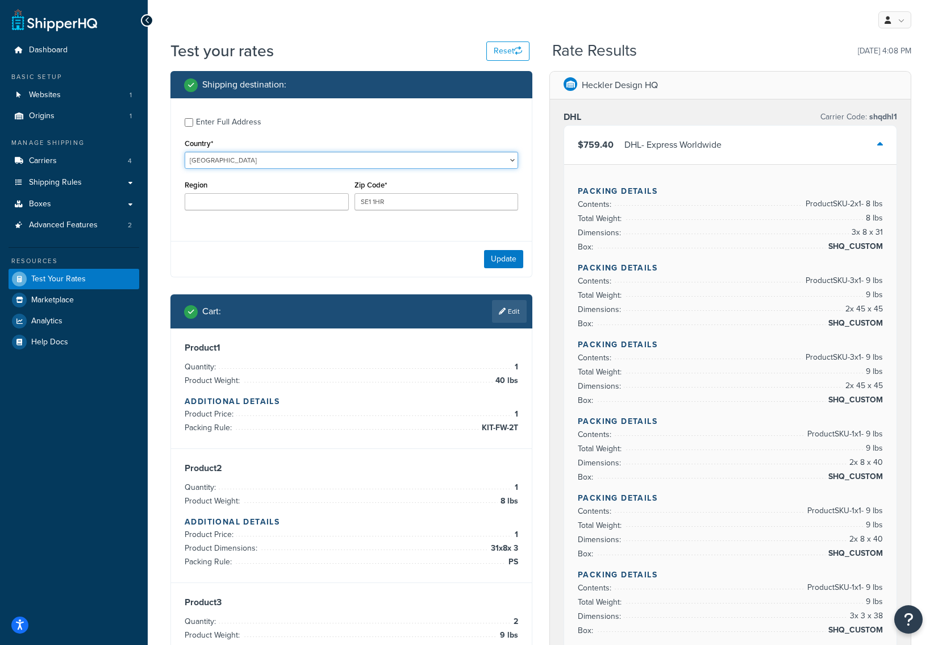
click at [314, 156] on select "United States United Kingdom Afghanistan Åland Islands Albania Algeria American…" at bounding box center [351, 160] width 333 height 17
select select "US"
click at [185, 152] on select "United States United Kingdom Afghanistan Åland Islands Albania Algeria American…" at bounding box center [351, 160] width 333 height 17
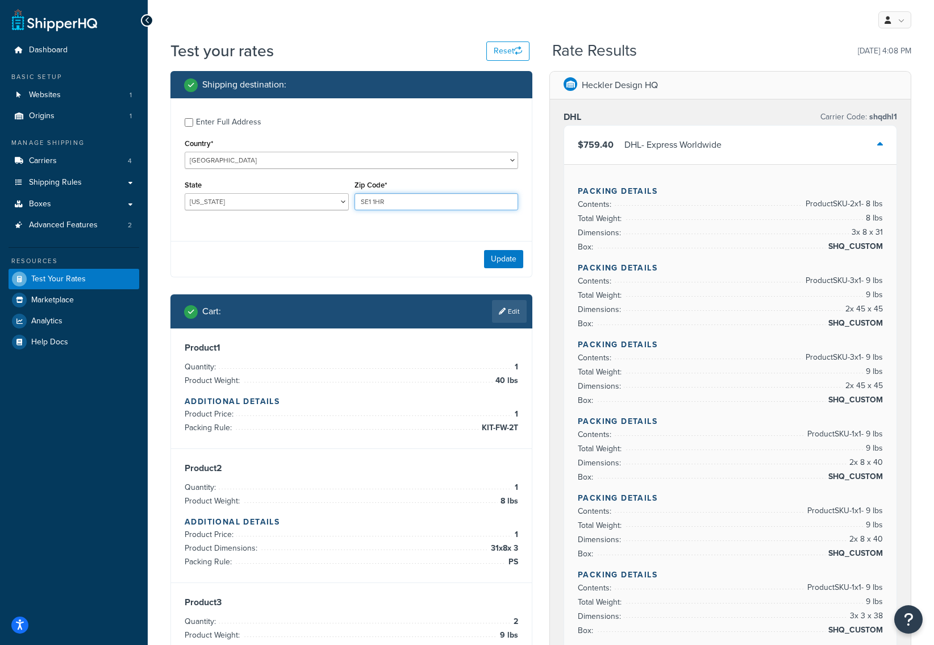
click at [400, 203] on input "SE1 1HR" at bounding box center [436, 201] width 164 height 17
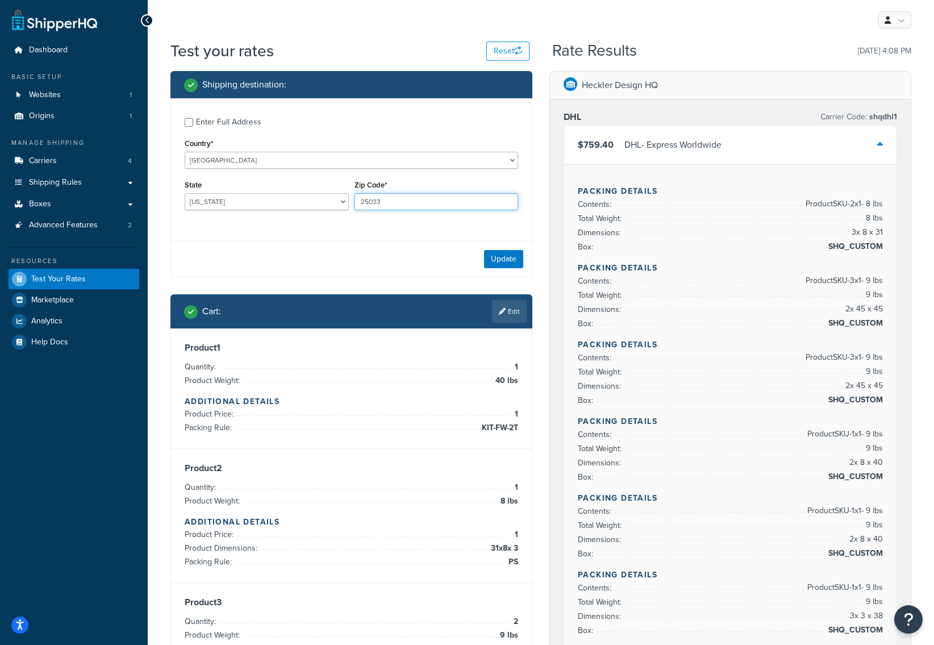
type input "25033"
click at [305, 202] on select "Alabama Alaska American Samoa Arizona Arkansas Armed Forces Americas Armed Forc…" at bounding box center [267, 201] width 164 height 17
select select "WV"
click at [185, 194] on select "Alabama Alaska American Samoa Arizona Arkansas Armed Forces Americas Armed Forc…" at bounding box center [267, 201] width 164 height 17
click at [523, 253] on button "Update" at bounding box center [503, 259] width 39 height 18
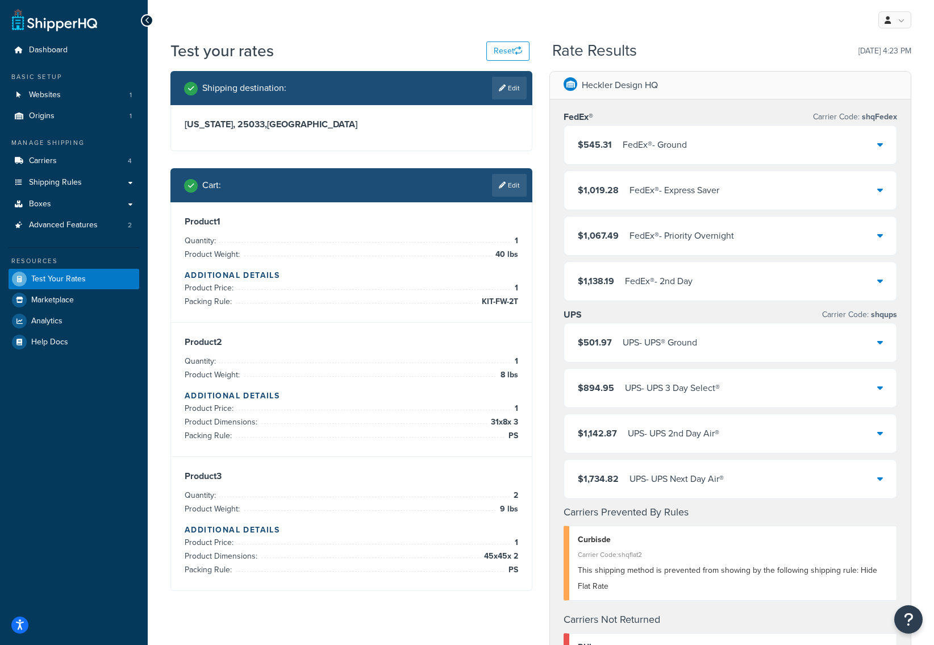
click at [631, 144] on div "FedEx® - Ground" at bounding box center [655, 145] width 64 height 16
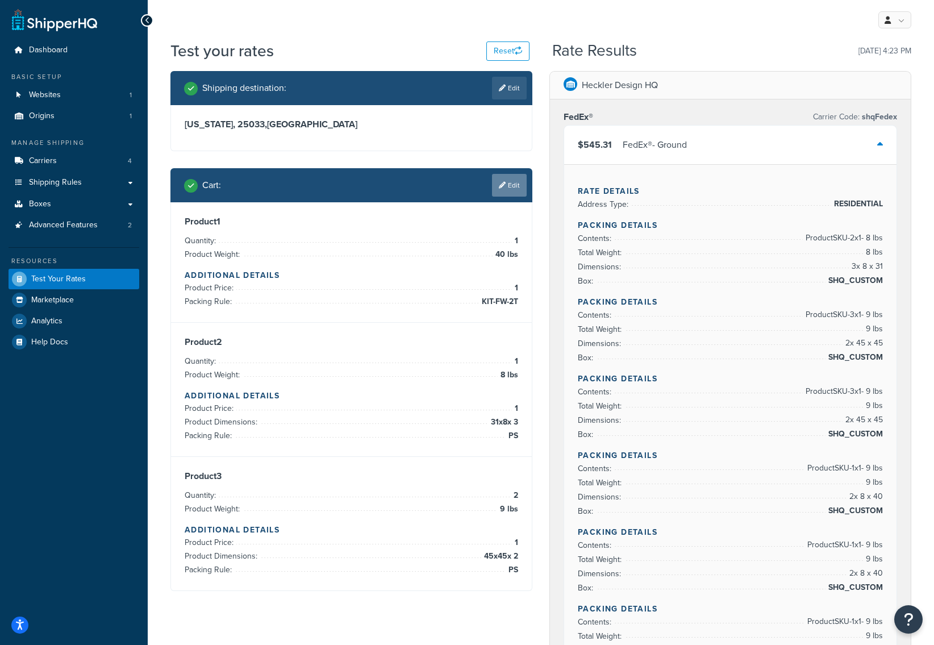
click at [510, 185] on link "Edit" at bounding box center [509, 185] width 35 height 23
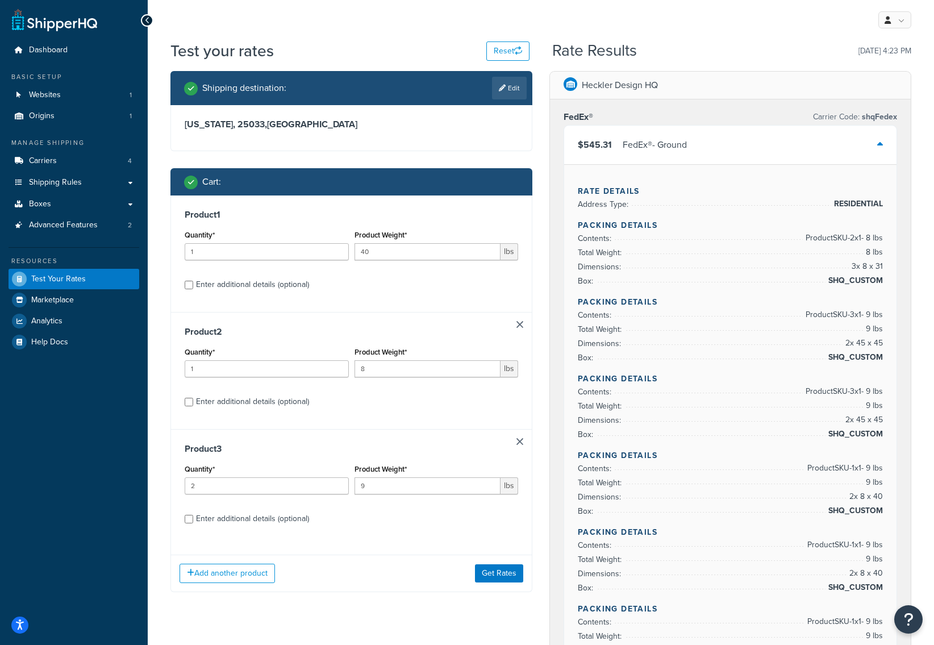
click at [228, 407] on div "Enter additional details (optional)" at bounding box center [252, 402] width 113 height 16
click at [193, 406] on input "Enter additional details (optional)" at bounding box center [189, 402] width 9 height 9
checkbox input "true"
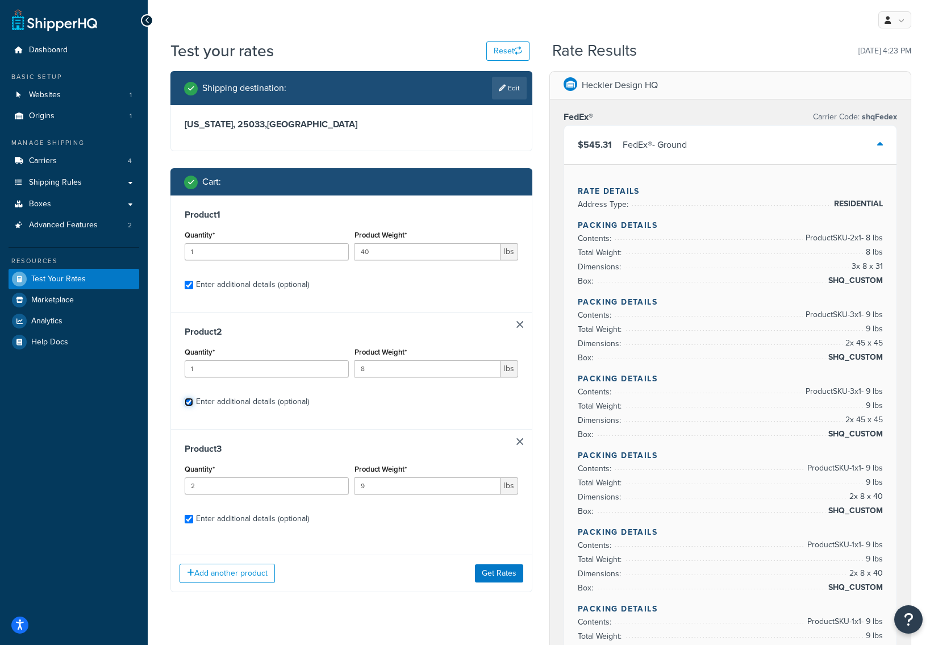
select select "87750"
select select "87749"
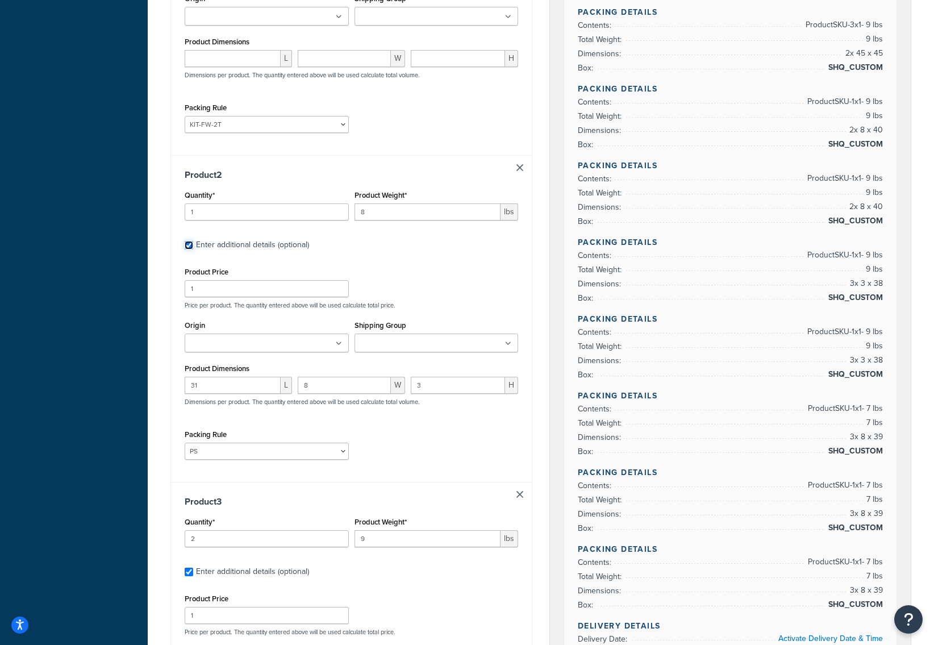
scroll to position [12, 0]
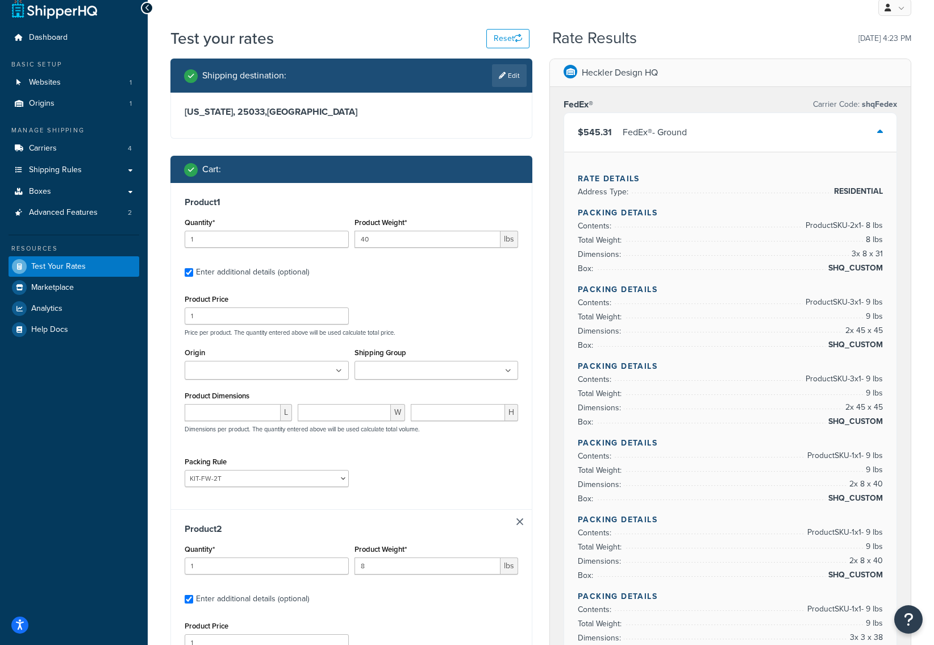
click at [819, 133] on div "$545.31 FedEx® - Ground" at bounding box center [730, 132] width 332 height 39
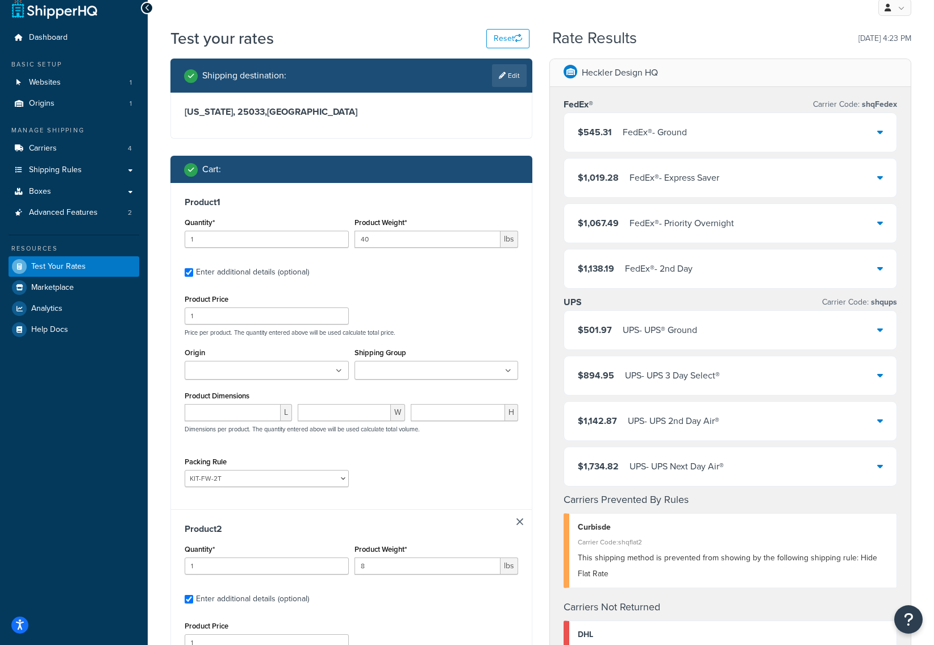
click at [702, 332] on div "$501.97 UPS - UPS® Ground" at bounding box center [730, 330] width 332 height 39
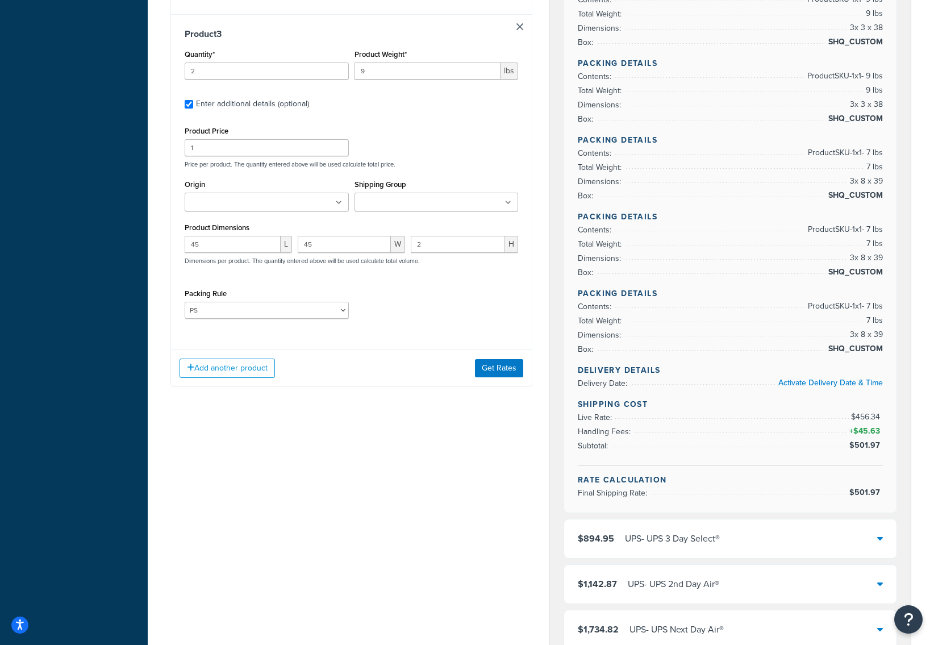
scroll to position [841, 0]
